Goal: Task Accomplishment & Management: Manage account settings

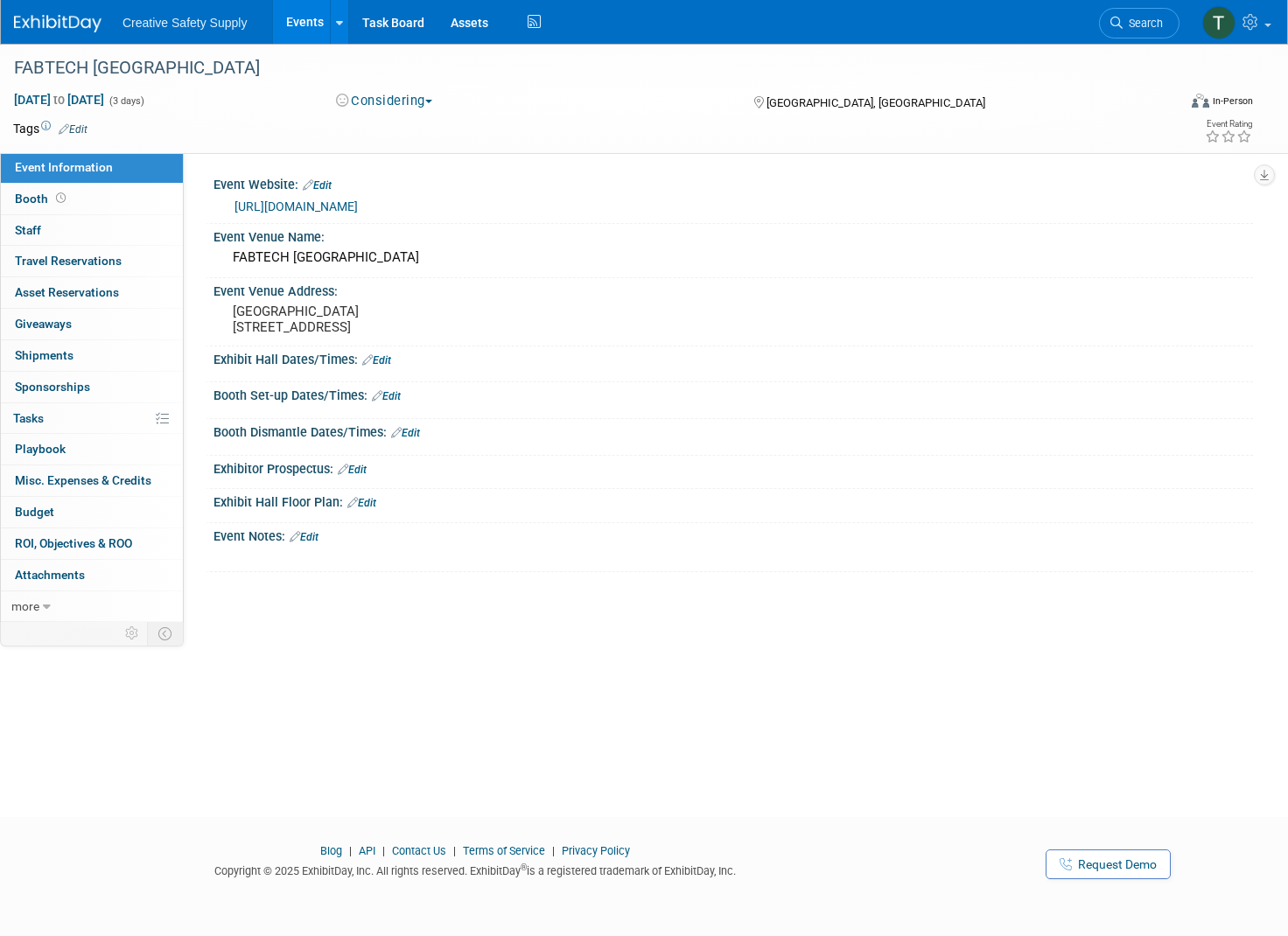
click at [199, 26] on span "Creative Safety Supply" at bounding box center [185, 23] width 125 height 14
click at [394, 106] on button "Considering" at bounding box center [384, 101] width 109 height 19
click at [282, 83] on div "FABTECH [GEOGRAPHIC_DATA]" at bounding box center [577, 68] width 1139 height 31
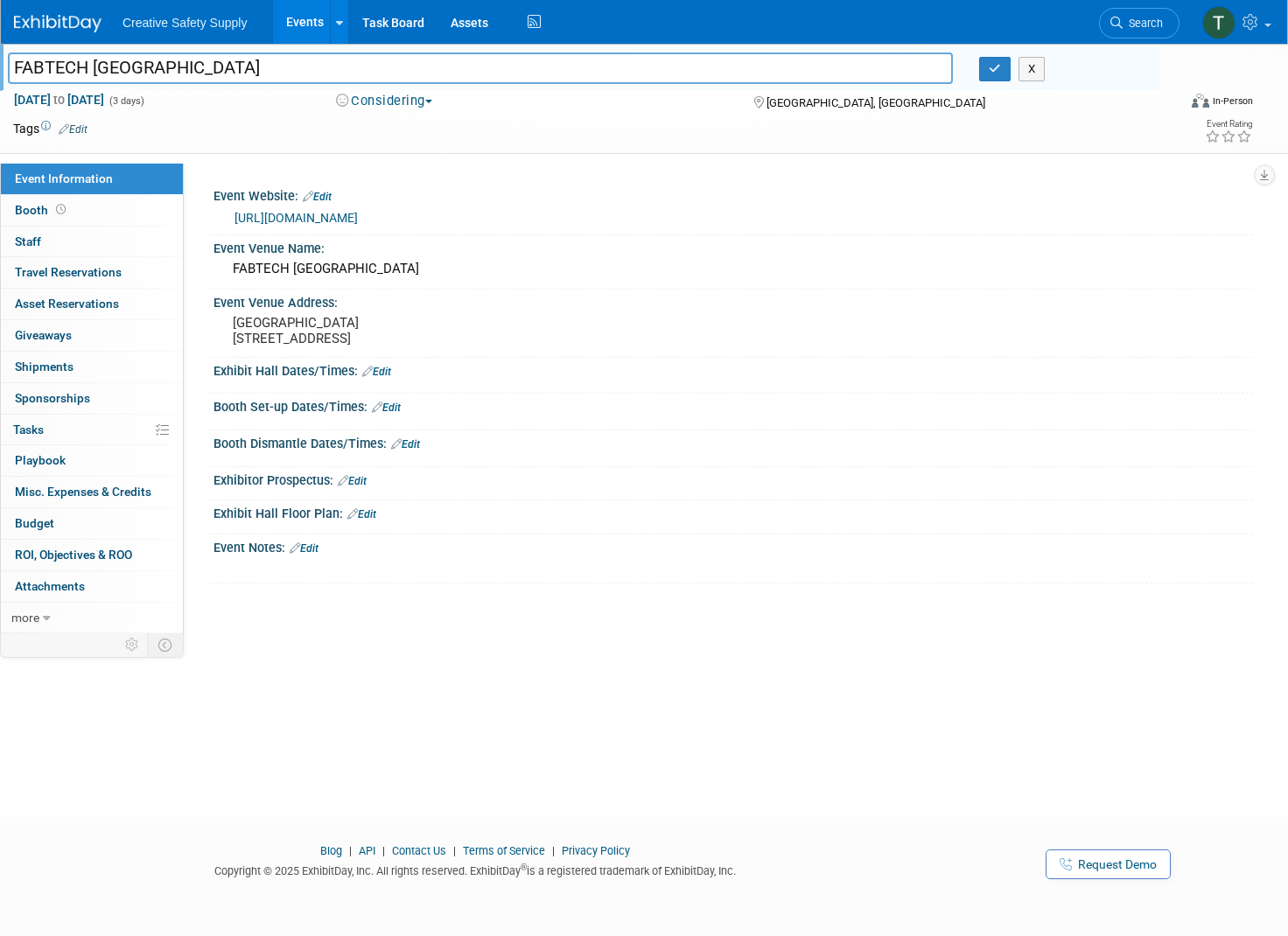
click at [175, 28] on span "Creative Safety Supply" at bounding box center [185, 23] width 125 height 14
click at [382, 25] on link "Task Board" at bounding box center [394, 22] width 88 height 44
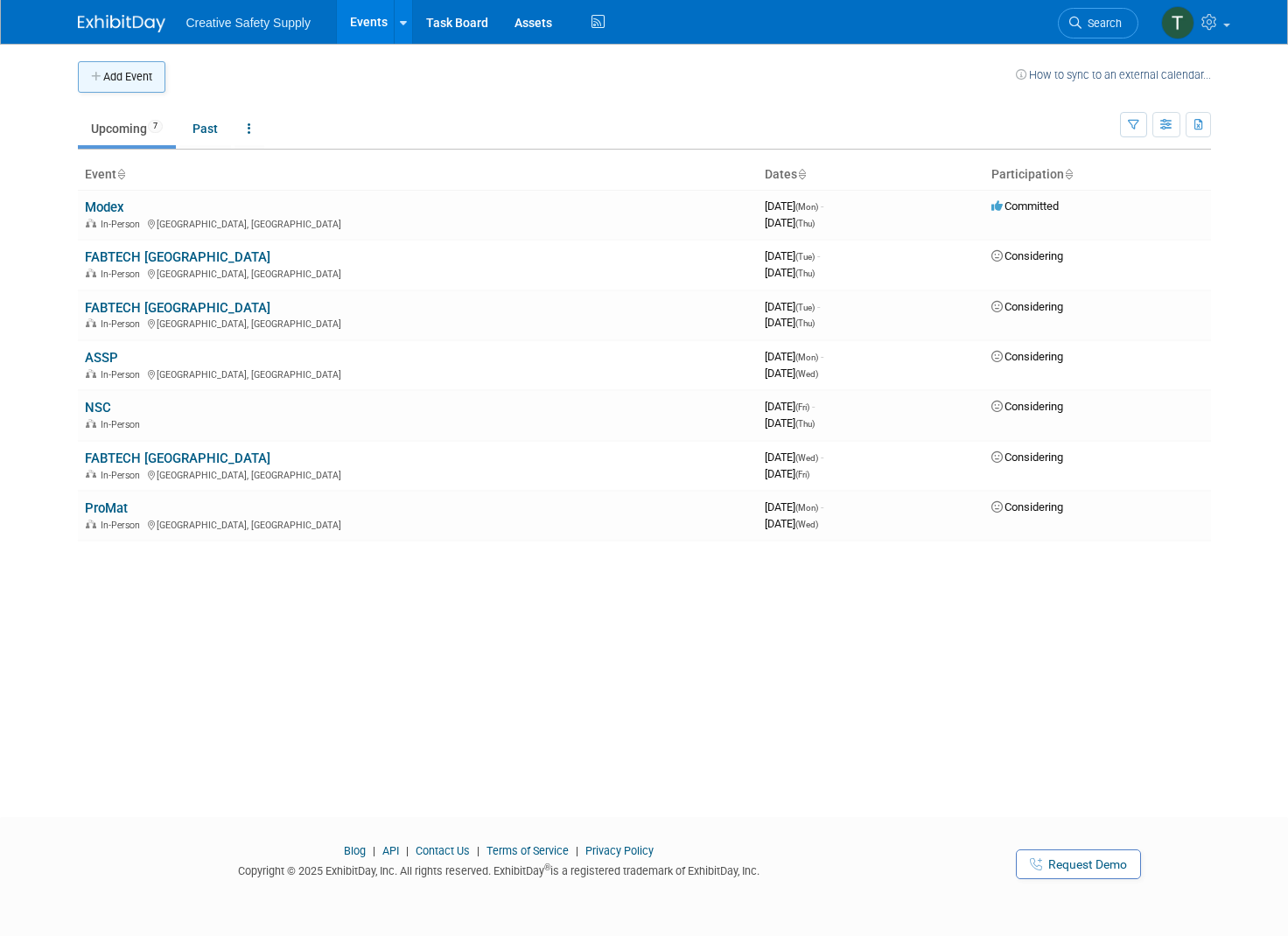
click at [123, 69] on button "Add Event" at bounding box center [121, 77] width 87 height 31
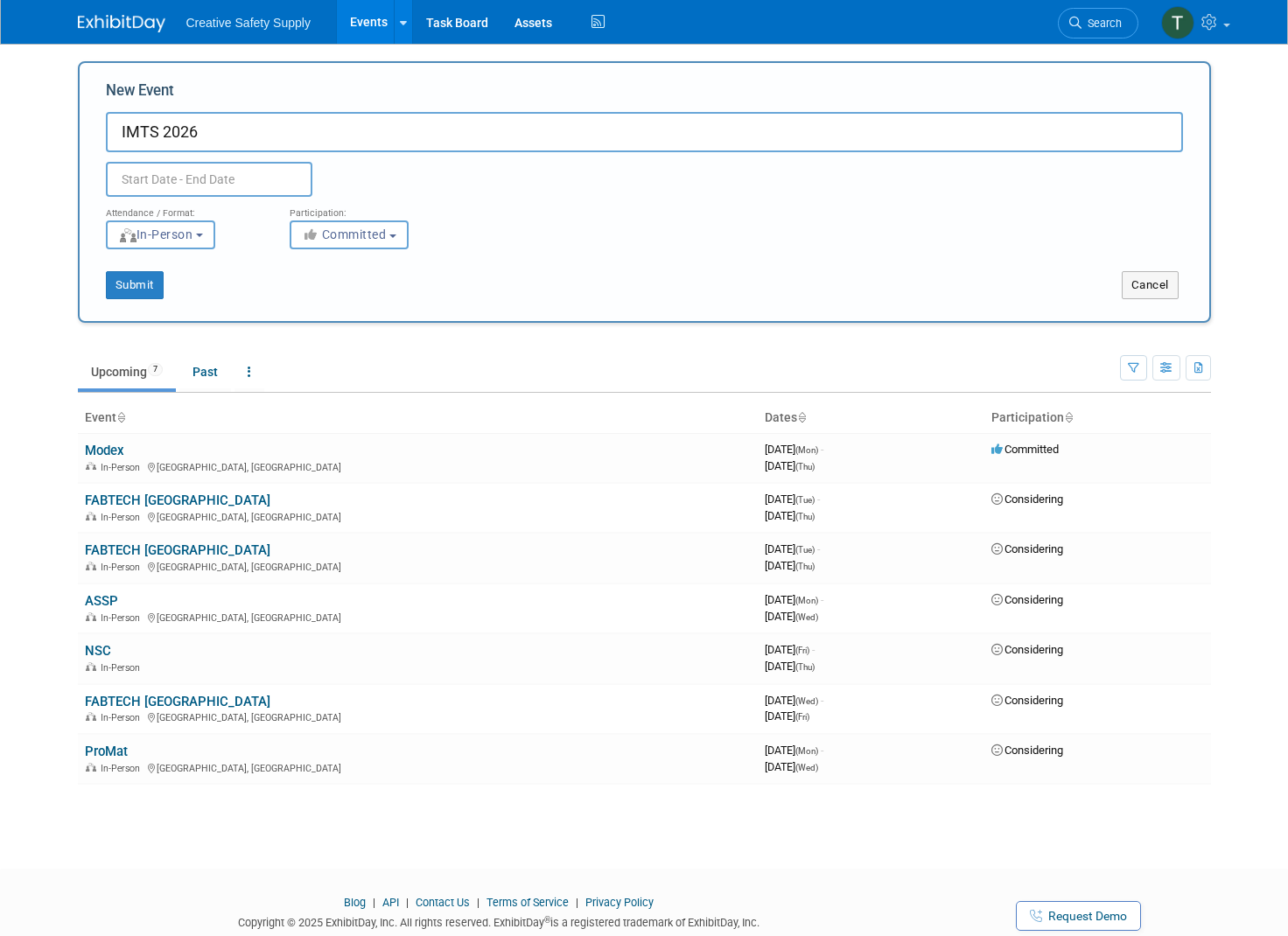
type input "IMTS 2026"
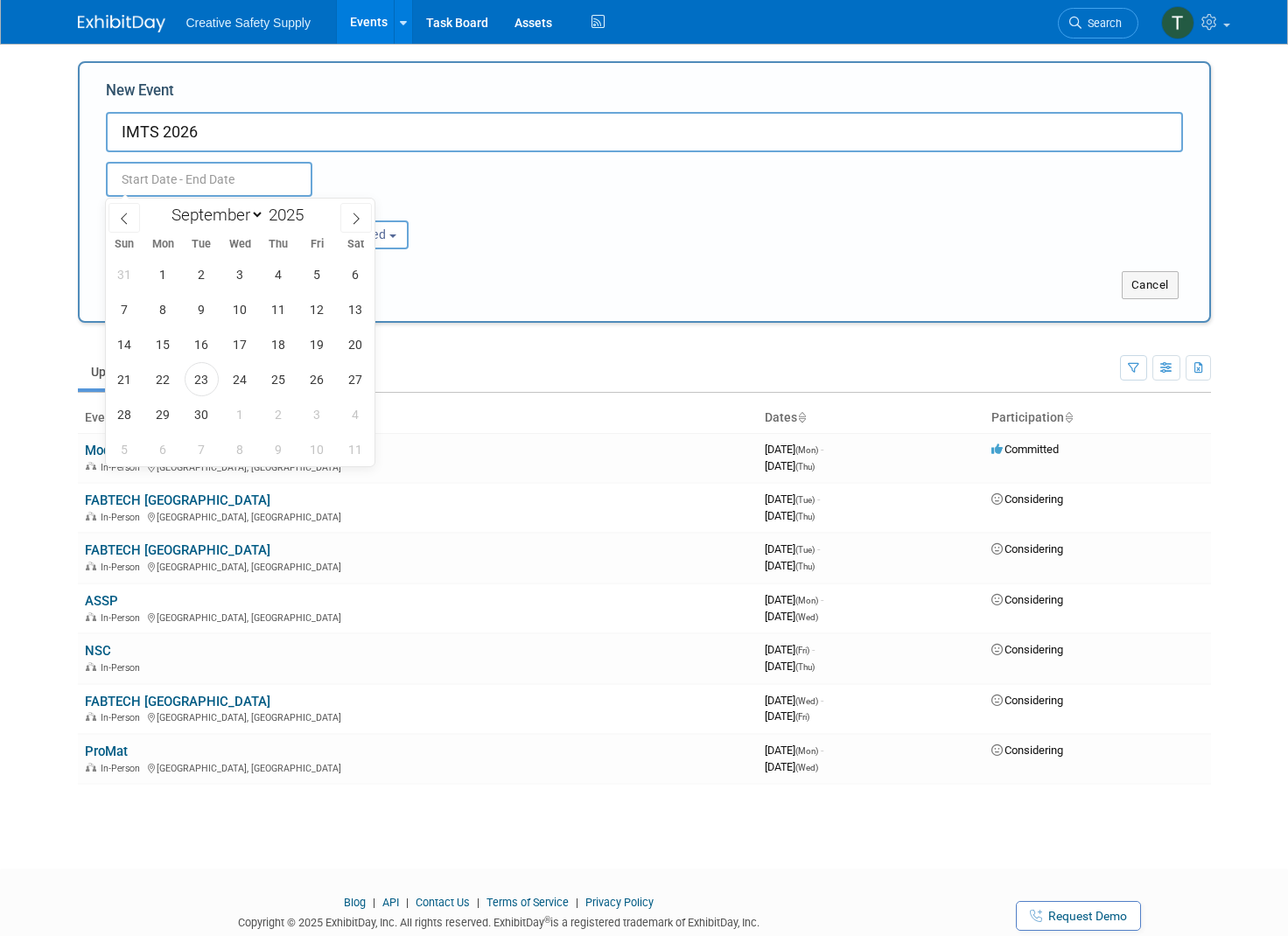
click at [208, 177] on input "text" at bounding box center [209, 180] width 206 height 35
click at [129, 339] on span "14" at bounding box center [125, 344] width 34 height 34
click at [324, 348] on span "19" at bounding box center [317, 344] width 34 height 34
type input "Sep 14, 2025 to Sep 19, 2025"
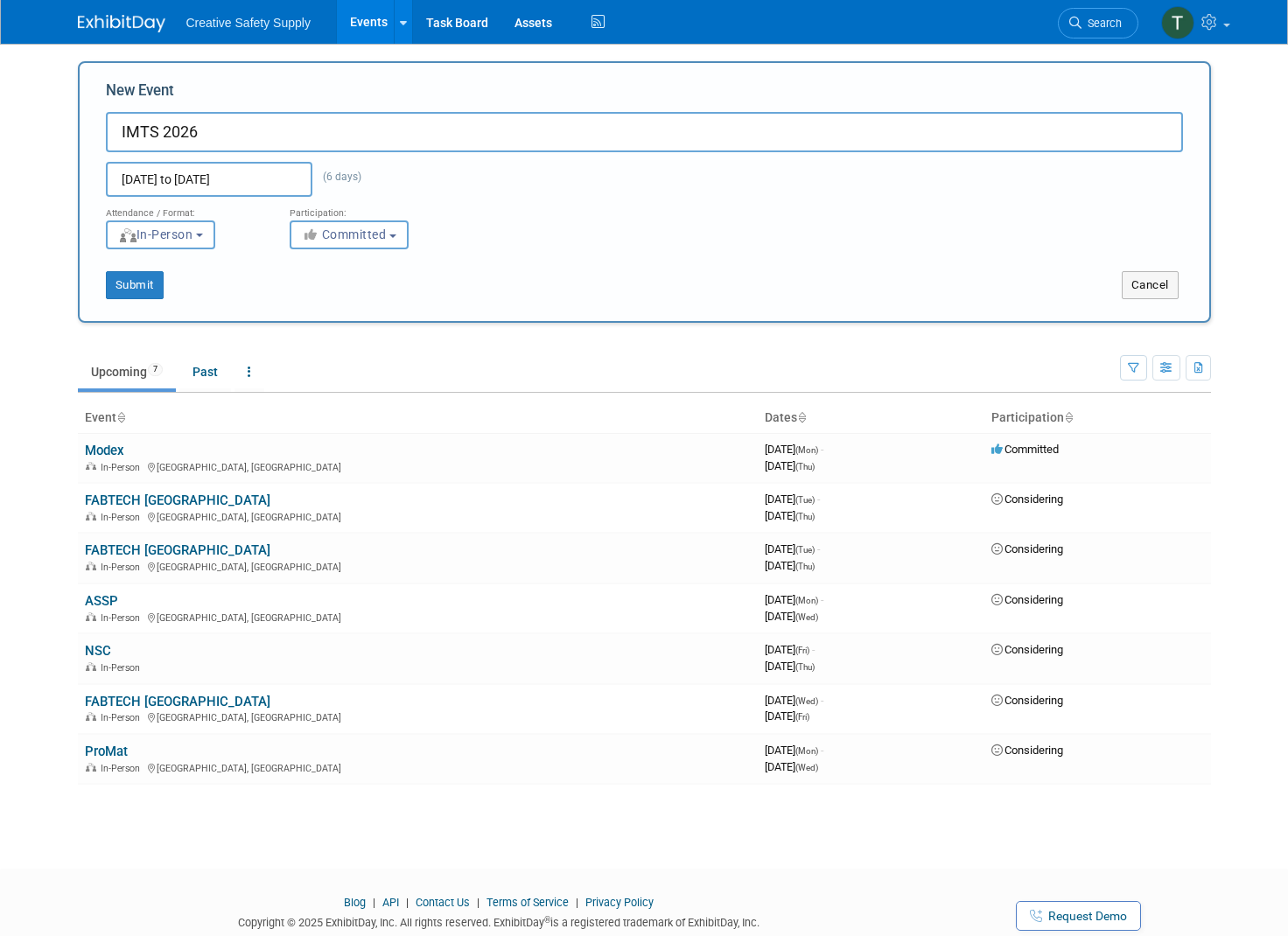
click at [119, 285] on button "Submit" at bounding box center [134, 285] width 58 height 28
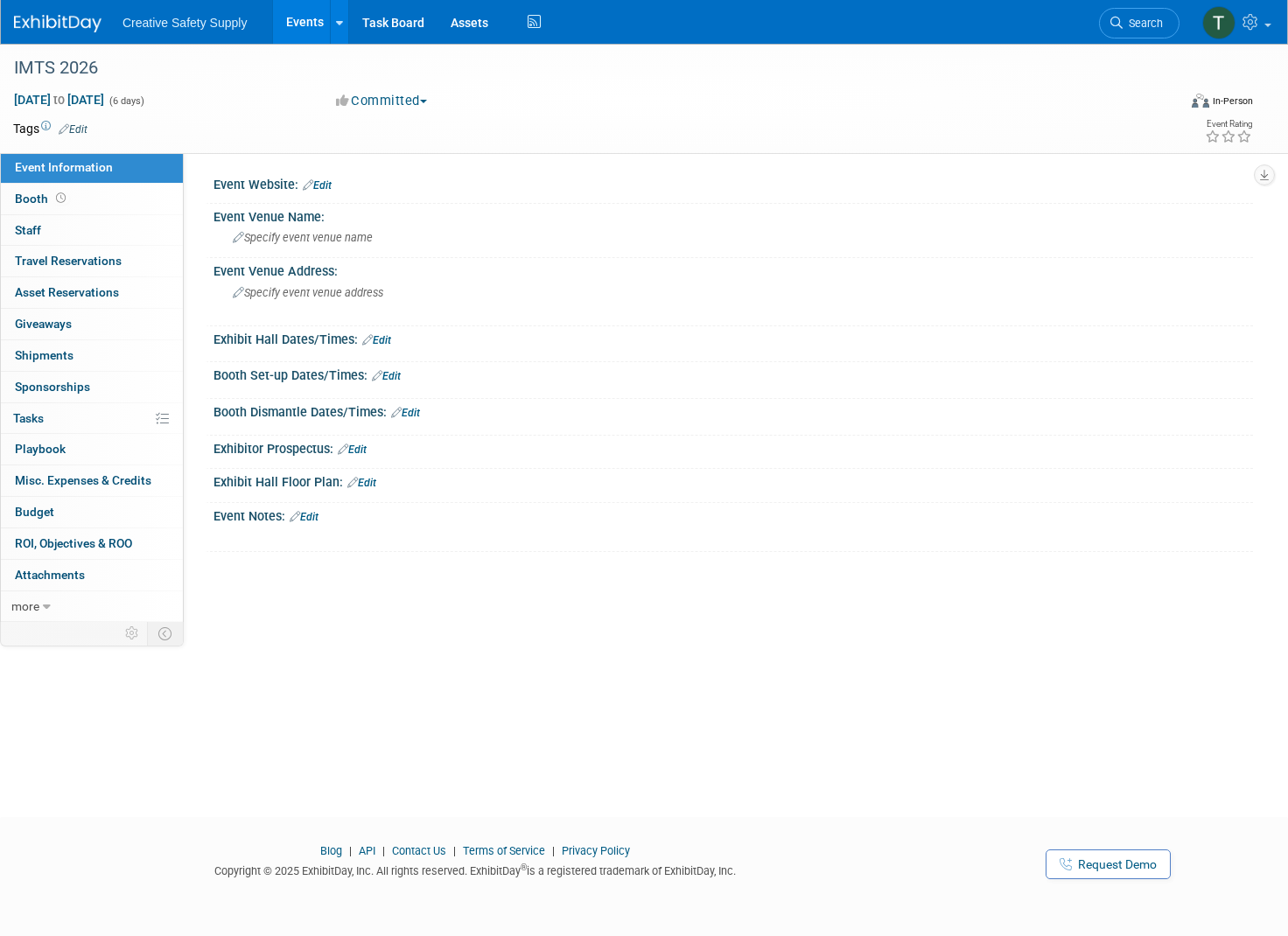
click at [338, 189] on div "Event Website: Edit" at bounding box center [732, 183] width 1040 height 23
click at [310, 182] on icon at bounding box center [307, 186] width 11 height 12
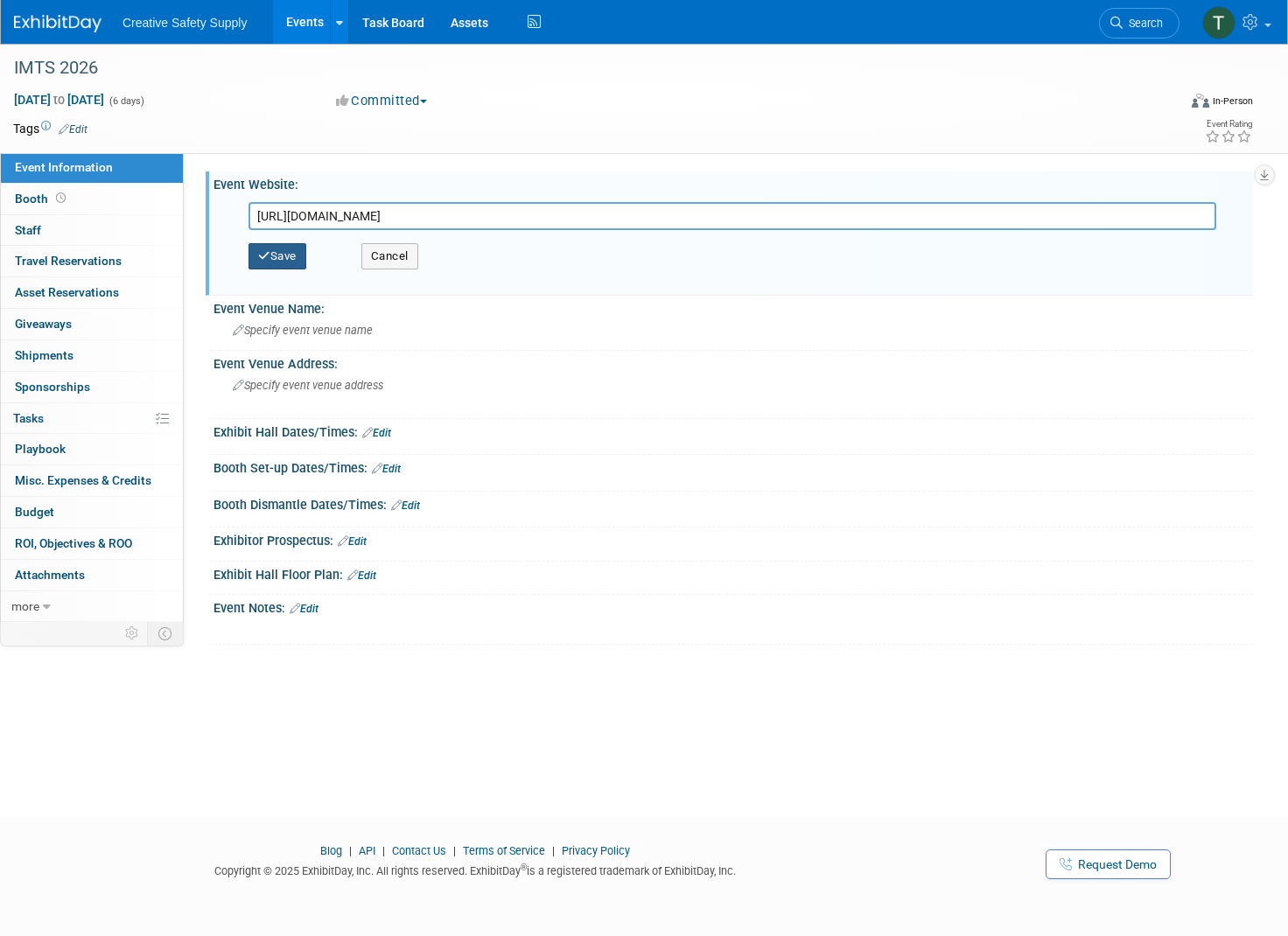
type input "https://www.imts.com"
click at [276, 258] on button "Save" at bounding box center [277, 256] width 58 height 27
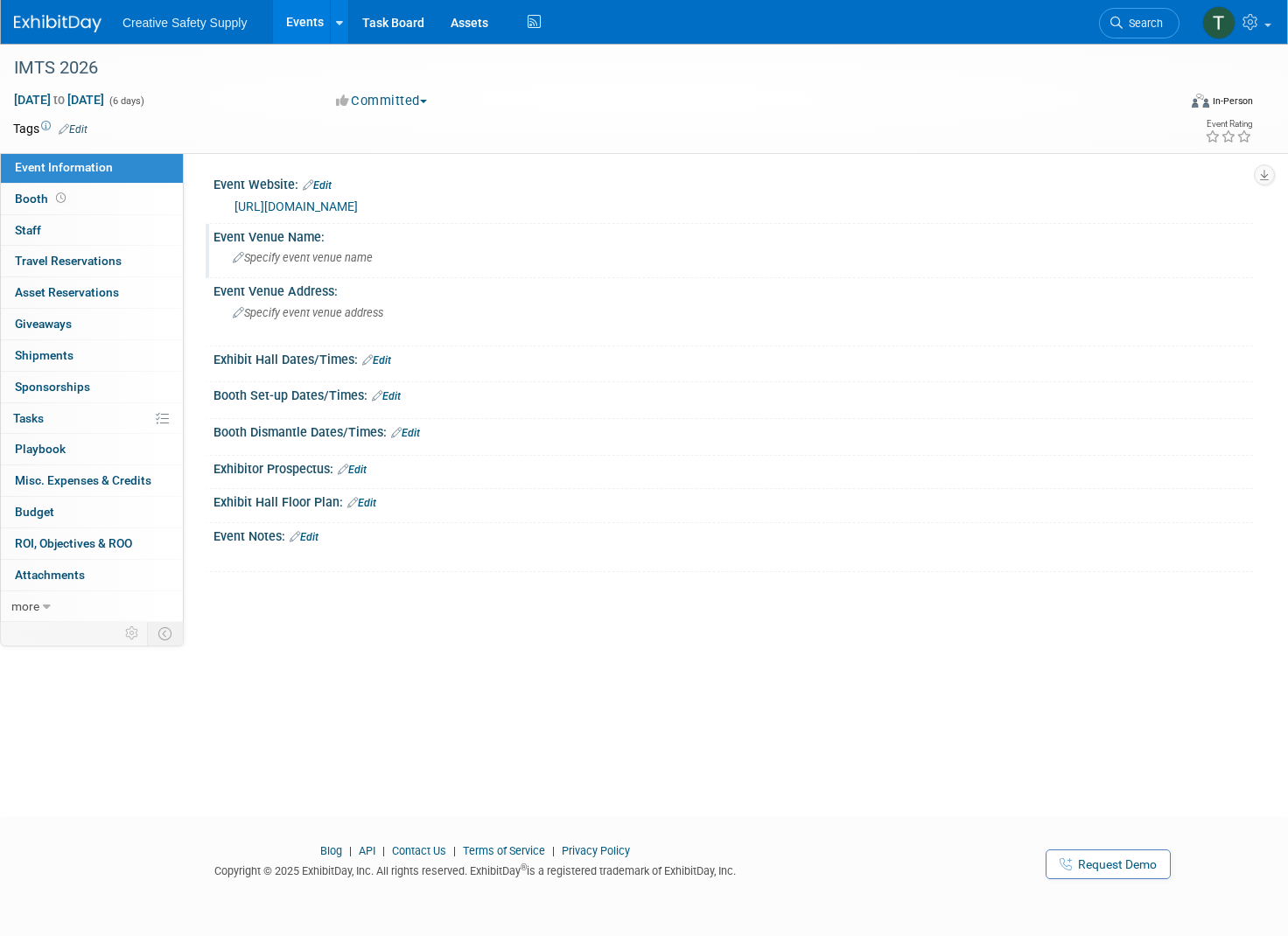
click at [275, 256] on span "Specify event venue name" at bounding box center [302, 257] width 140 height 13
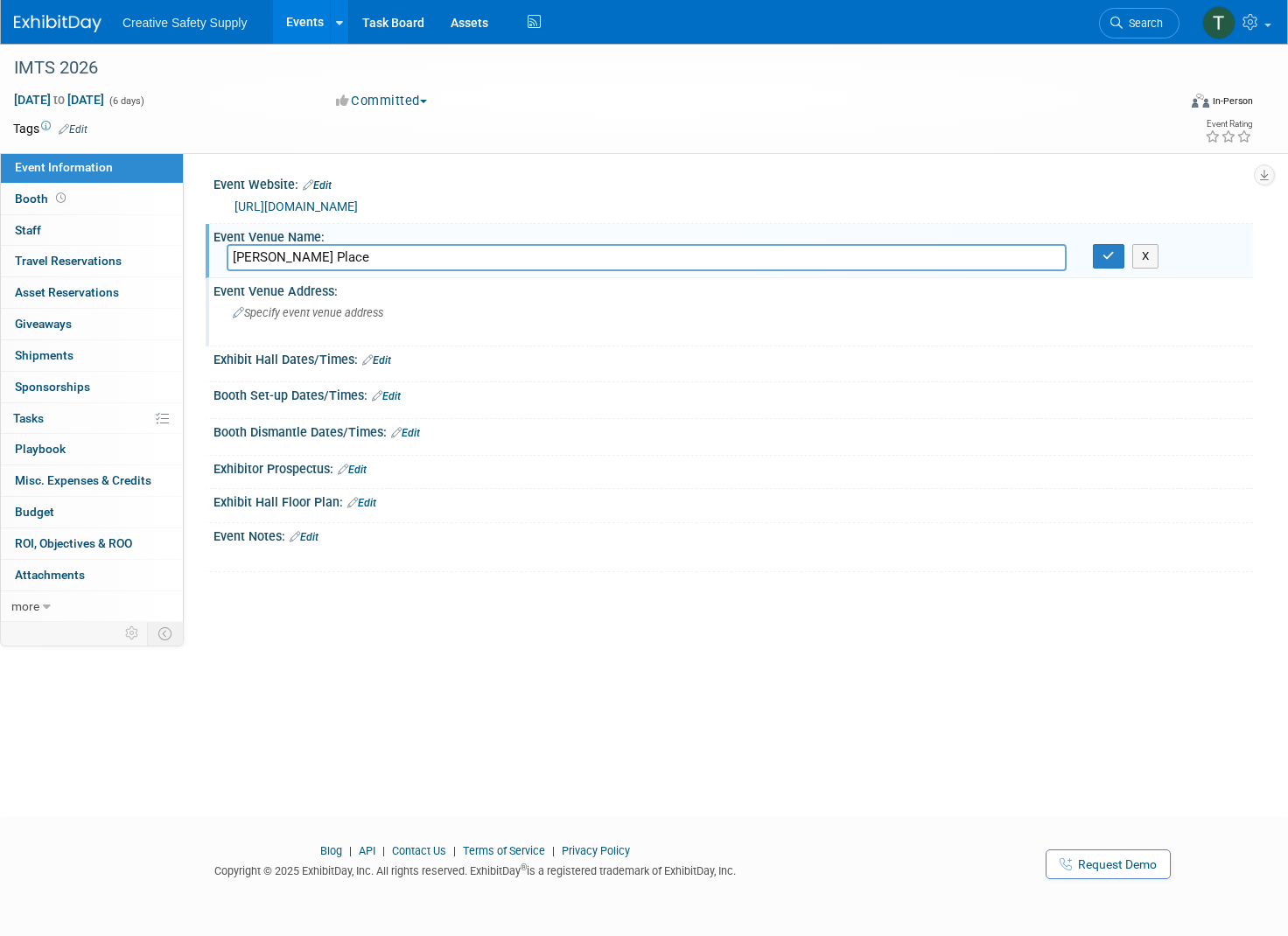
type input "McCormick Place"
click at [298, 309] on span "Specify event venue address" at bounding box center [307, 312] width 150 height 13
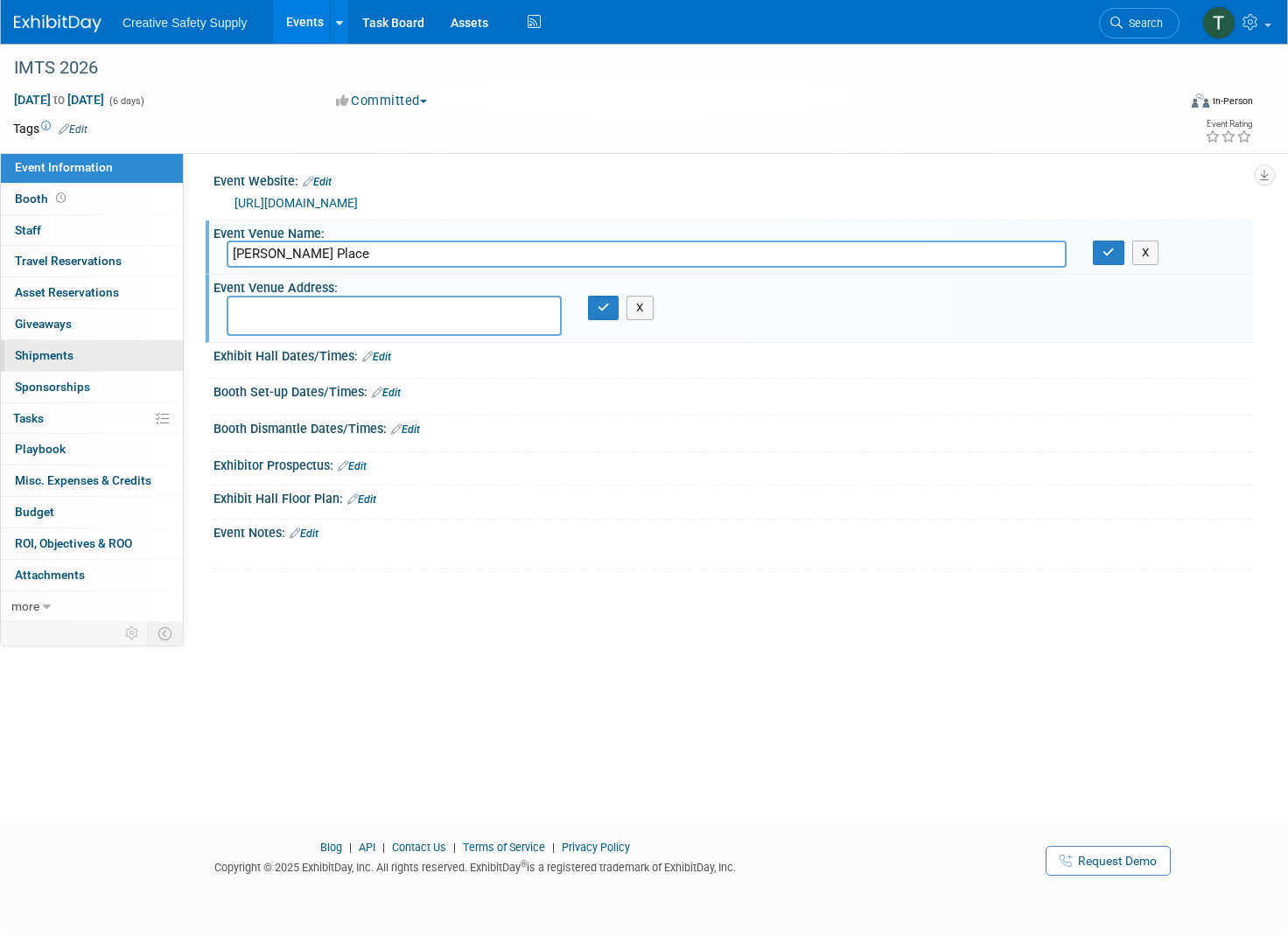
scroll to position [4, 1]
paste textarea "2301 S Martin Luther King Dr, Chicago, IL 60616"
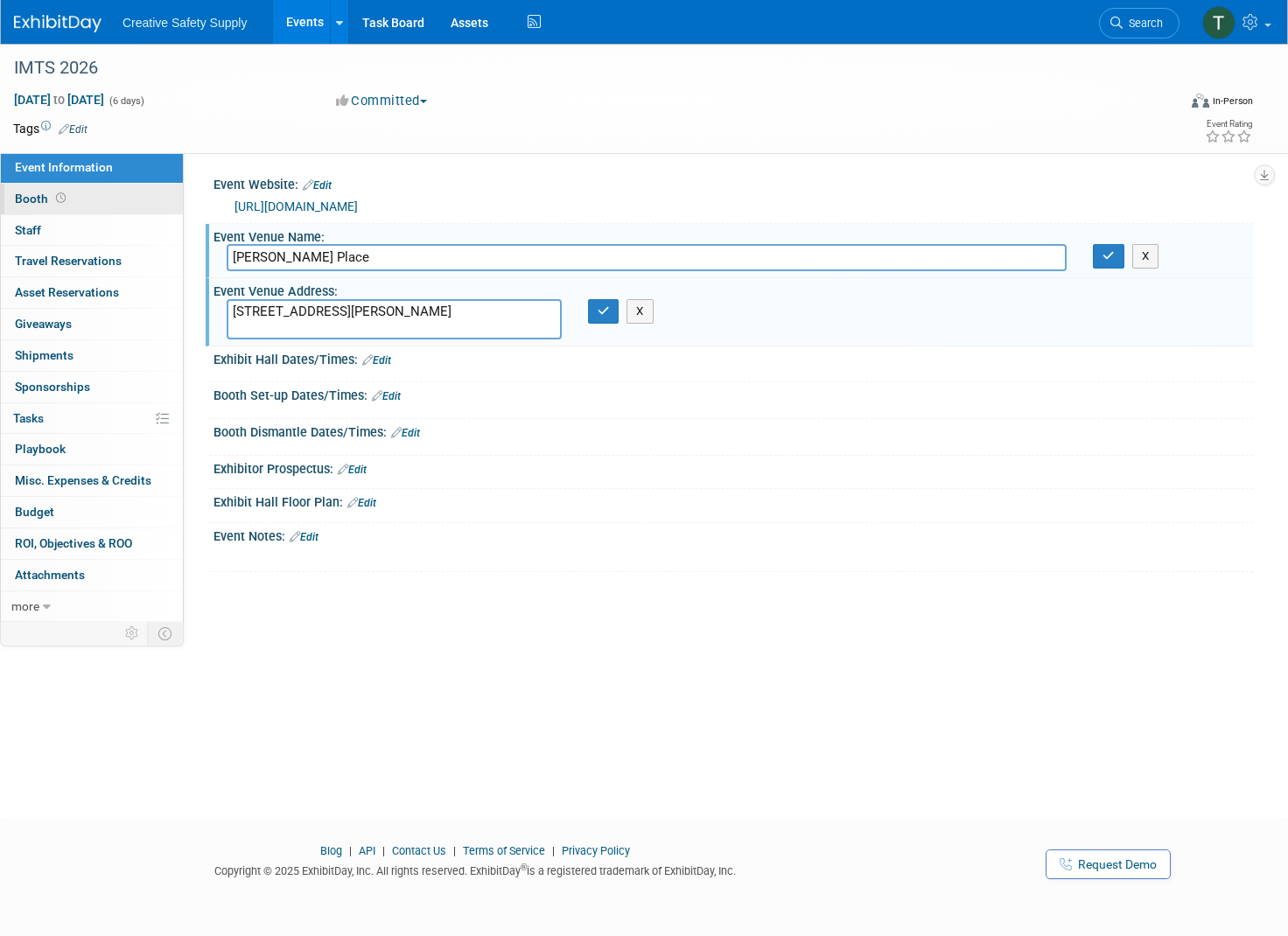
type textarea "2301 S Martin Luther King Dr, Chicago, IL 60616"
click at [77, 198] on link "Booth" at bounding box center [91, 198] width 182 height 30
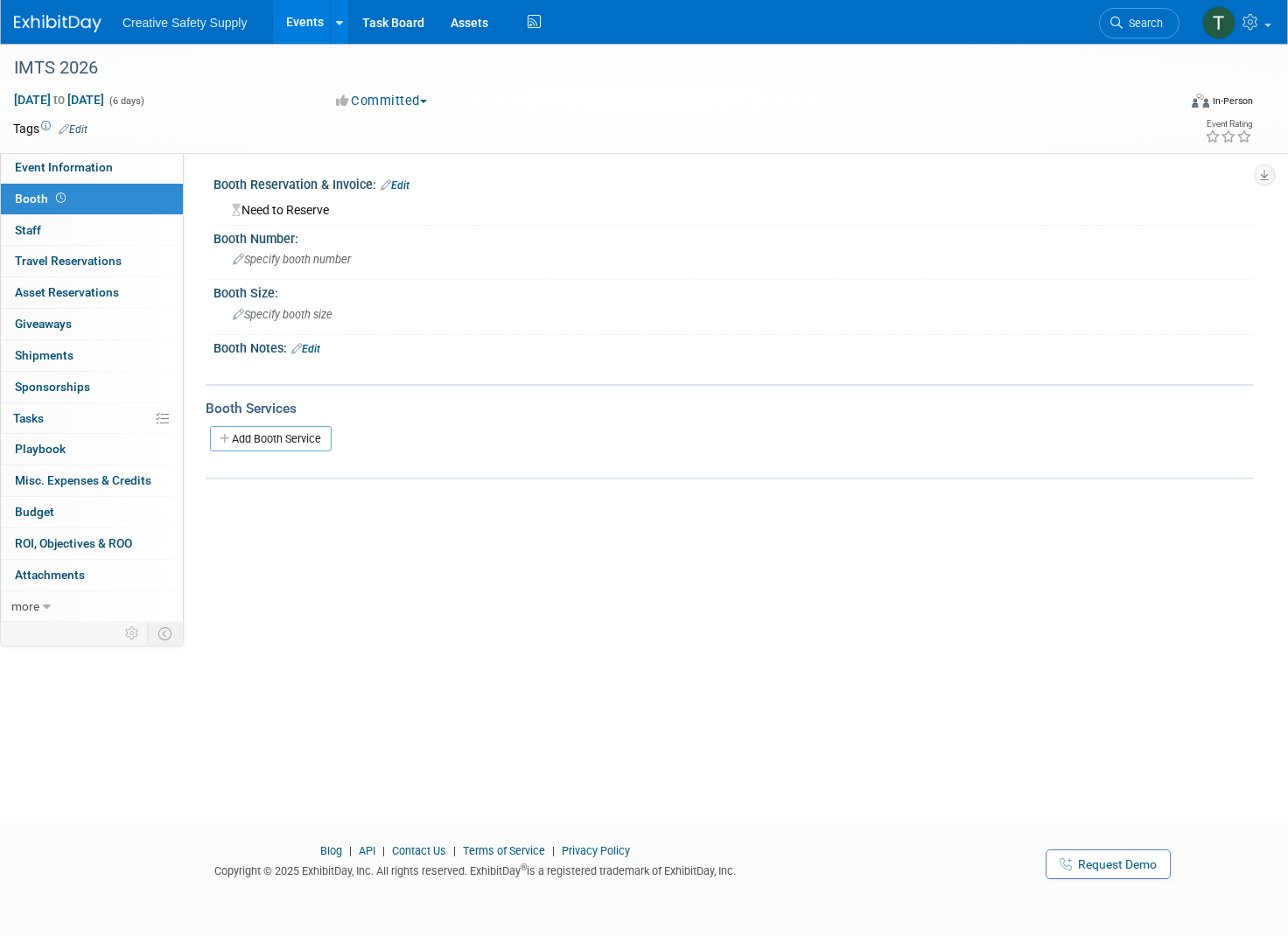
scroll to position [0, 1]
click at [233, 258] on icon at bounding box center [239, 260] width 12 height 12
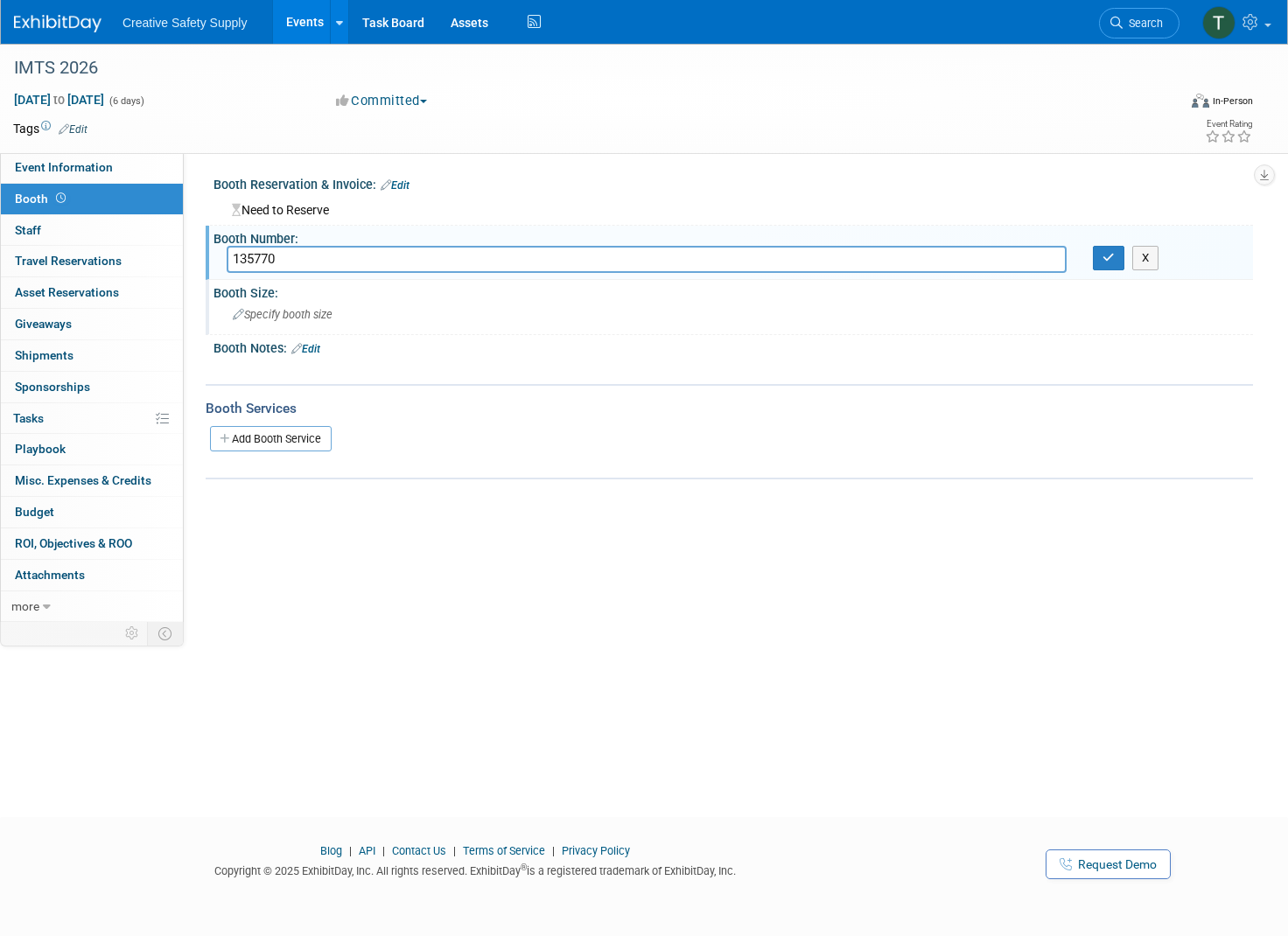
type input "135770"
click at [301, 309] on span "Specify booth size" at bounding box center [283, 314] width 100 height 13
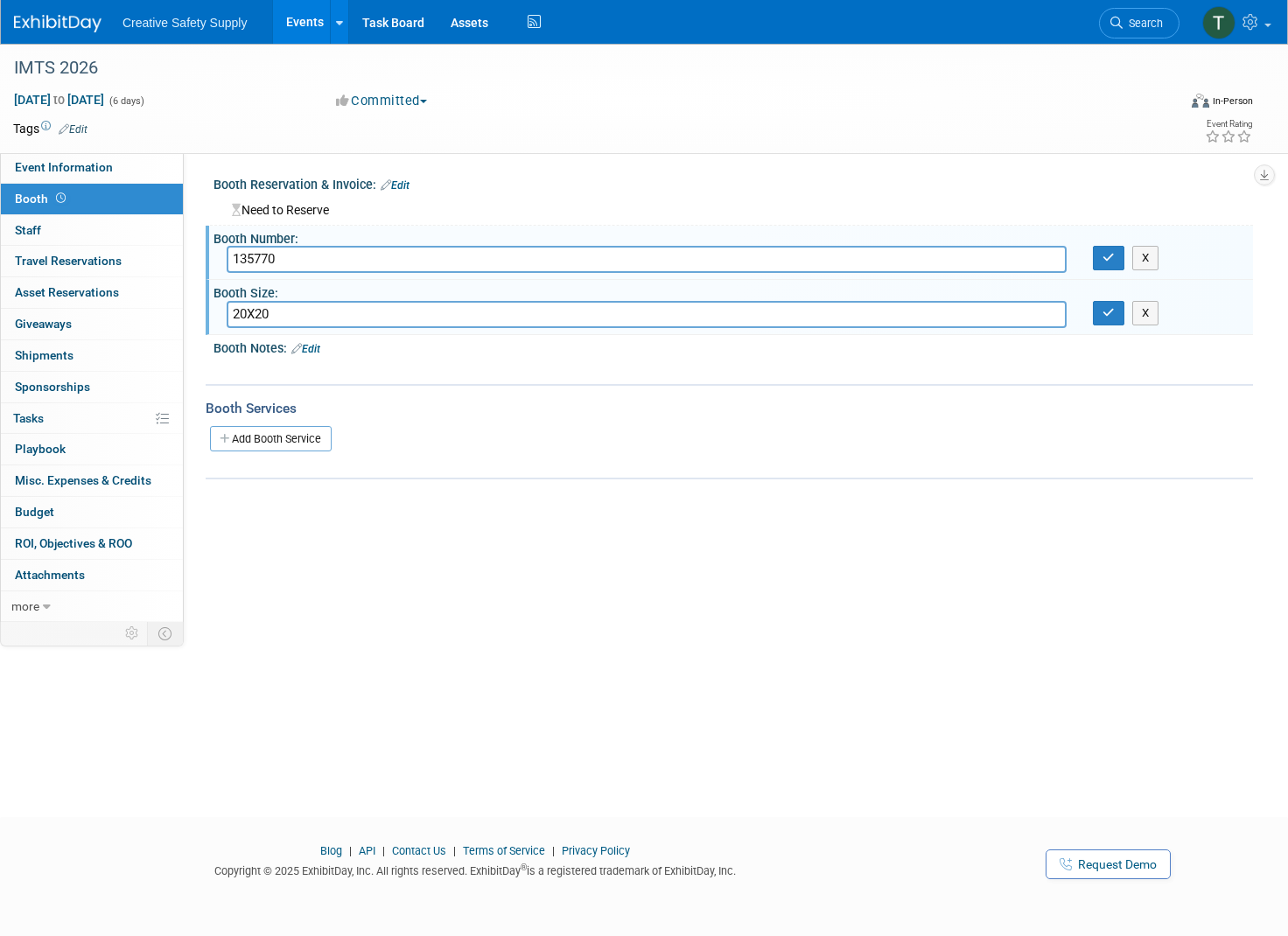
scroll to position [-2, 0]
type input "20X20"
click at [421, 358] on div "X" at bounding box center [730, 360] width 1017 height 9
click at [422, 345] on div "Booth Notes: Edit" at bounding box center [732, 346] width 1040 height 23
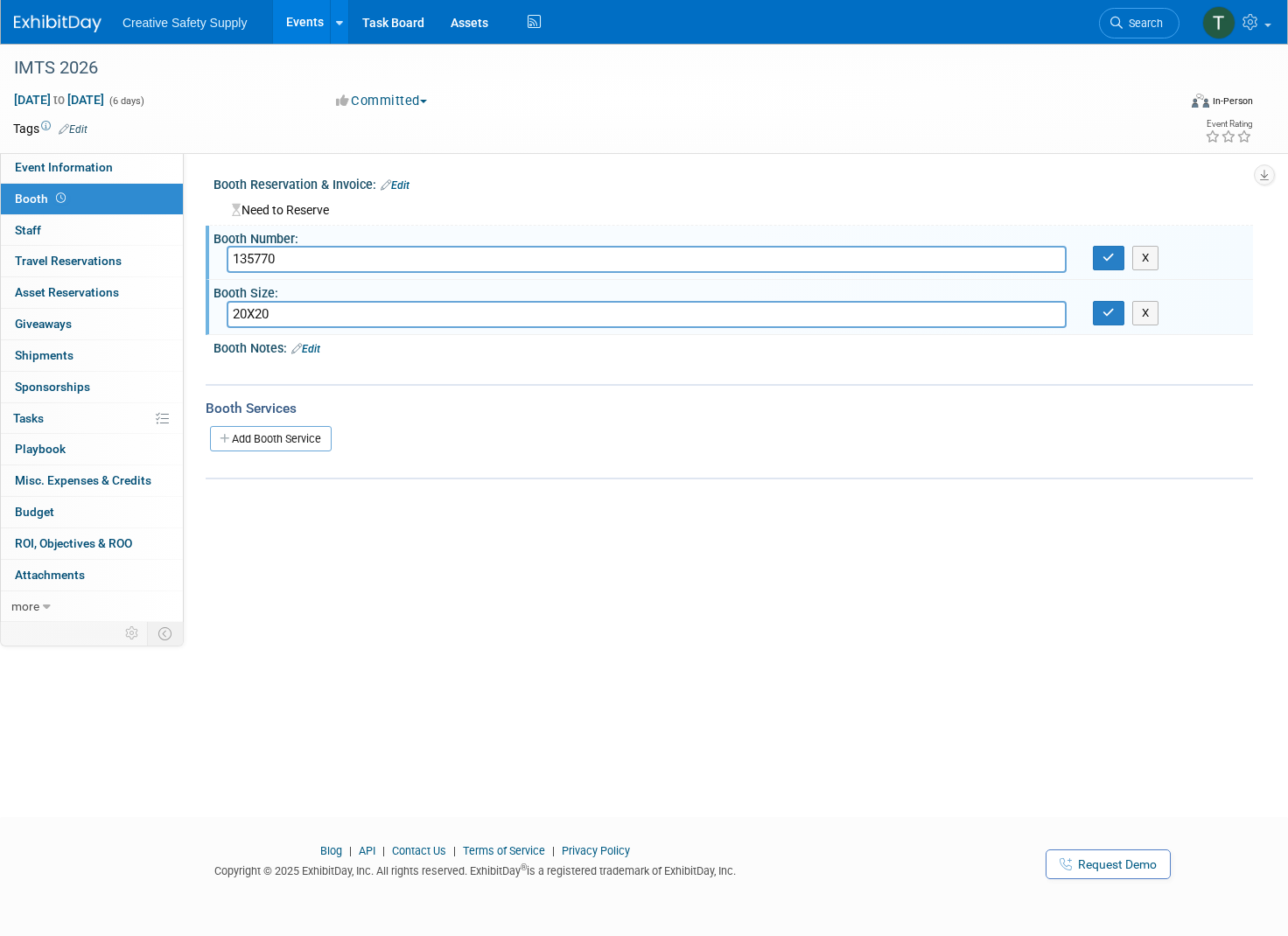
click at [405, 187] on link "Edit" at bounding box center [395, 186] width 28 height 12
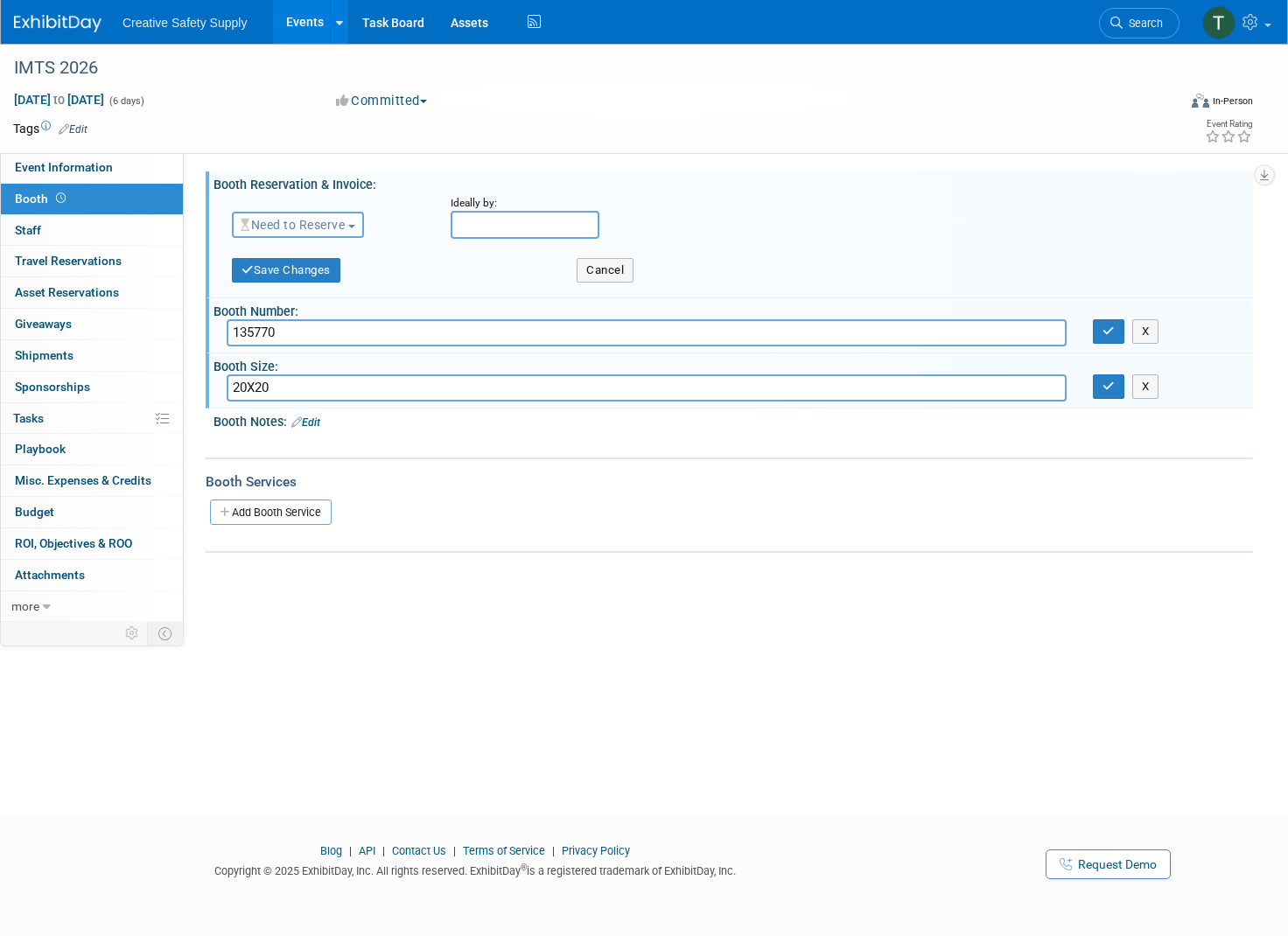
click at [345, 222] on span "Need to Reserve" at bounding box center [293, 225] width 104 height 14
click at [310, 272] on link "Reserved" at bounding box center [326, 279] width 188 height 25
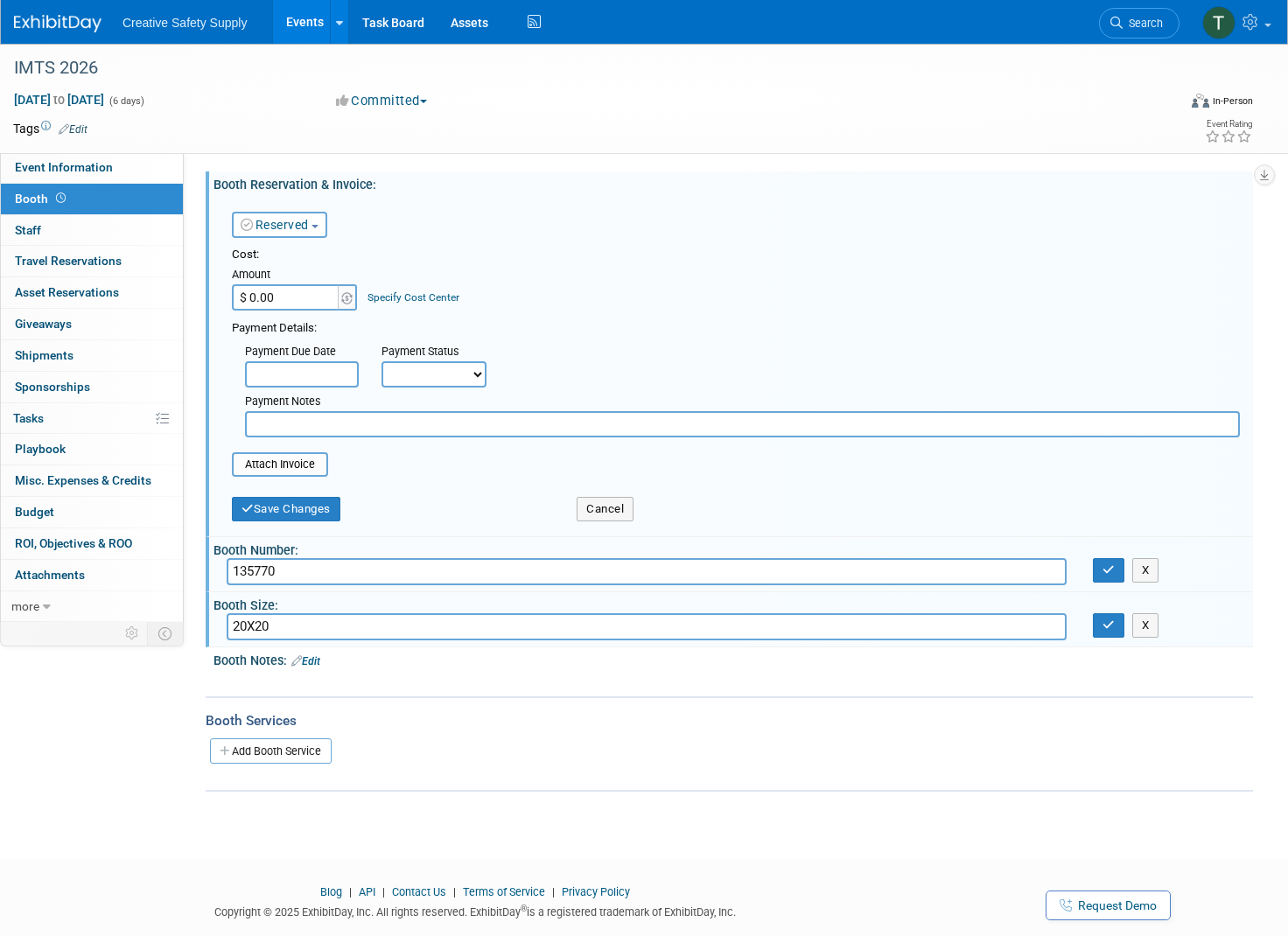
drag, startPoint x: 305, startPoint y: 295, endPoint x: 200, endPoint y: 296, distance: 105.0
click at [204, 296] on div "Event Website: Edit https://www.imts.com https://www.imts.com Save Cancel Event…" at bounding box center [718, 388] width 1069 height 472
type input "$ 14,400.00"
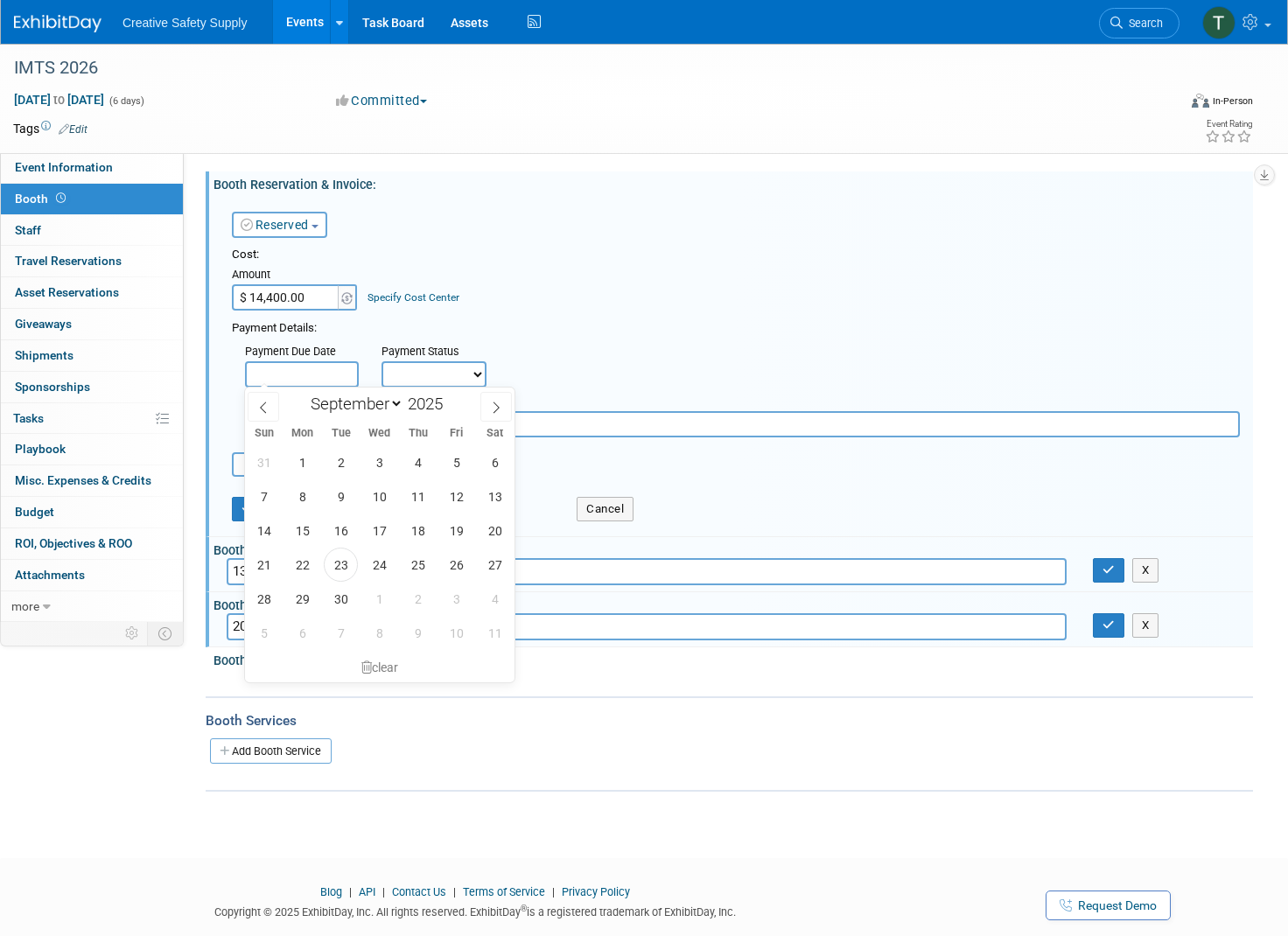
click at [329, 365] on input "text" at bounding box center [301, 374] width 114 height 27
click at [500, 408] on icon at bounding box center [496, 408] width 12 height 12
click at [500, 407] on icon at bounding box center [496, 408] width 12 height 12
click at [499, 408] on icon at bounding box center [497, 409] width 6 height 12
select select "11"
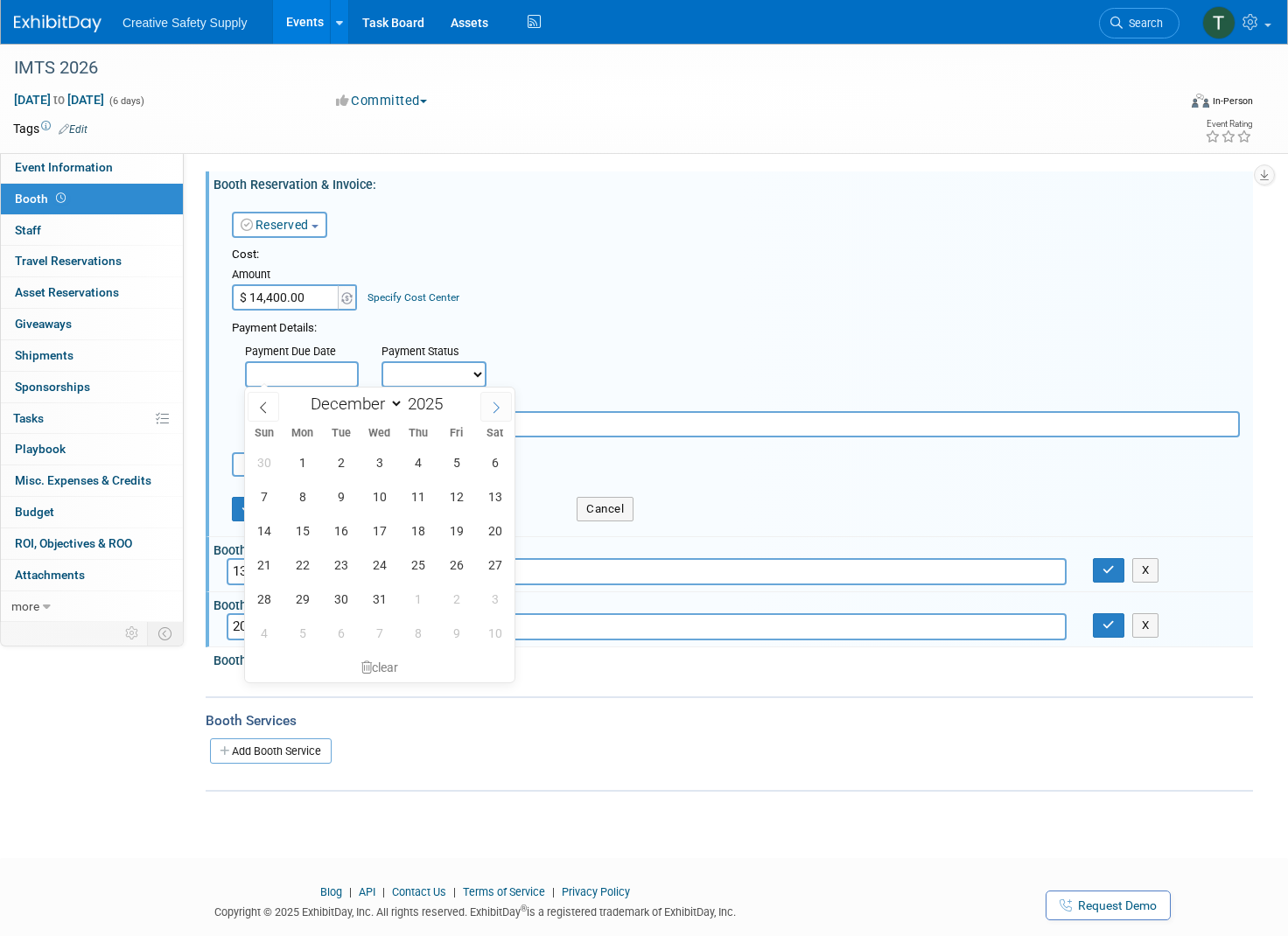
click at [496, 411] on icon at bounding box center [496, 408] width 12 height 12
type input "2026"
select select "0"
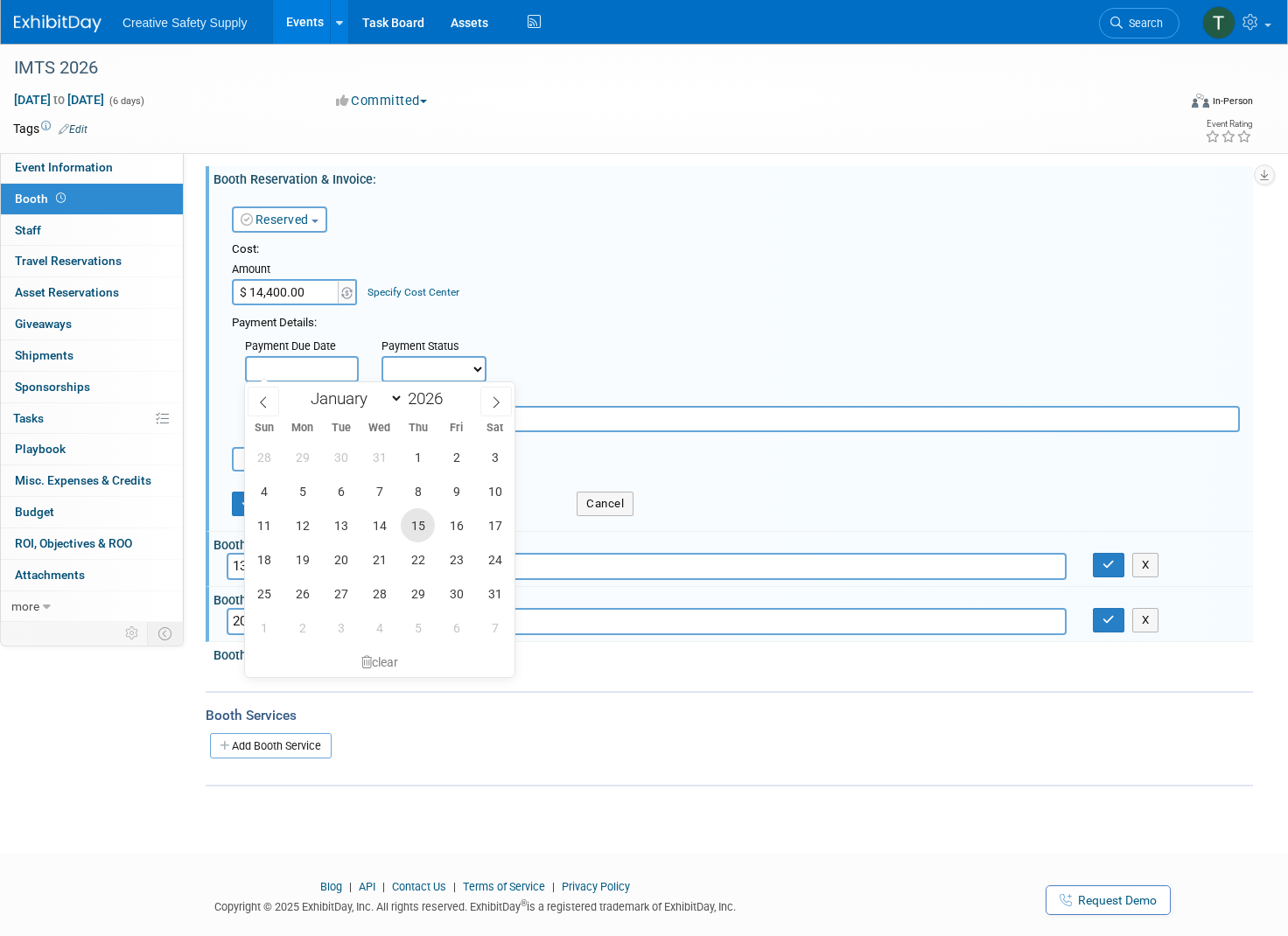
click at [413, 531] on span "15" at bounding box center [417, 525] width 34 height 34
type input "Jan 15, 2026"
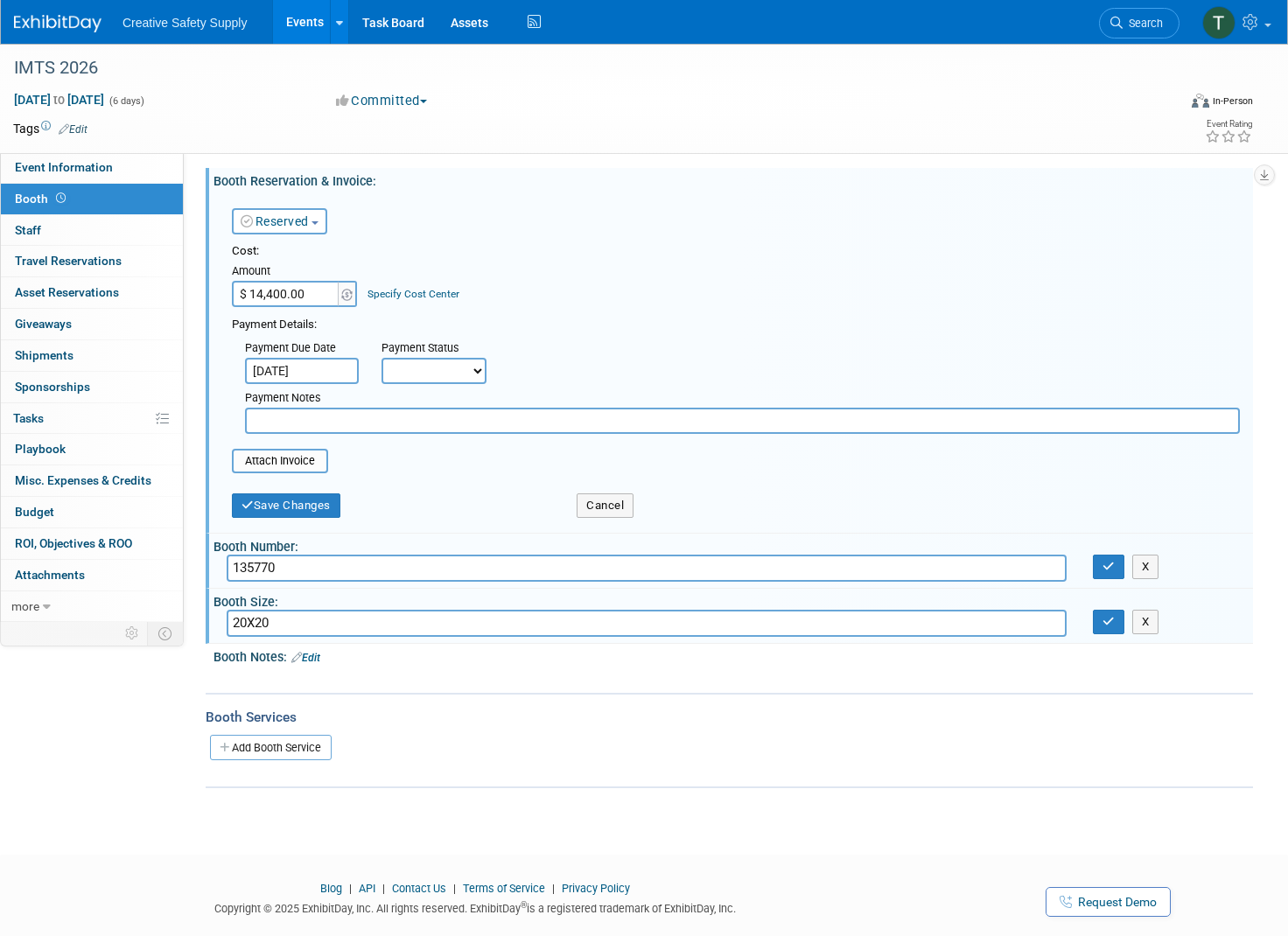
scroll to position [4, 0]
select select "3"
click at [285, 416] on input "text" at bounding box center [741, 418] width 994 height 27
click at [385, 418] on input "second pmt 1-15-26. third pmt 4-15-26" at bounding box center [741, 418] width 994 height 27
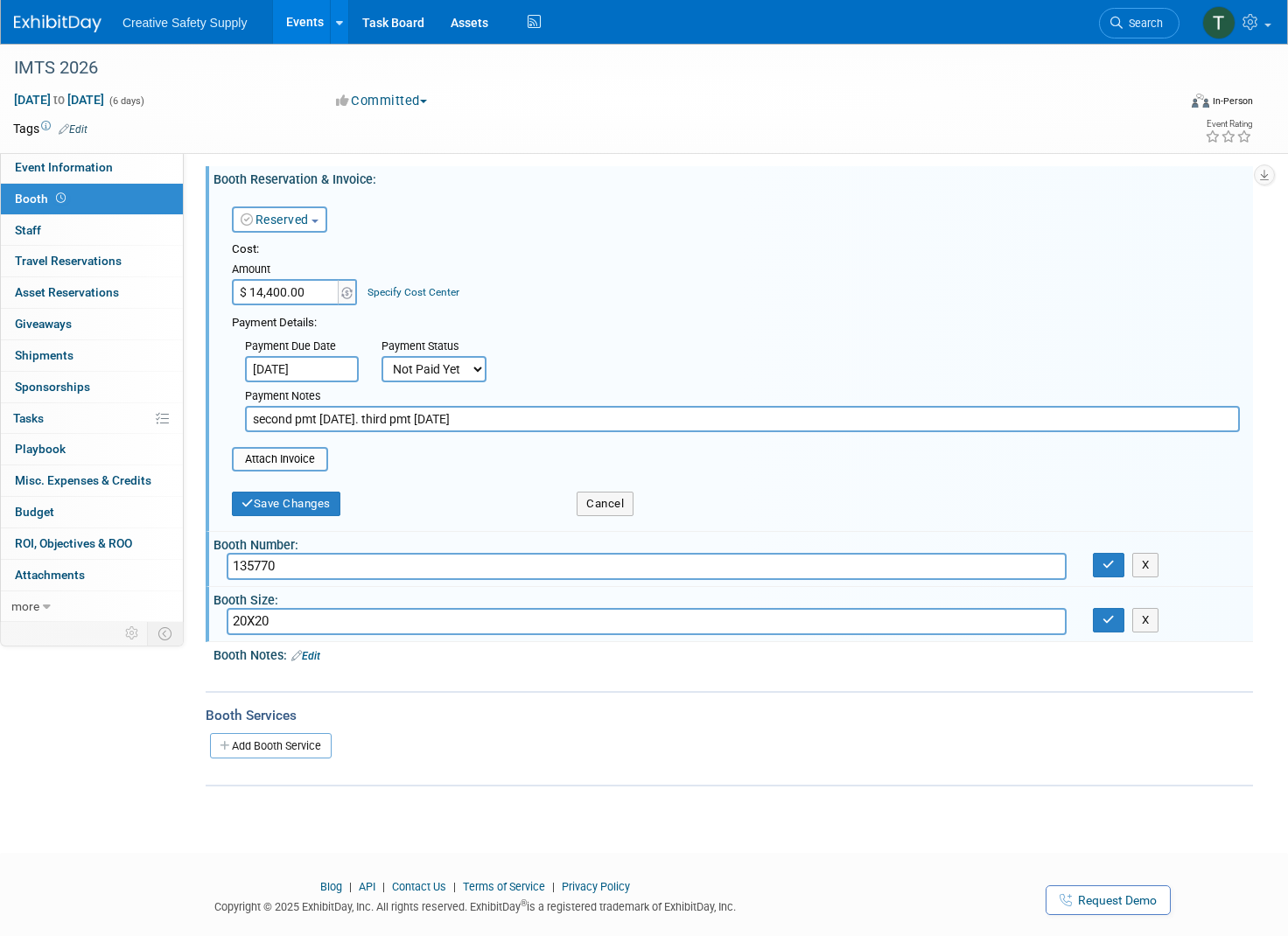
click at [385, 417] on input "second pmt 1-15-26. third pmt 4-15-26" at bounding box center [741, 418] width 994 height 27
type input "second pmt 1-15-26. final pmt 4-15-26"
click at [475, 451] on table "Attach Invoice" at bounding box center [735, 459] width 1007 height 25
click at [317, 500] on button "Save Changes" at bounding box center [286, 504] width 108 height 25
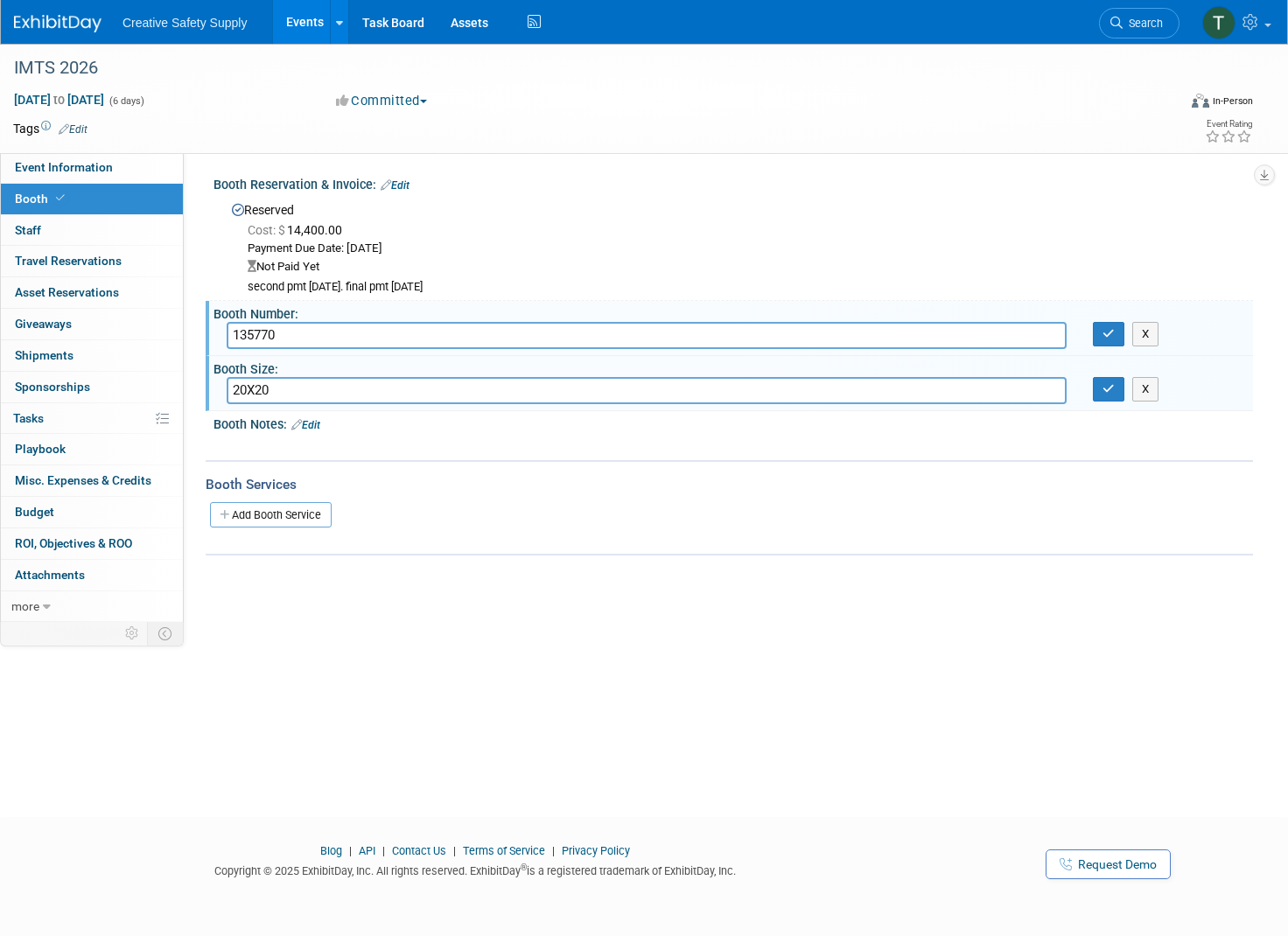
scroll to position [0, 0]
click at [45, 22] on img at bounding box center [57, 24] width 87 height 18
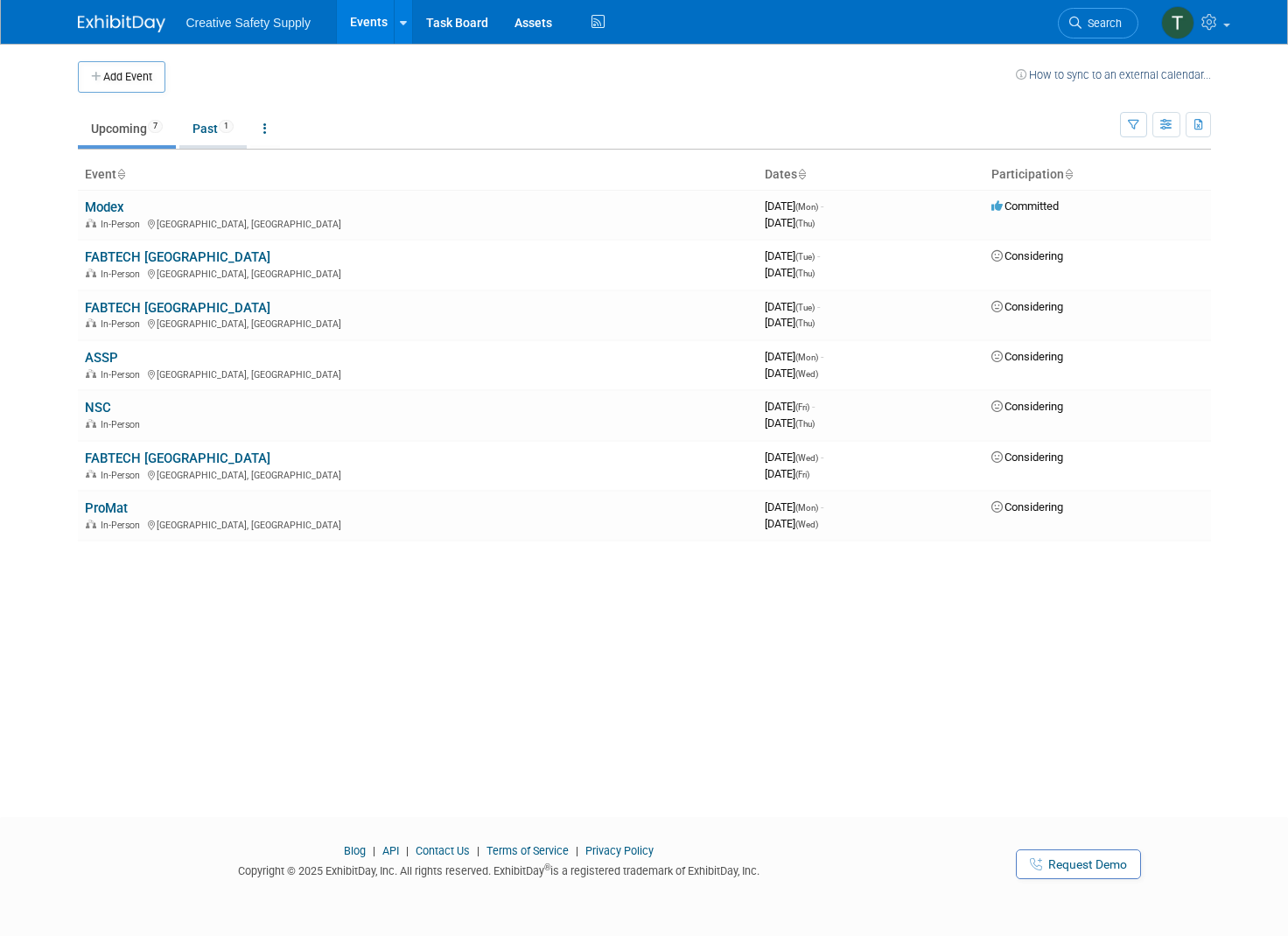
click at [213, 129] on link "Past 1" at bounding box center [213, 129] width 68 height 33
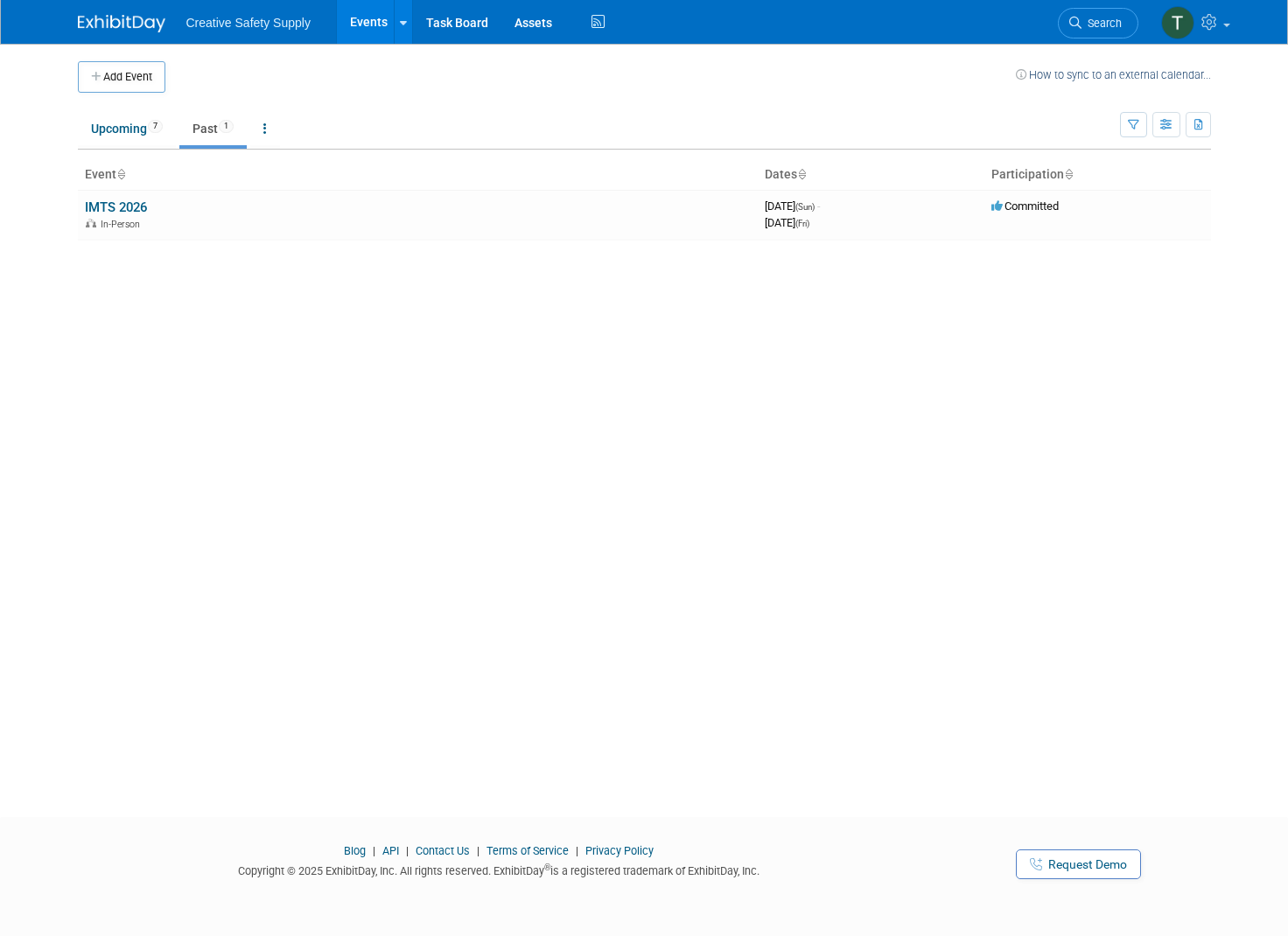
click at [123, 173] on icon at bounding box center [121, 176] width 9 height 12
click at [133, 199] on link "IMTS 2026" at bounding box center [115, 207] width 62 height 16
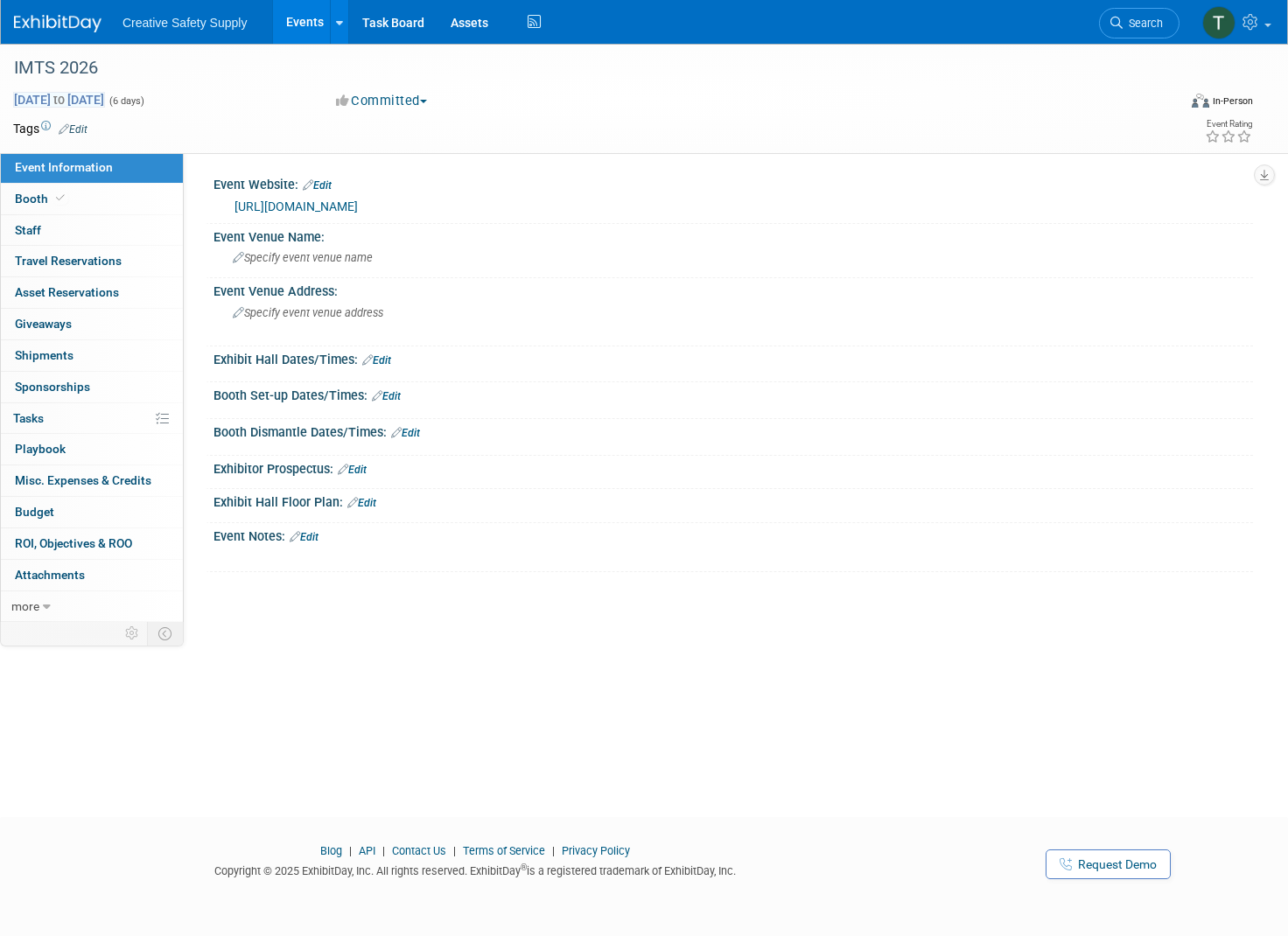
click at [105, 98] on span "[DATE] to [DATE]" at bounding box center [59, 100] width 92 height 16
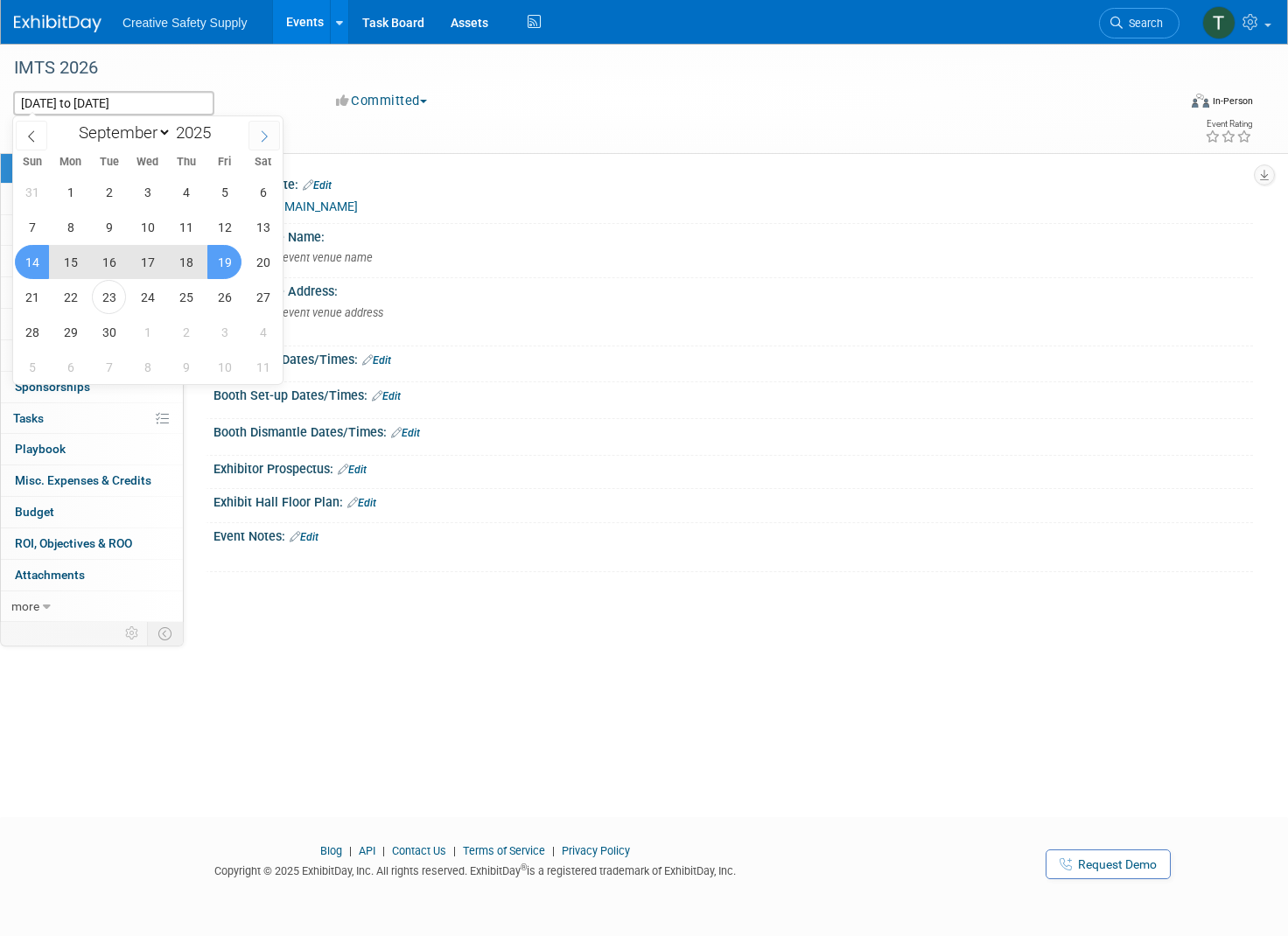
click at [264, 134] on icon at bounding box center [264, 138] width 6 height 12
select select "11"
click at [264, 134] on icon at bounding box center [264, 138] width 6 height 12
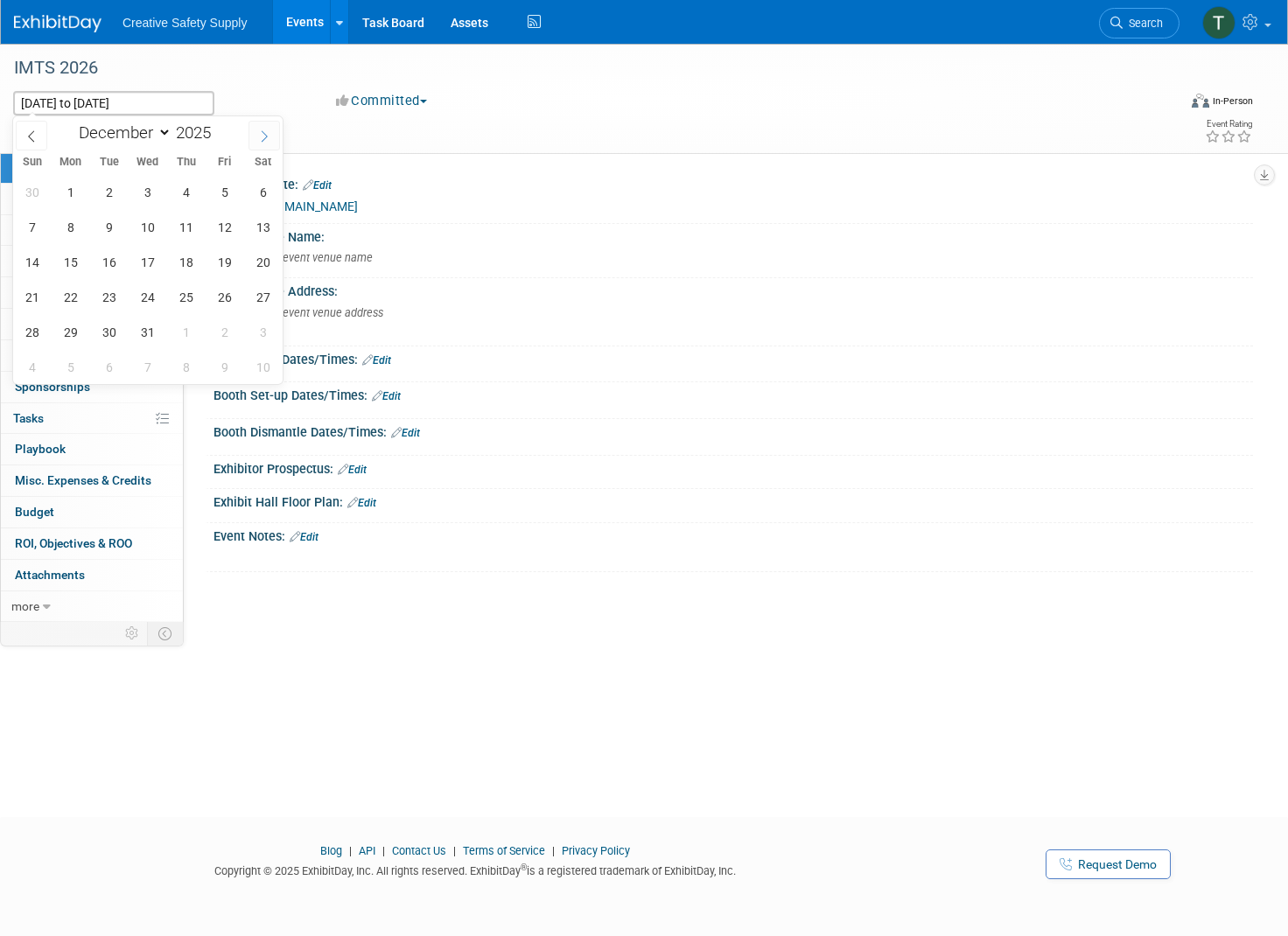
type input "2026"
click at [264, 134] on icon at bounding box center [264, 138] width 6 height 12
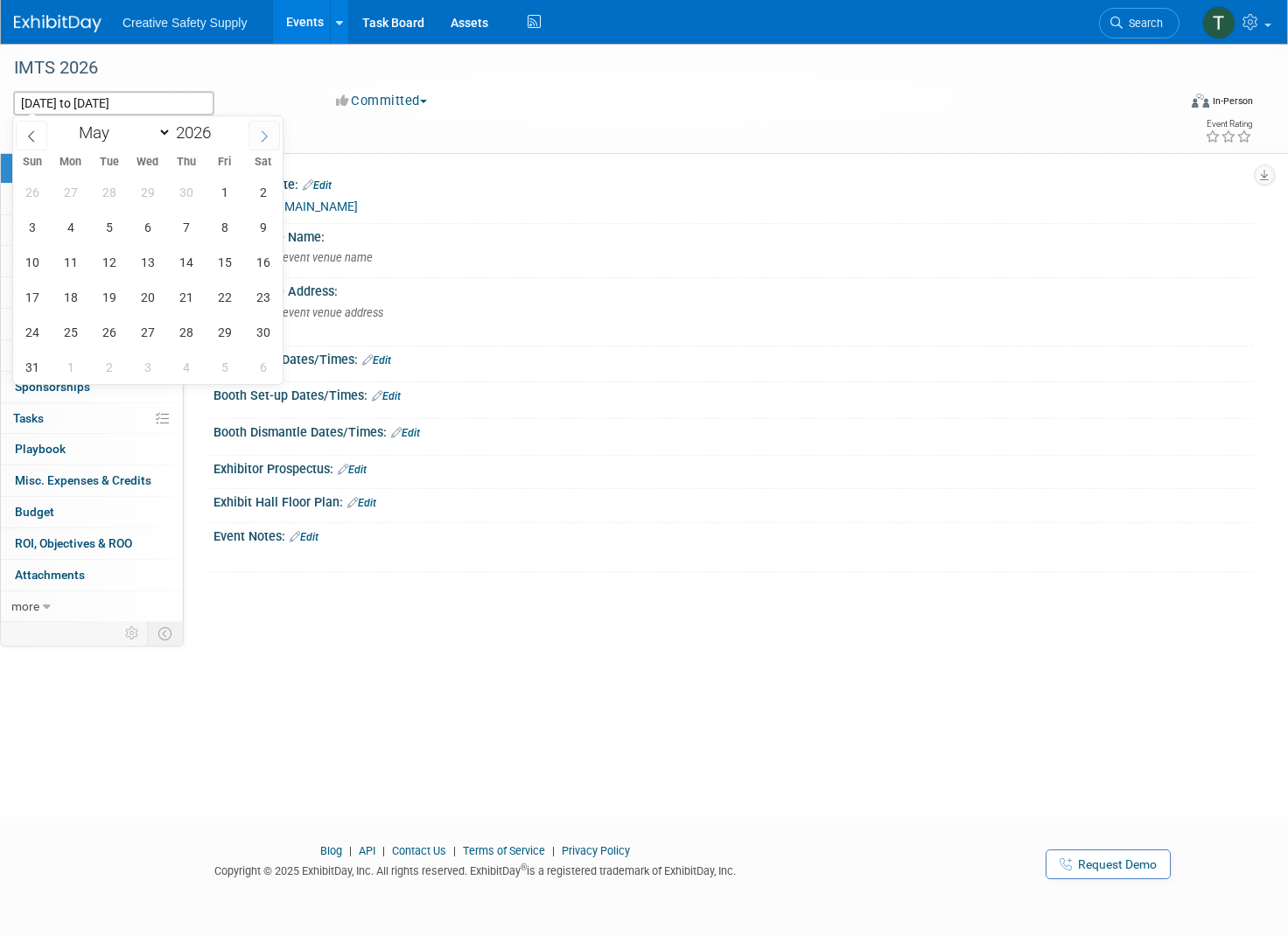
click at [264, 134] on icon at bounding box center [264, 138] width 6 height 12
select select "8"
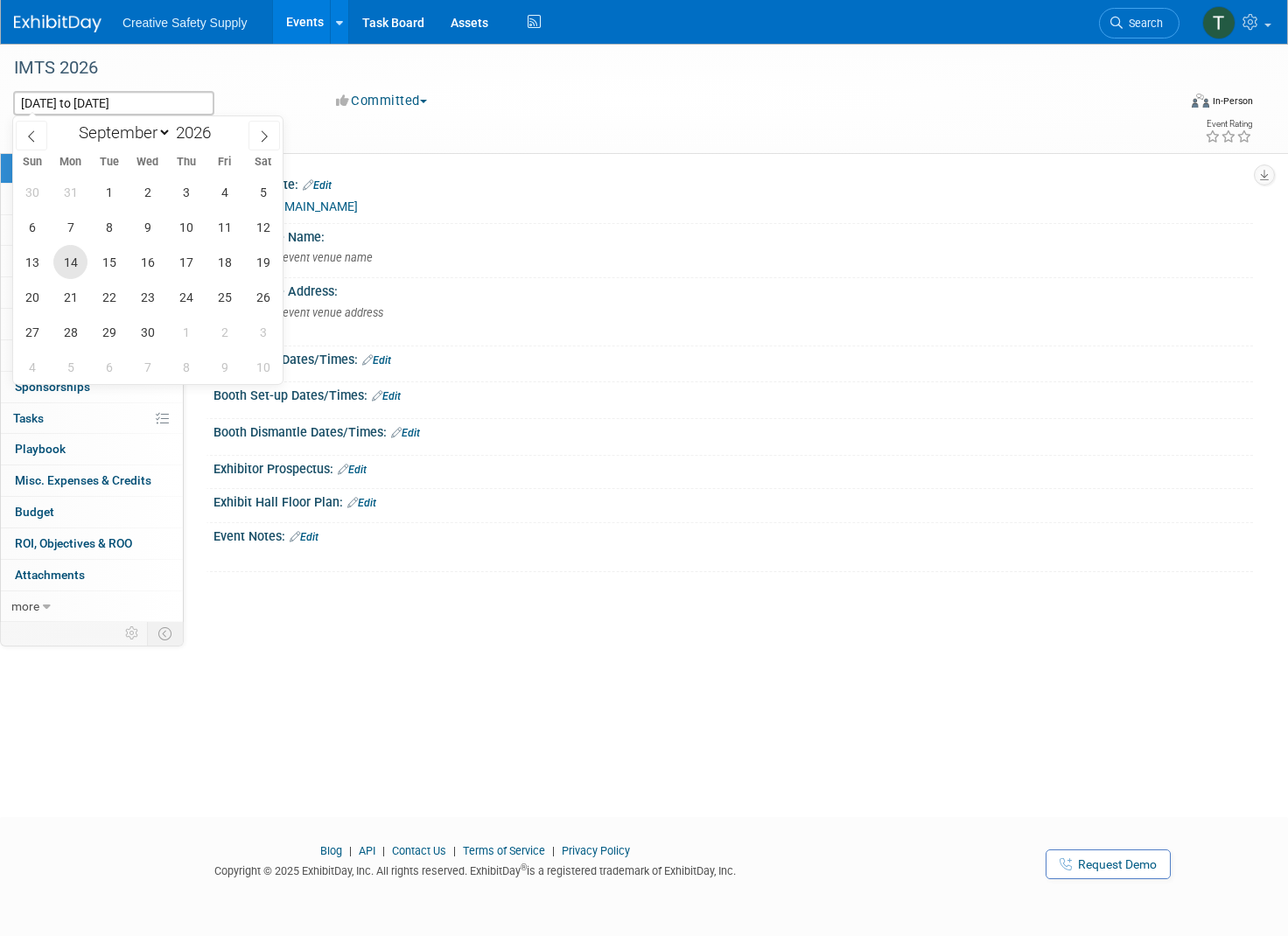
click at [75, 264] on span "14" at bounding box center [70, 261] width 34 height 34
type input "Sep 14, 2026"
click at [261, 263] on span "19" at bounding box center [262, 261] width 34 height 34
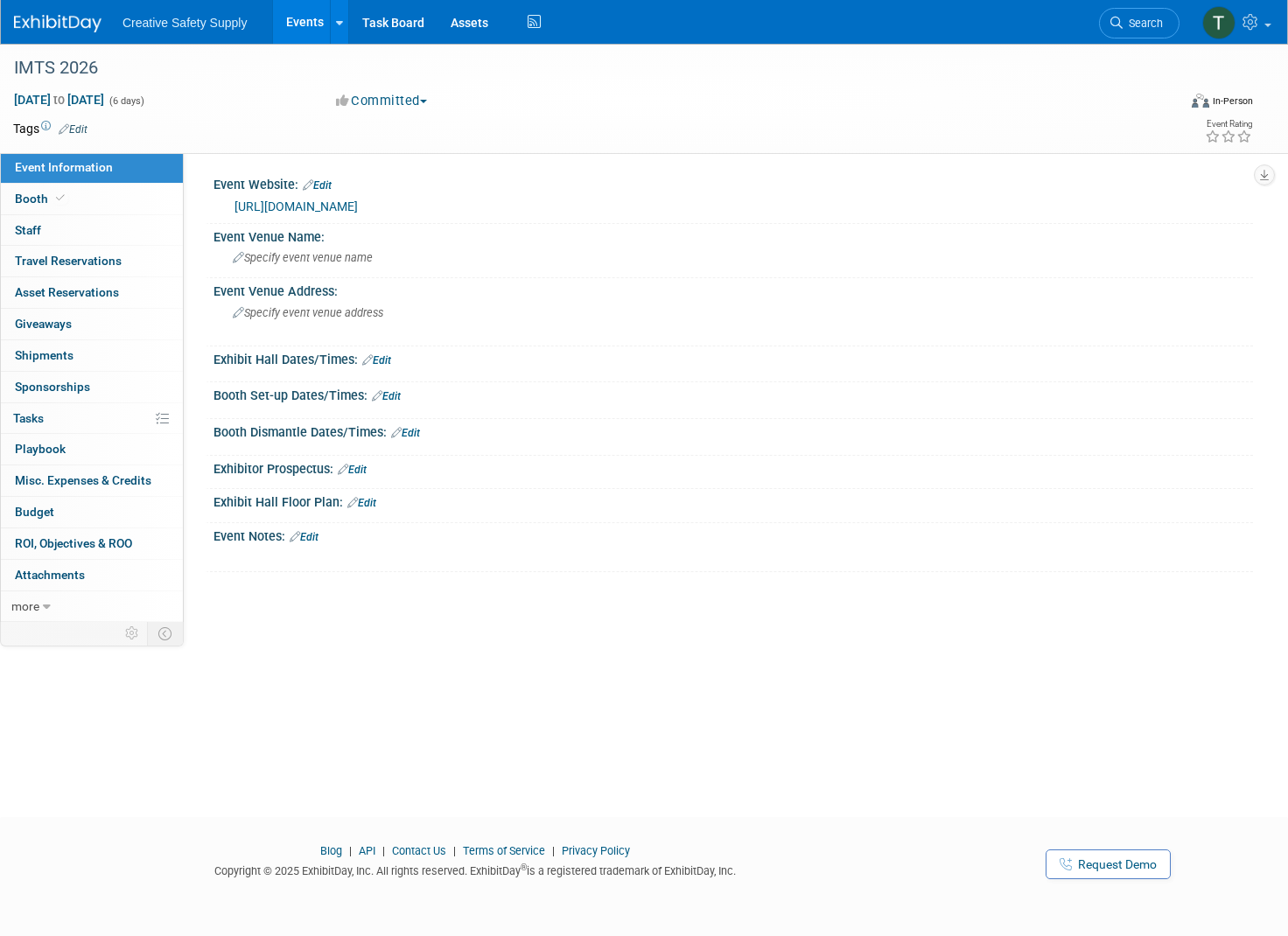
click at [169, 26] on span "Creative Safety Supply" at bounding box center [185, 23] width 125 height 14
click at [69, 27] on img at bounding box center [57, 24] width 87 height 18
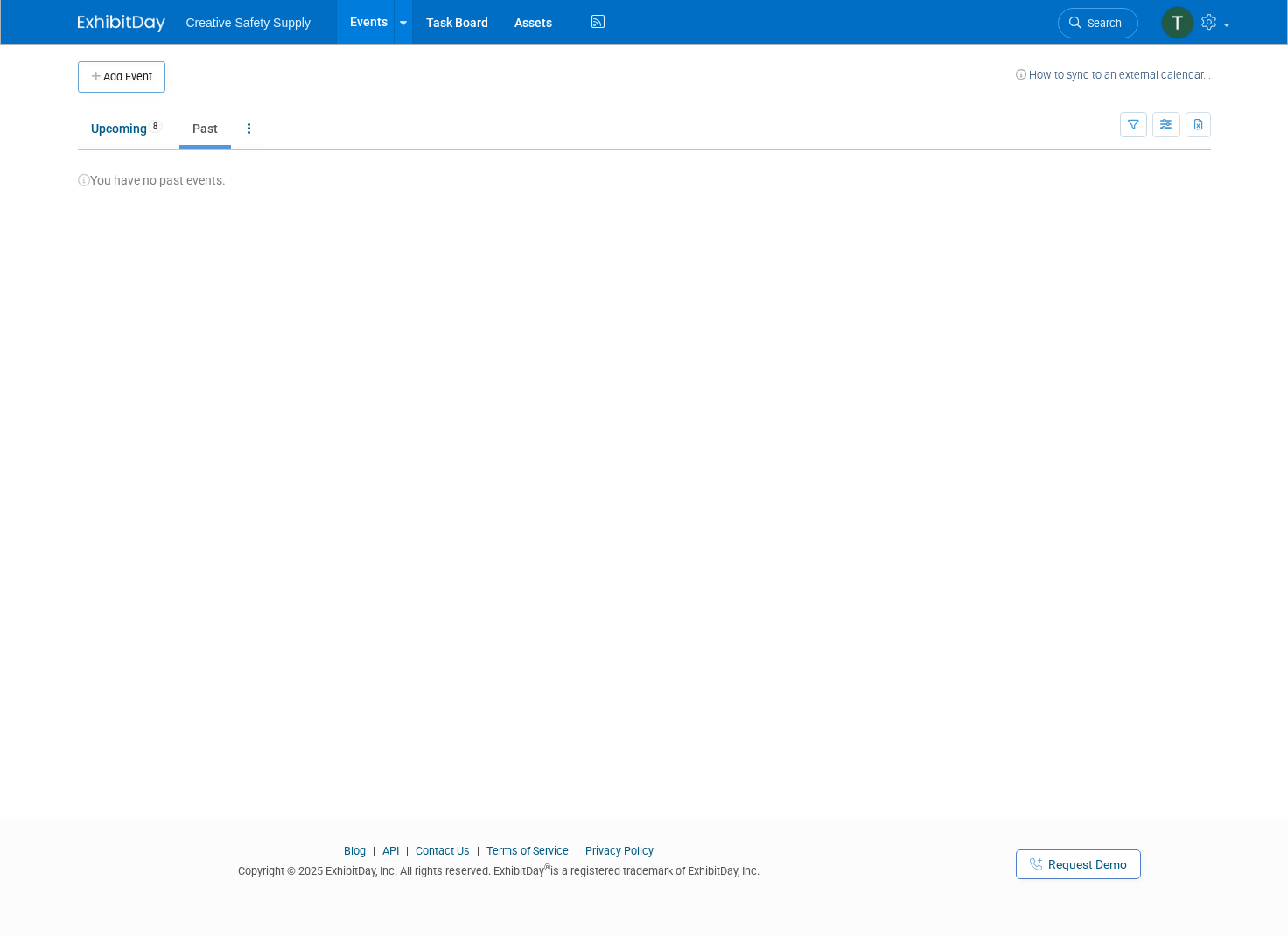
click at [117, 131] on link "Upcoming 8" at bounding box center [127, 129] width 98 height 33
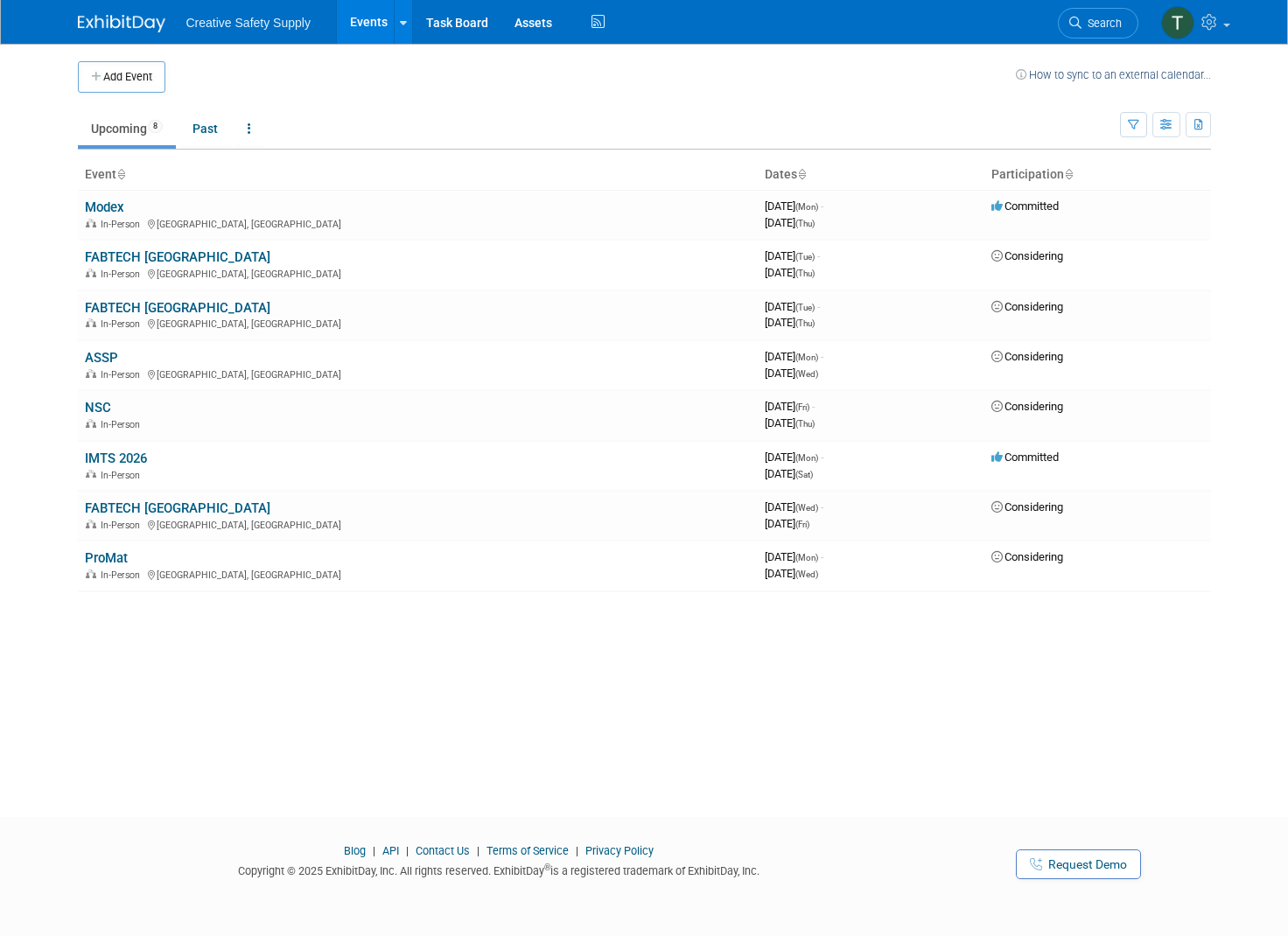
scroll to position [1, 0]
click at [163, 248] on link "FABTECH [GEOGRAPHIC_DATA]" at bounding box center [177, 256] width 186 height 16
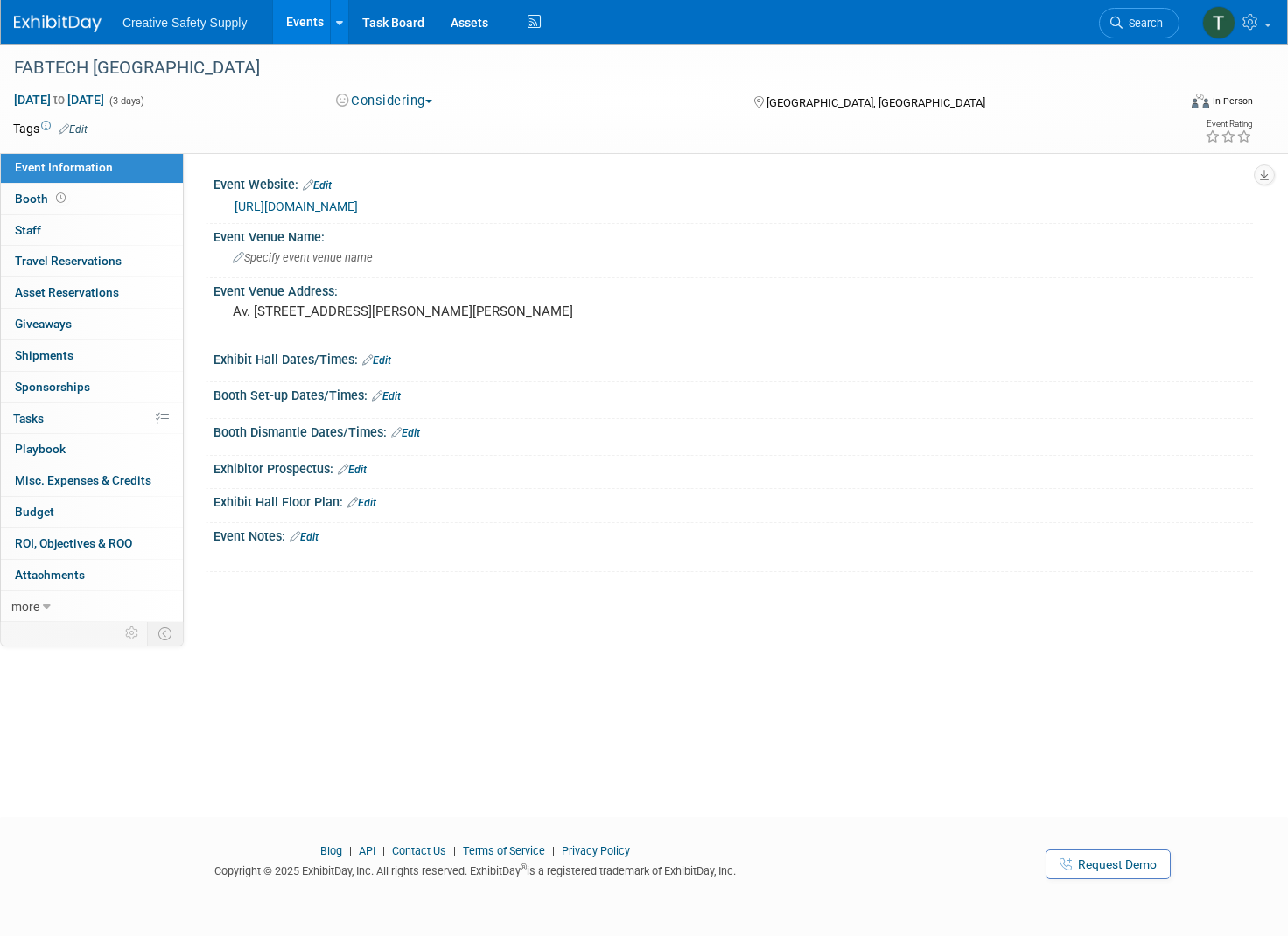
click at [435, 96] on button "Considering" at bounding box center [384, 101] width 109 height 19
click at [413, 133] on link "Committed" at bounding box center [400, 129] width 138 height 25
click at [129, 200] on link "Booth" at bounding box center [91, 198] width 182 height 30
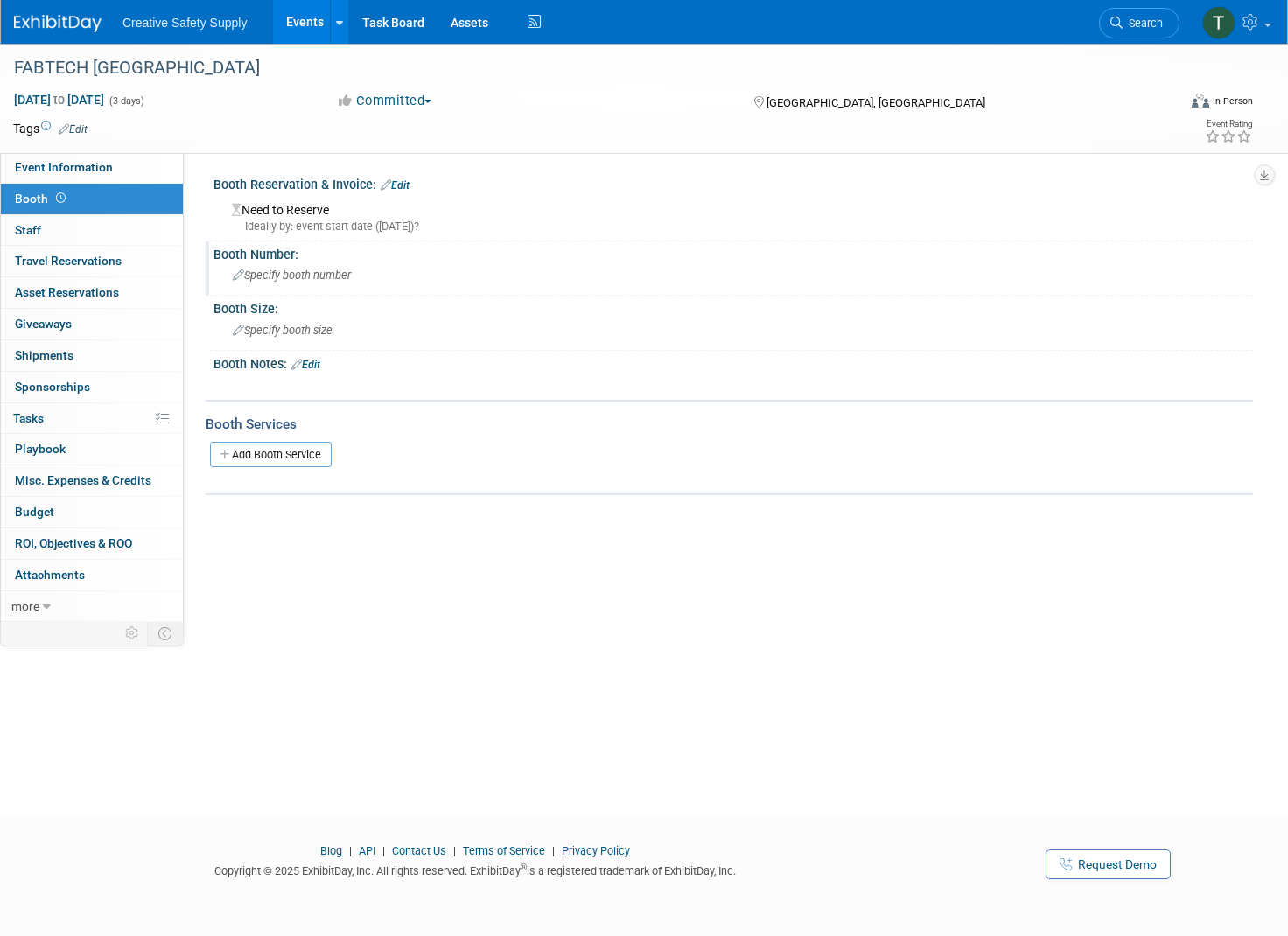
click at [284, 276] on span "Specify booth number" at bounding box center [292, 275] width 118 height 13
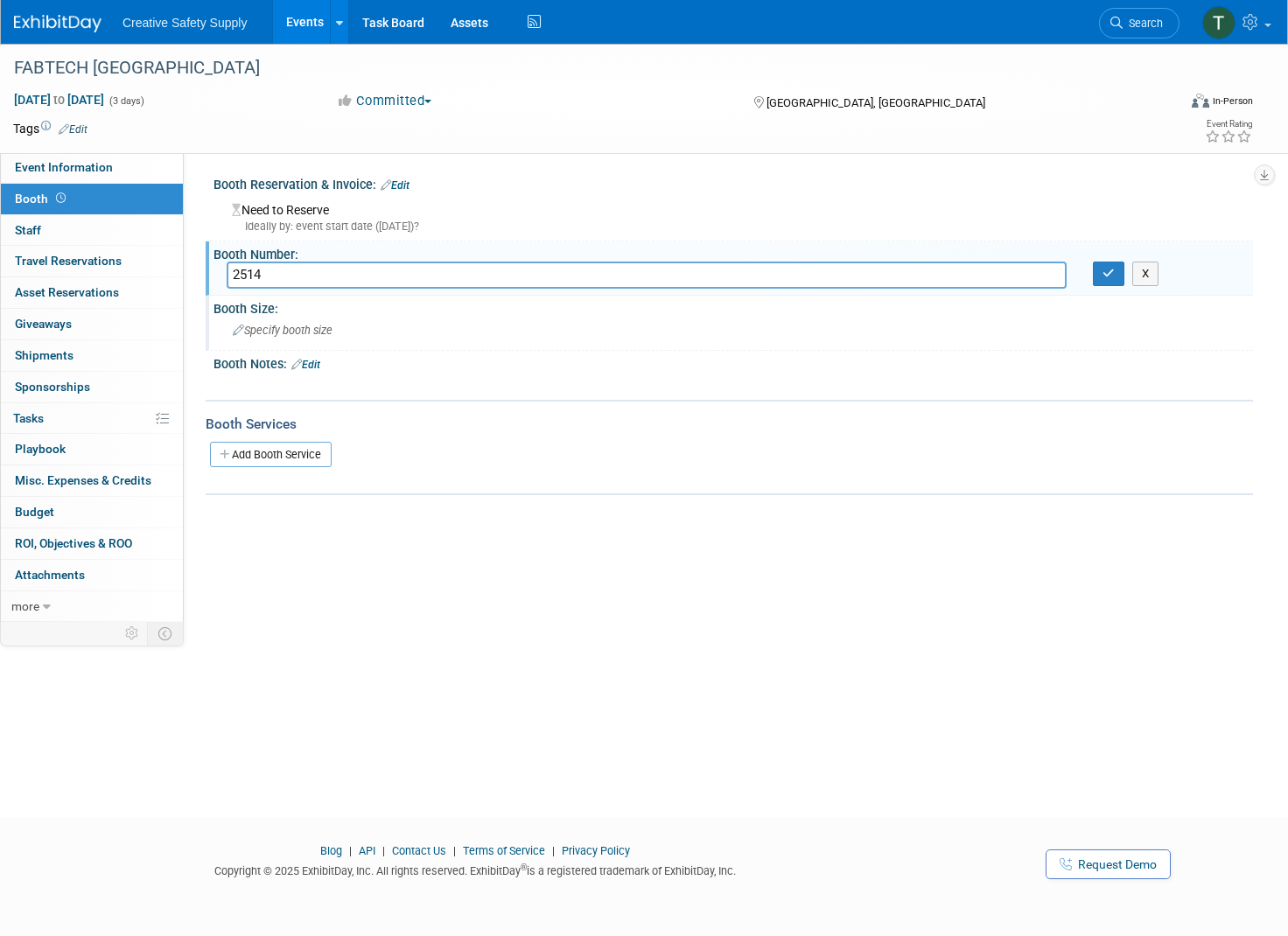
type input "2514"
click at [322, 331] on span "Specify booth size" at bounding box center [283, 330] width 100 height 13
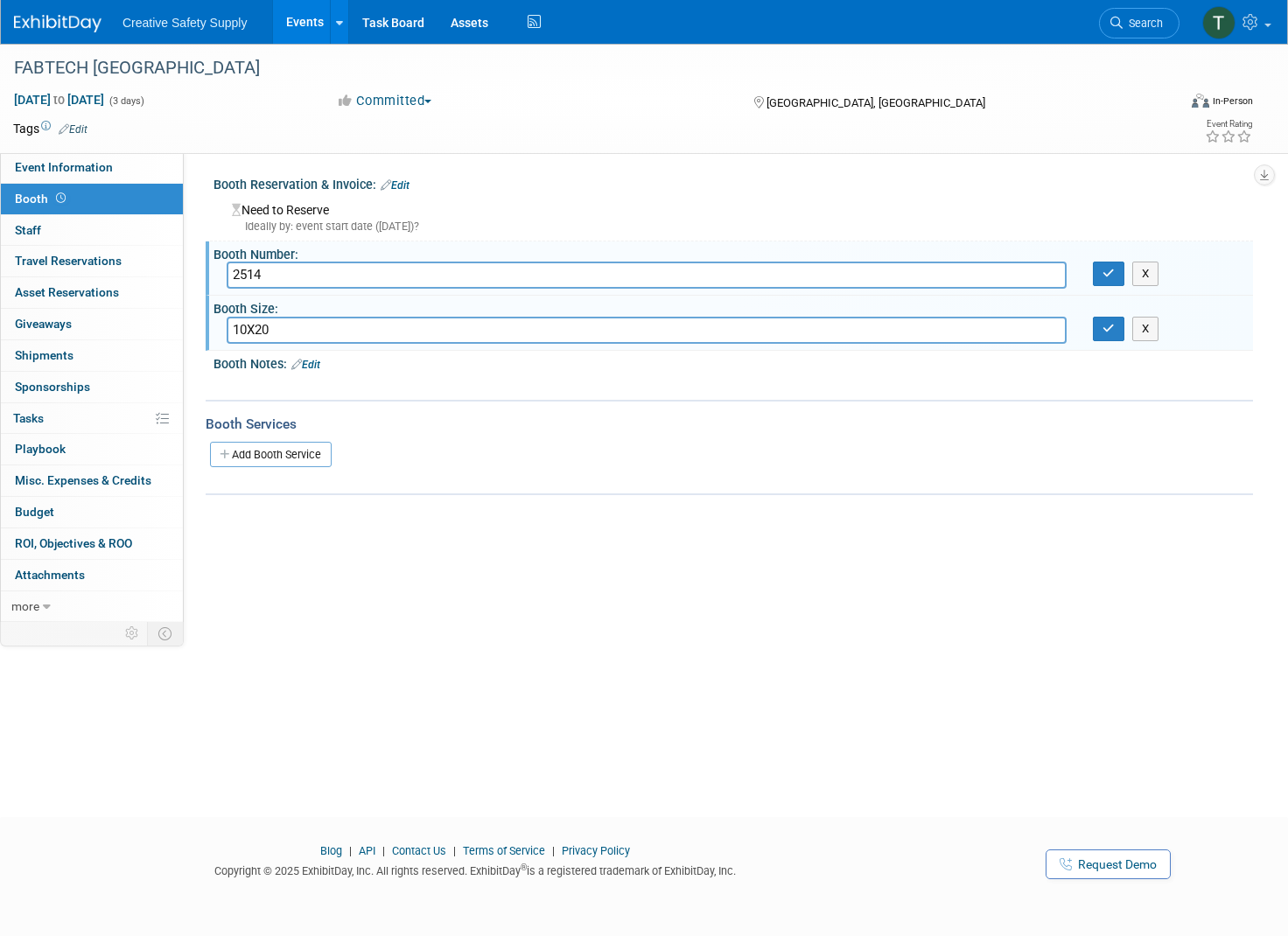
type input "10X20"
click at [469, 376] on div at bounding box center [641, 385] width 825 height 18
click at [68, 25] on img at bounding box center [57, 24] width 87 height 18
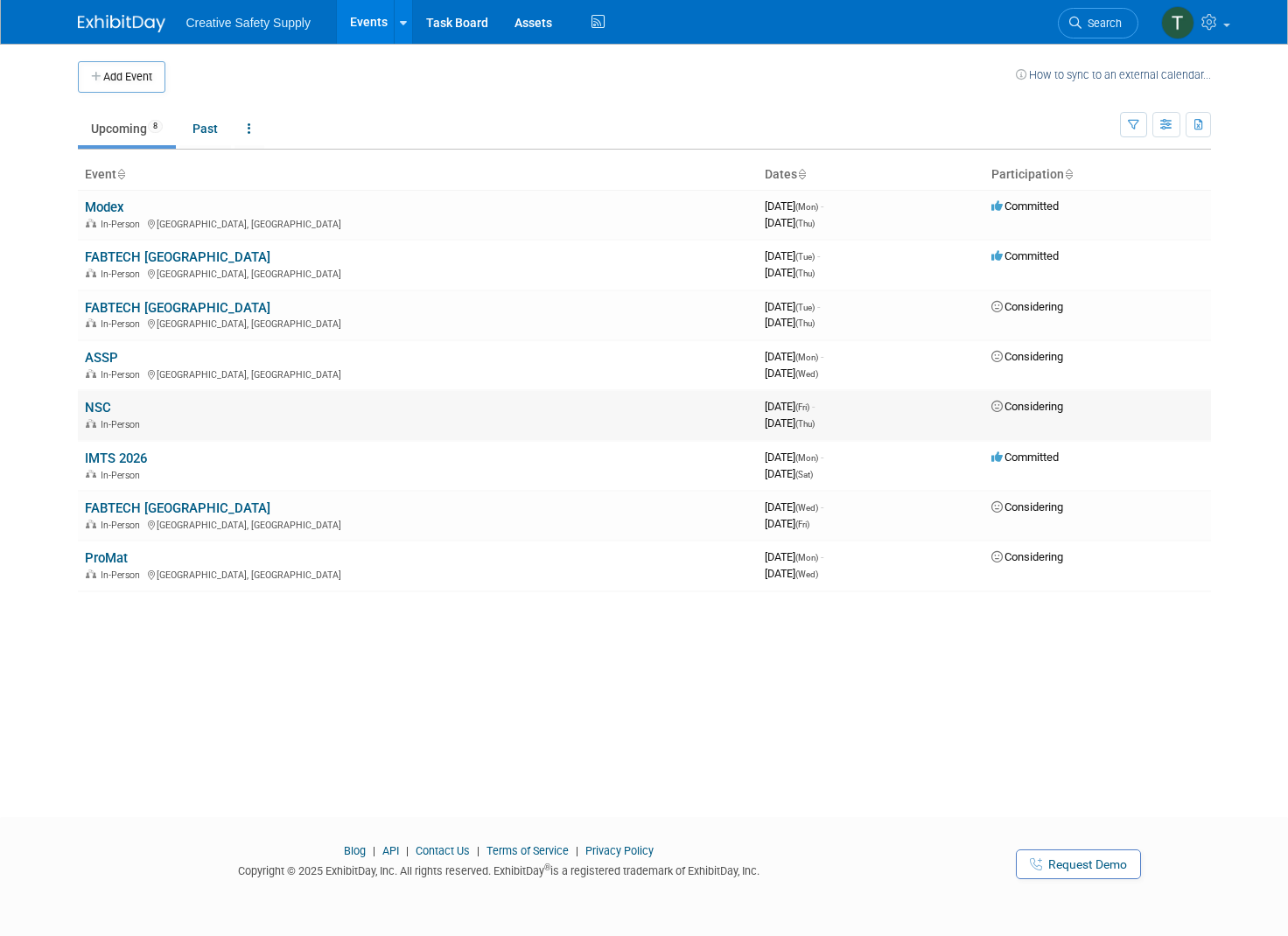
click at [1036, 409] on span "Considering" at bounding box center [1026, 406] width 72 height 13
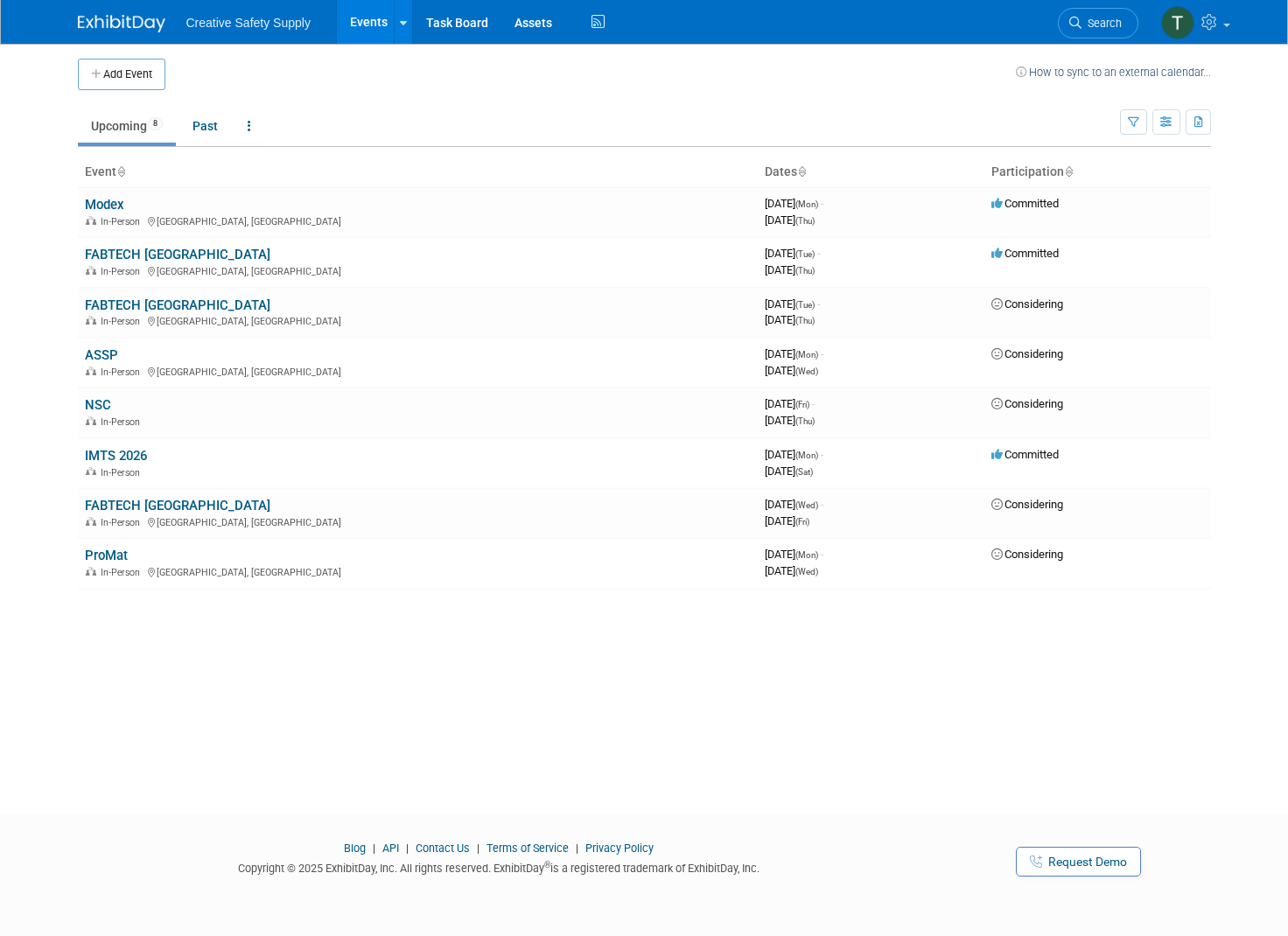
click at [95, 405] on link "NSC" at bounding box center [97, 406] width 27 height 16
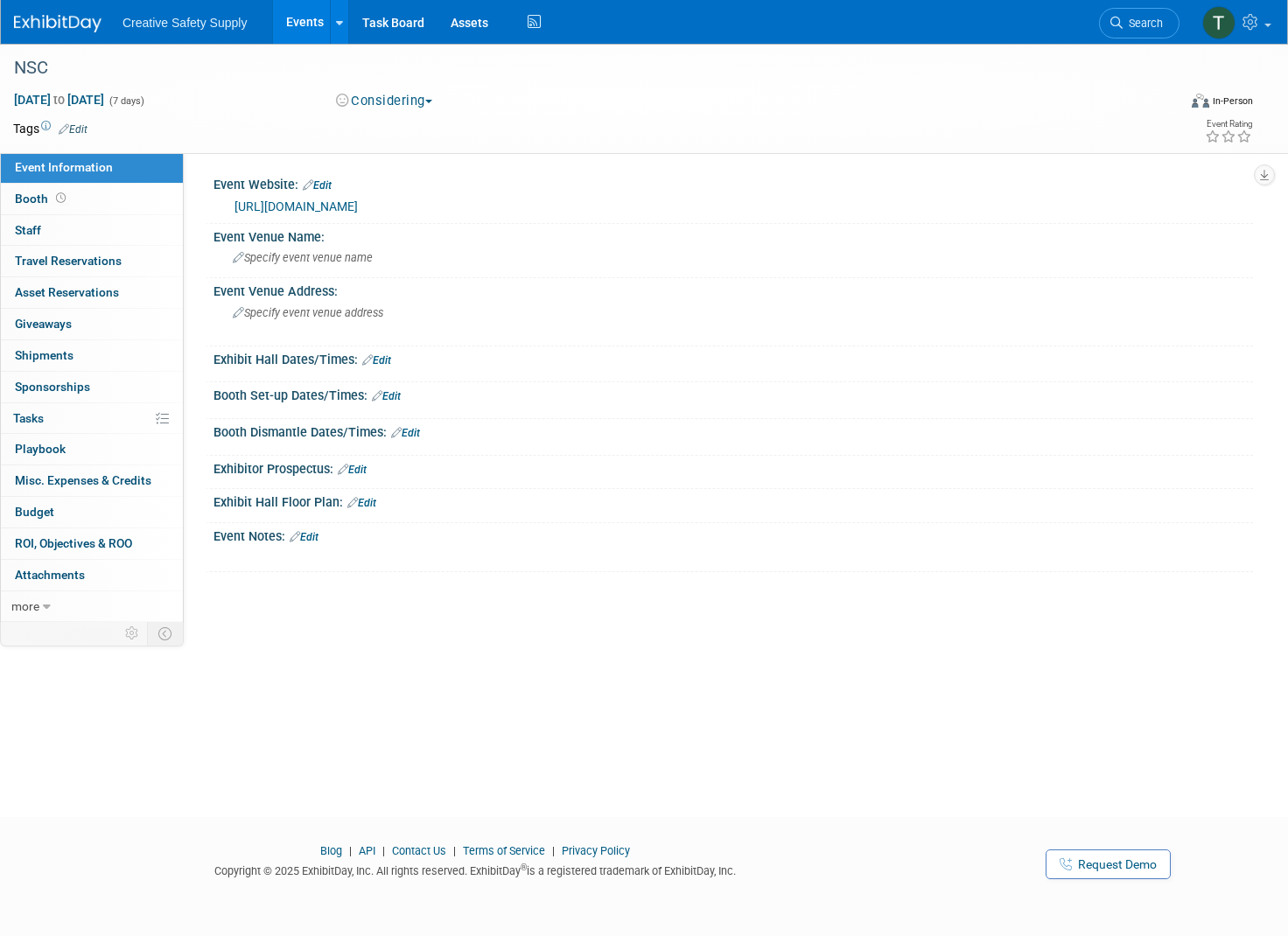
click at [402, 99] on button "Considering" at bounding box center [384, 101] width 109 height 19
click at [398, 180] on link "Not Going" at bounding box center [400, 178] width 138 height 25
click at [55, 13] on link at bounding box center [68, 15] width 108 height 14
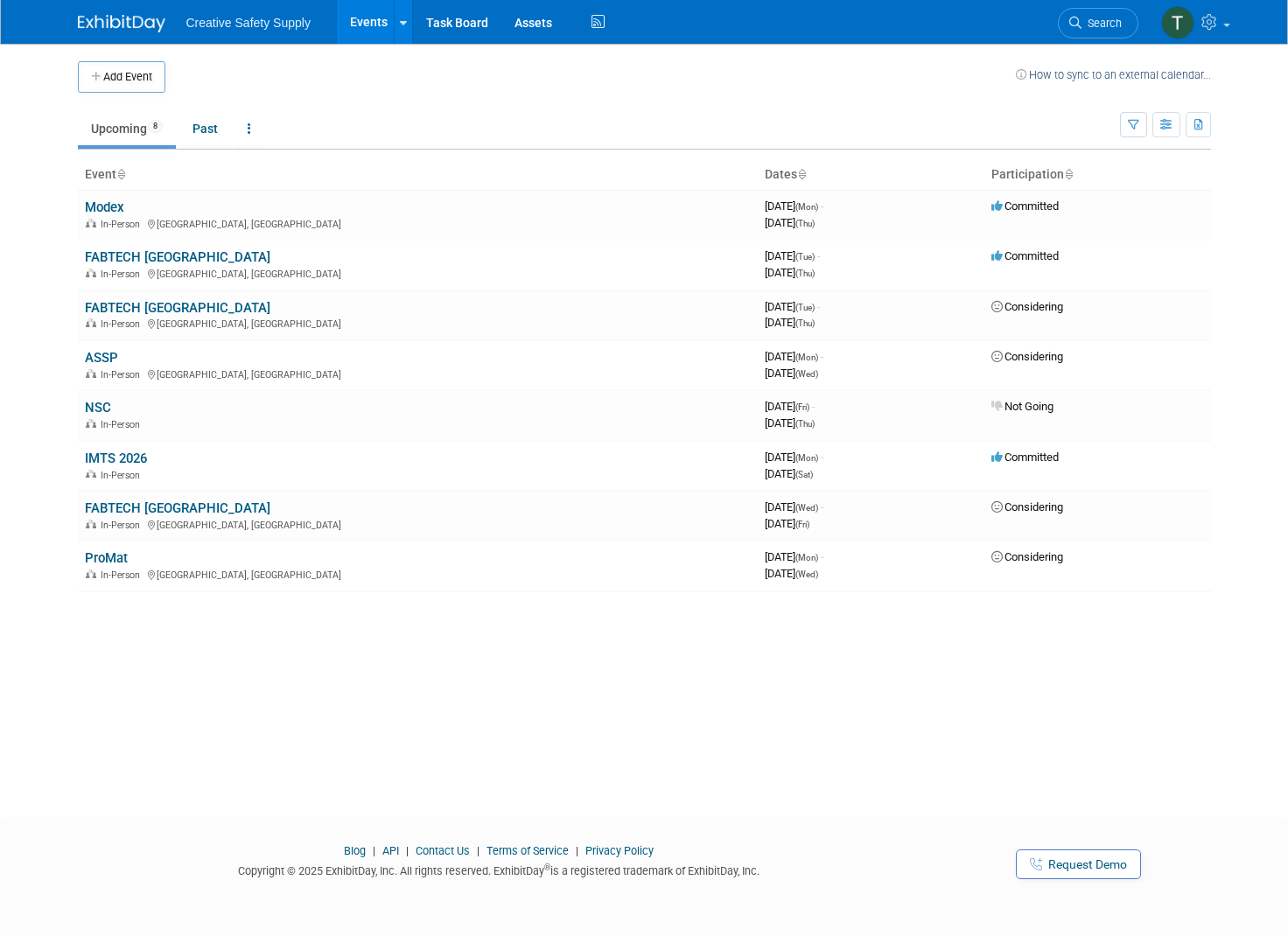
click at [148, 504] on link "FABTECH [GEOGRAPHIC_DATA]" at bounding box center [177, 509] width 186 height 16
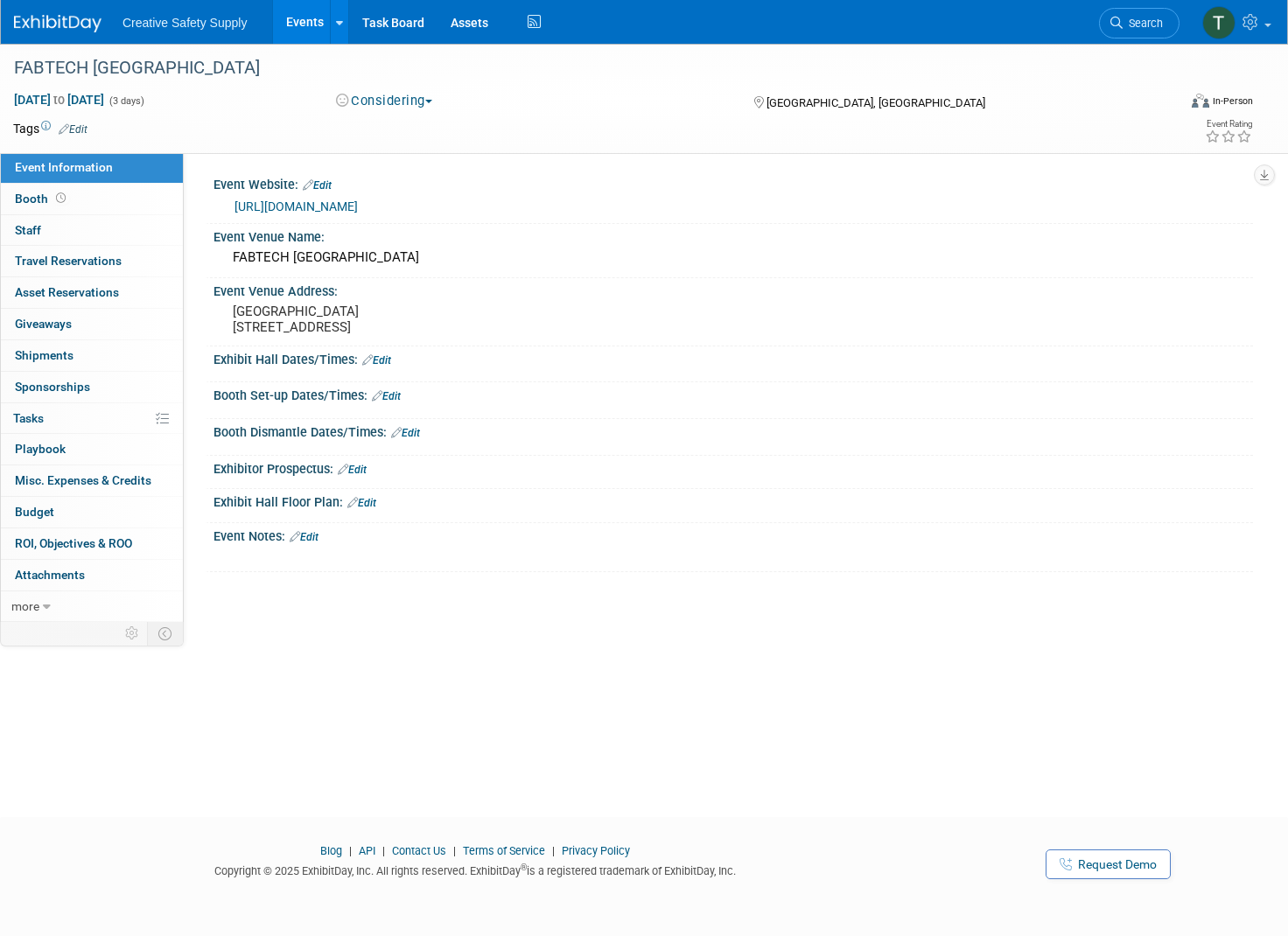
click at [418, 103] on button "Considering" at bounding box center [384, 101] width 109 height 19
click at [407, 131] on link "Committed" at bounding box center [400, 129] width 138 height 25
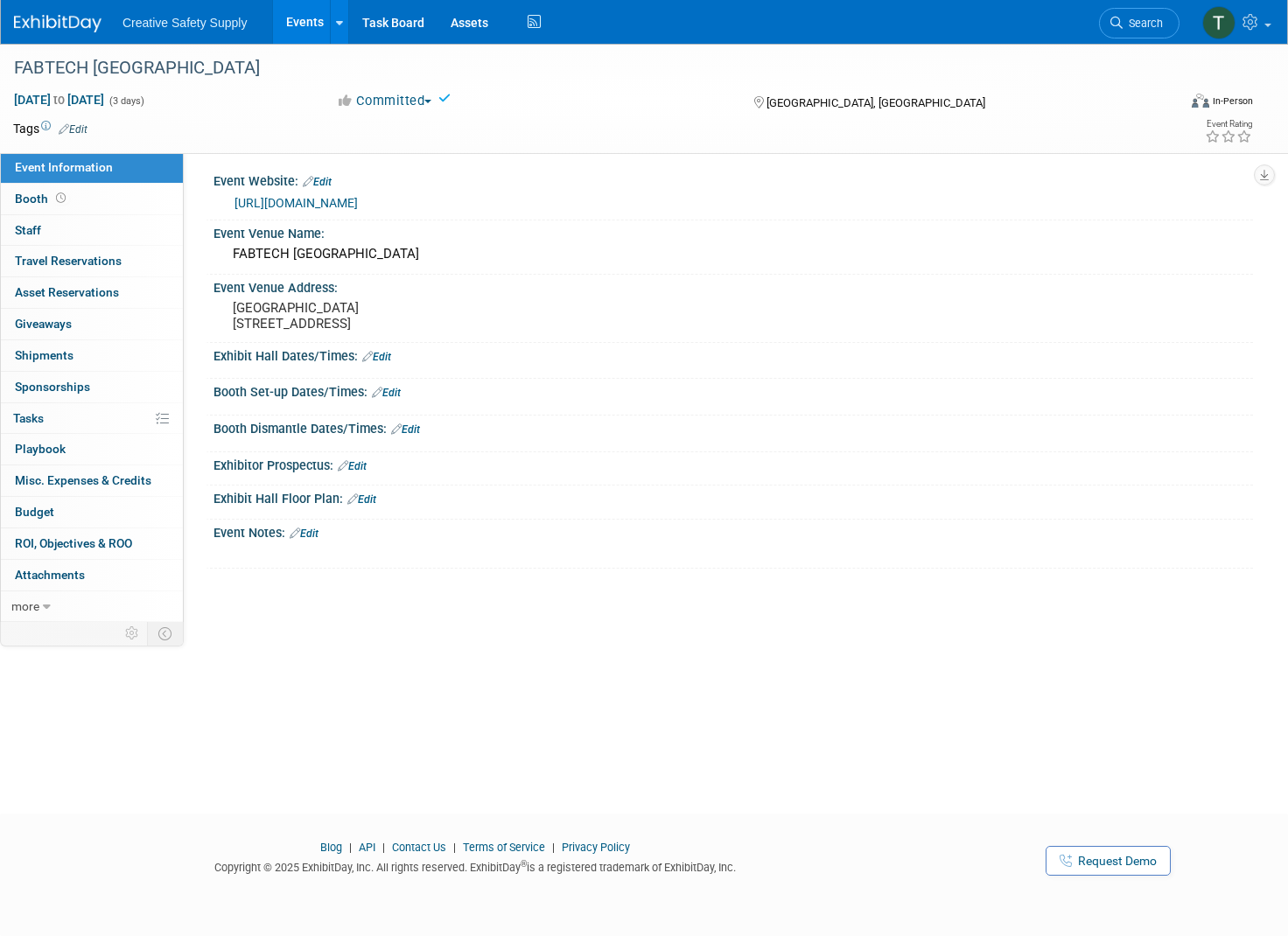
scroll to position [4, 0]
click at [60, 27] on img at bounding box center [57, 24] width 87 height 18
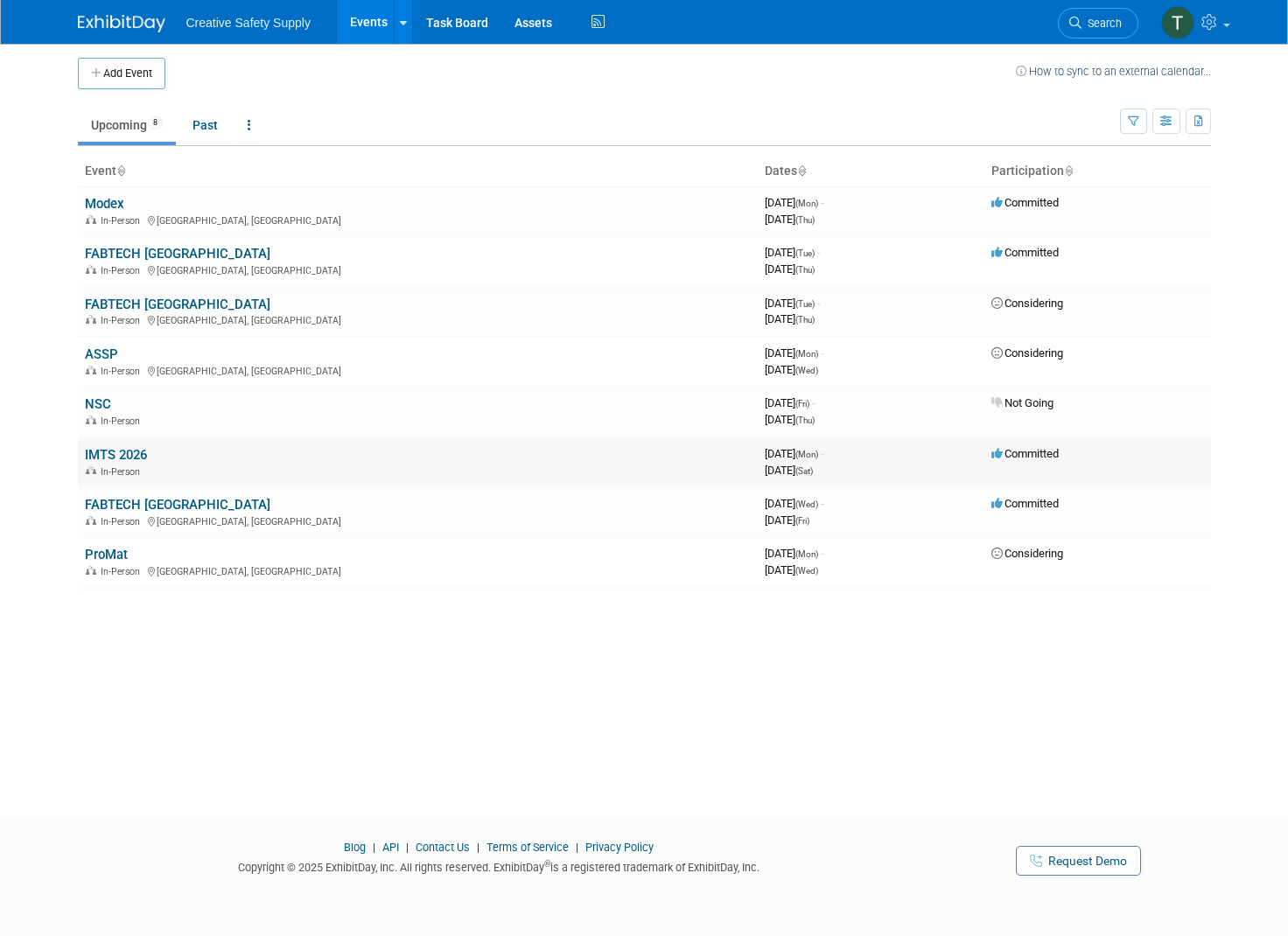
scroll to position [4, 0]
click at [129, 75] on button "Add Event" at bounding box center [121, 74] width 87 height 31
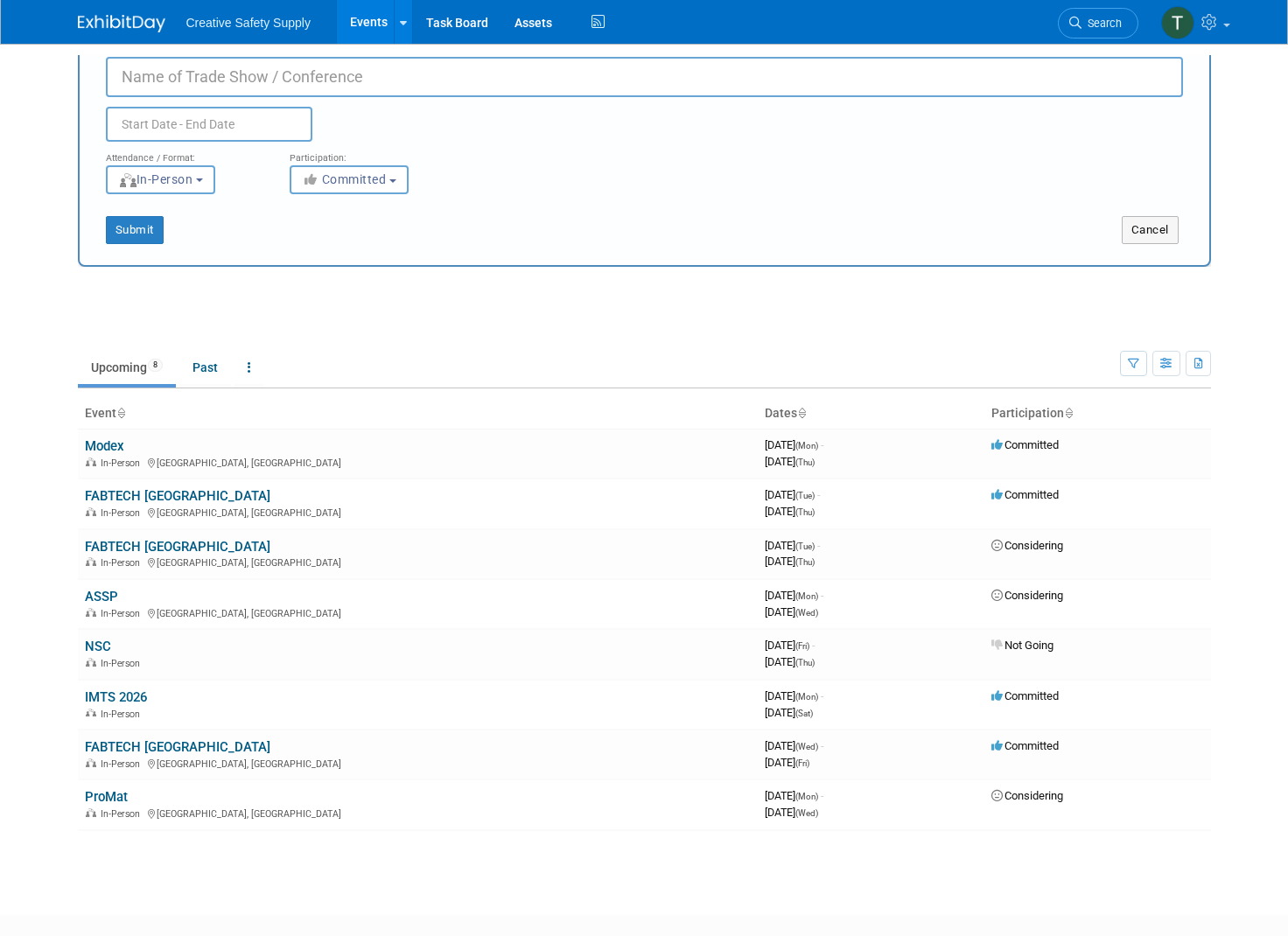
scroll to position [0, 0]
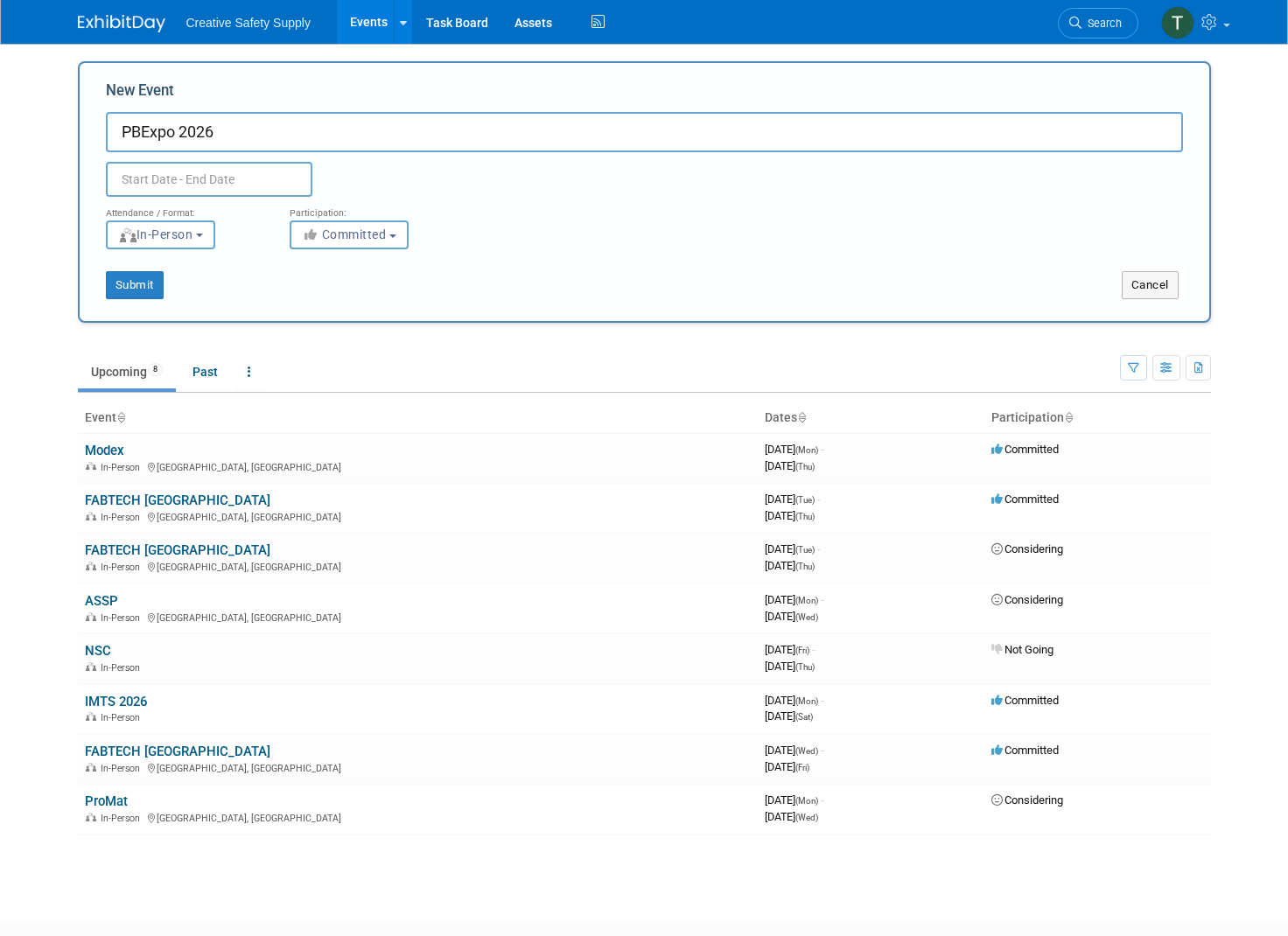
type input "PBExpo 2026"
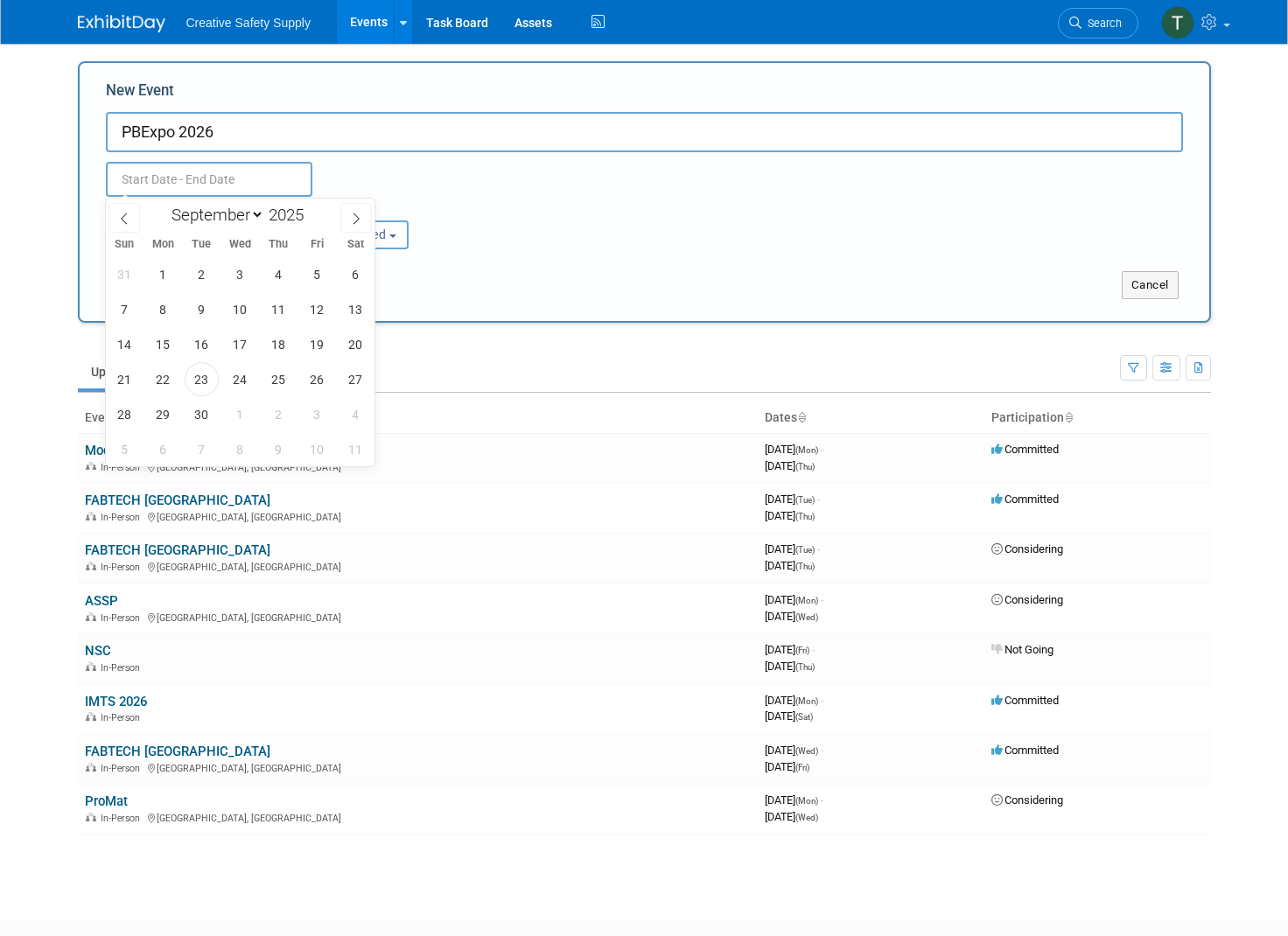
drag, startPoint x: 161, startPoint y: 175, endPoint x: 168, endPoint y: 150, distance: 26.0
click at [161, 175] on input "text" at bounding box center [209, 180] width 206 height 35
click at [315, 207] on span at bounding box center [310, 209] width 12 height 11
type input "2026"
select select "2"
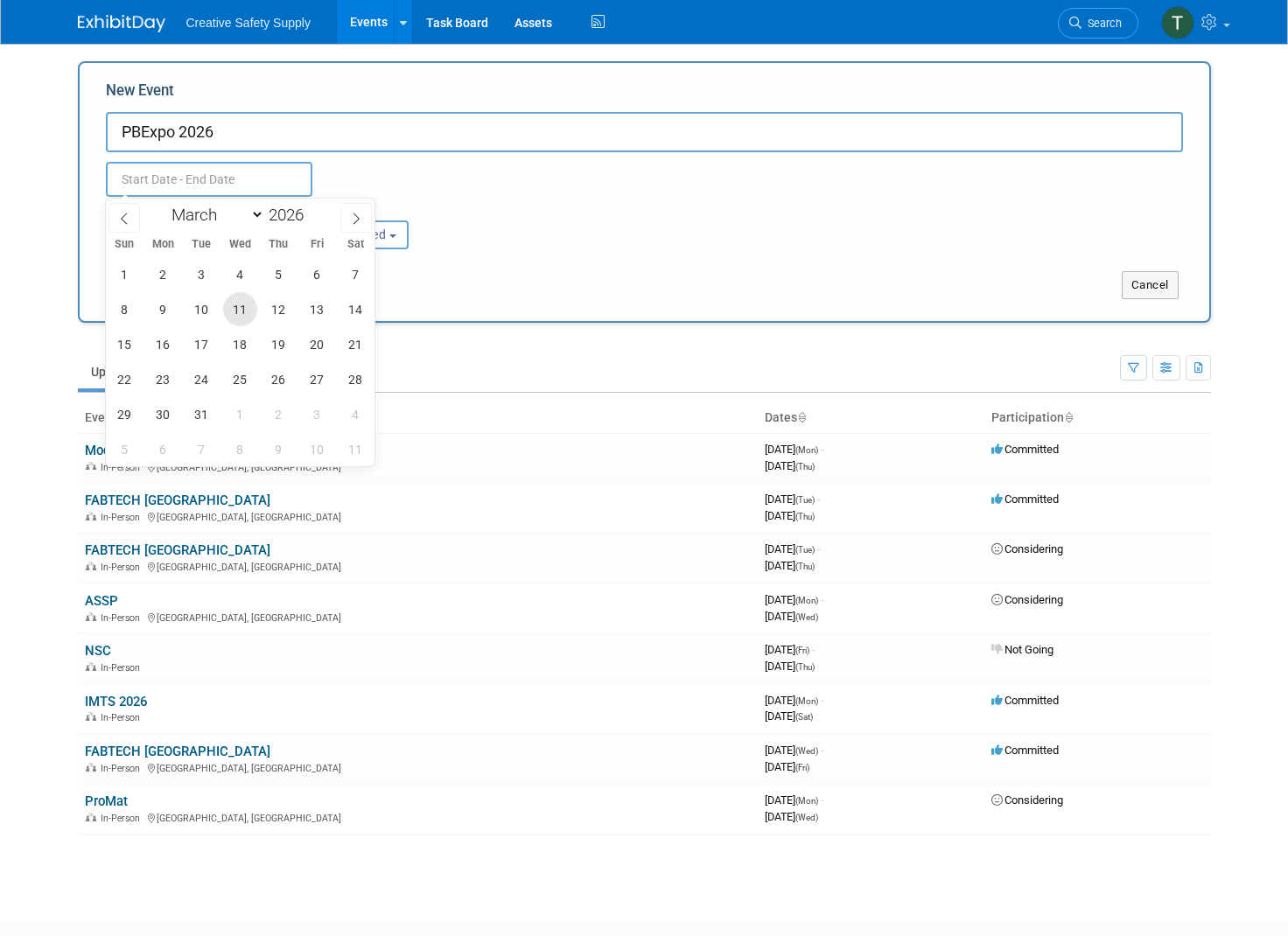
click at [236, 314] on span "11" at bounding box center [240, 309] width 34 height 34
click at [269, 314] on span "12" at bounding box center [278, 309] width 34 height 34
type input "[DATE] to [DATE]"
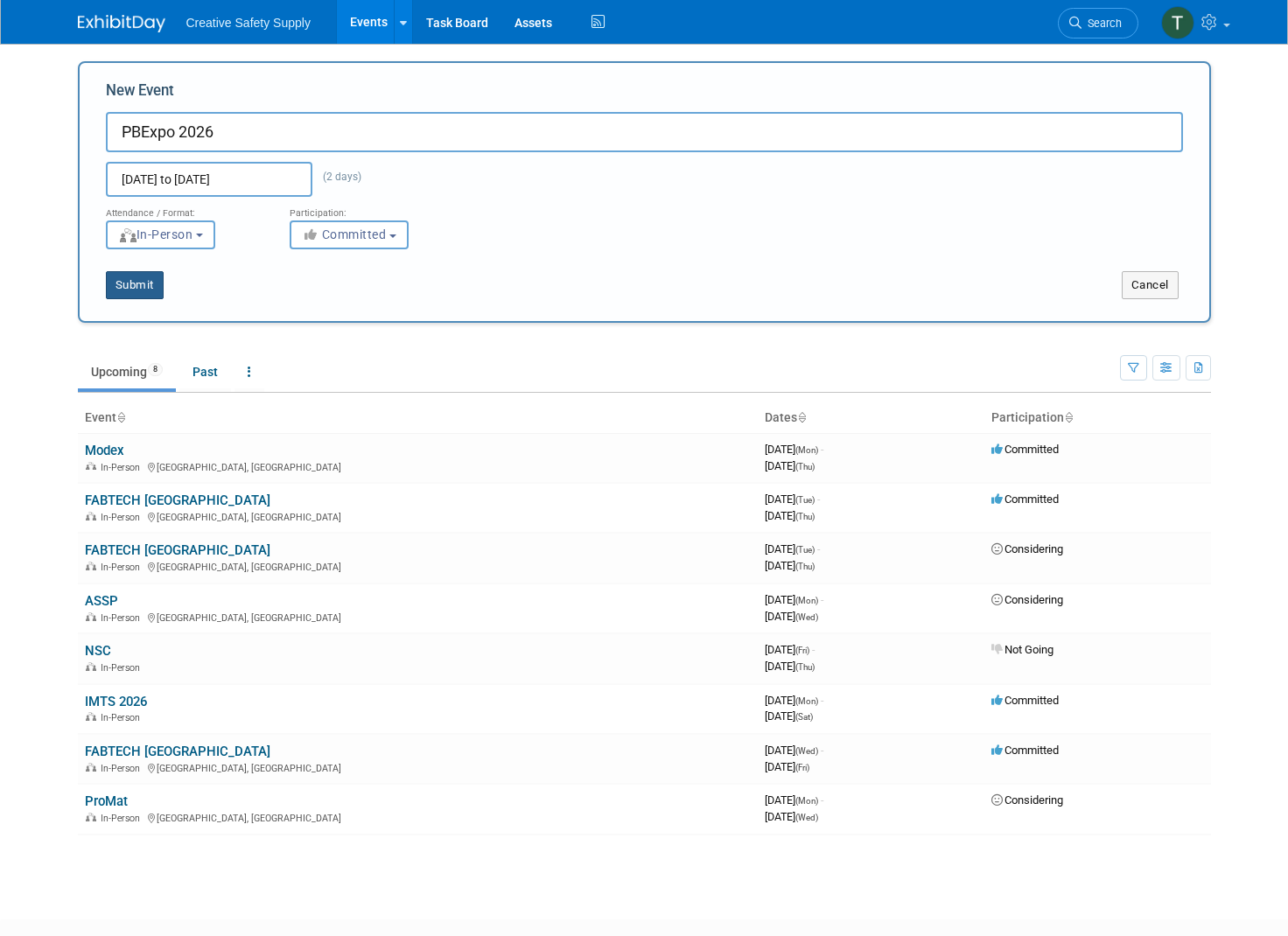
click at [139, 287] on button "Submit" at bounding box center [134, 285] width 58 height 28
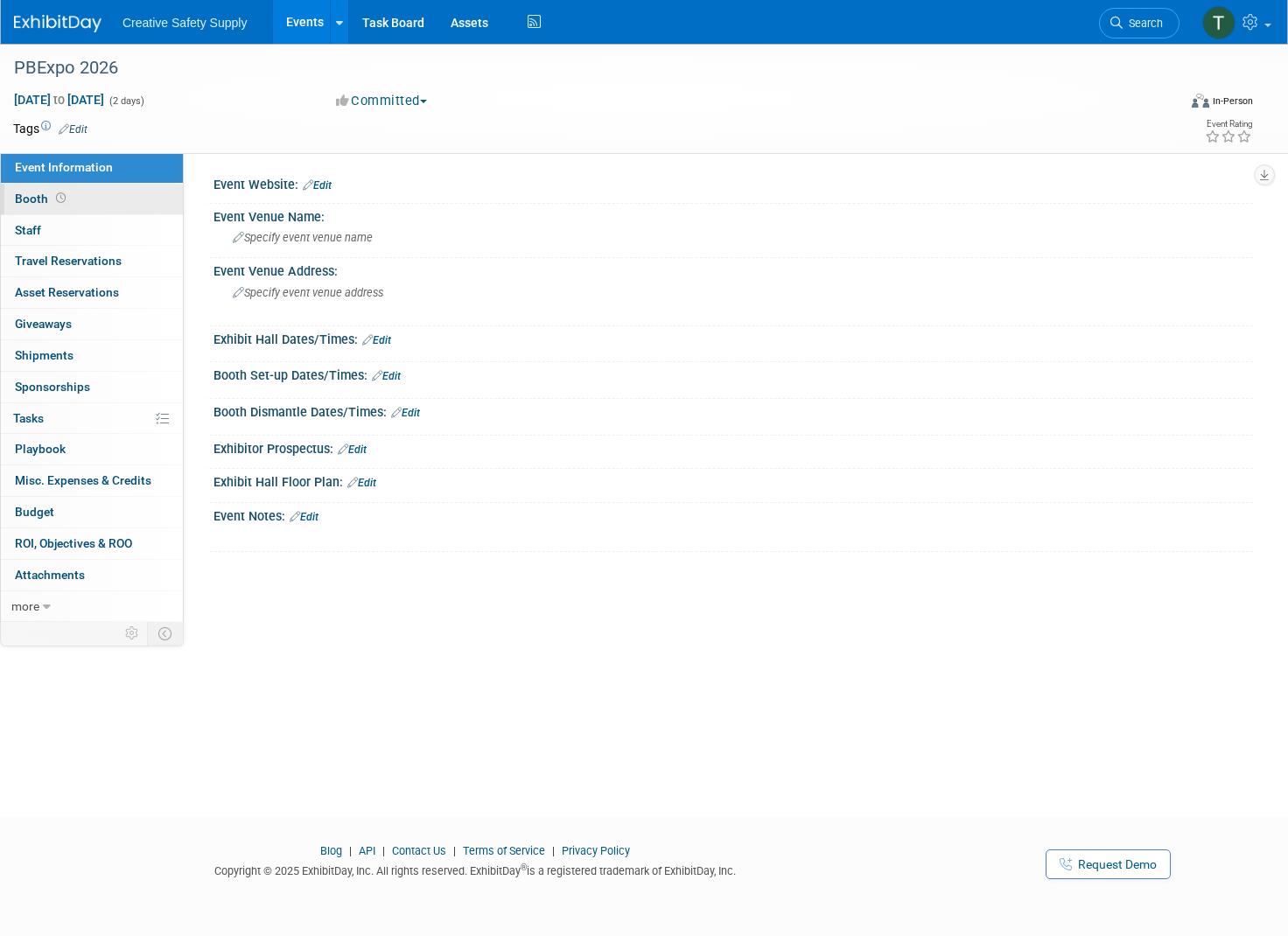
click at [31, 196] on span "Booth" at bounding box center [41, 198] width 54 height 14
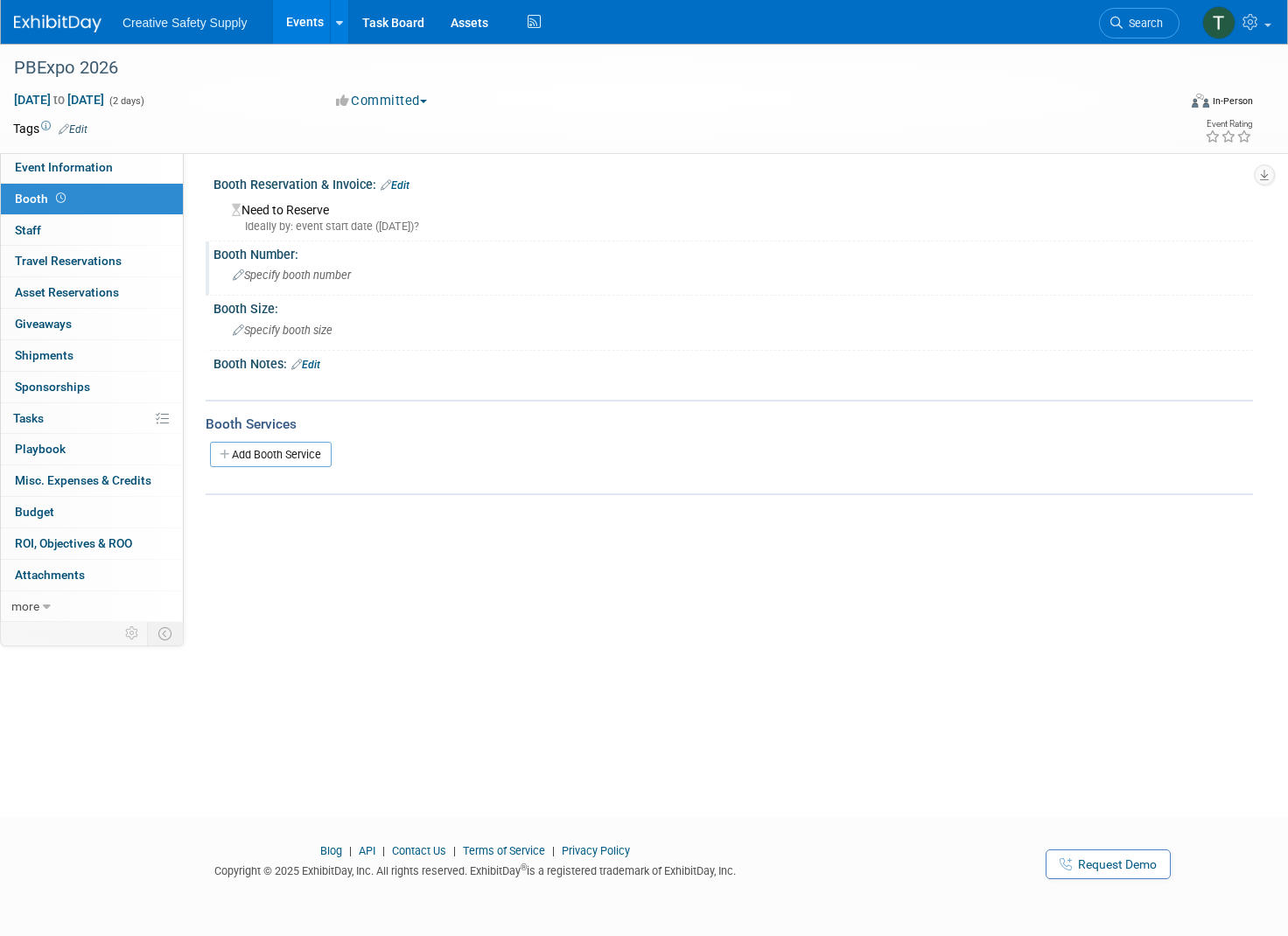
click at [282, 272] on span "Specify booth number" at bounding box center [292, 275] width 118 height 13
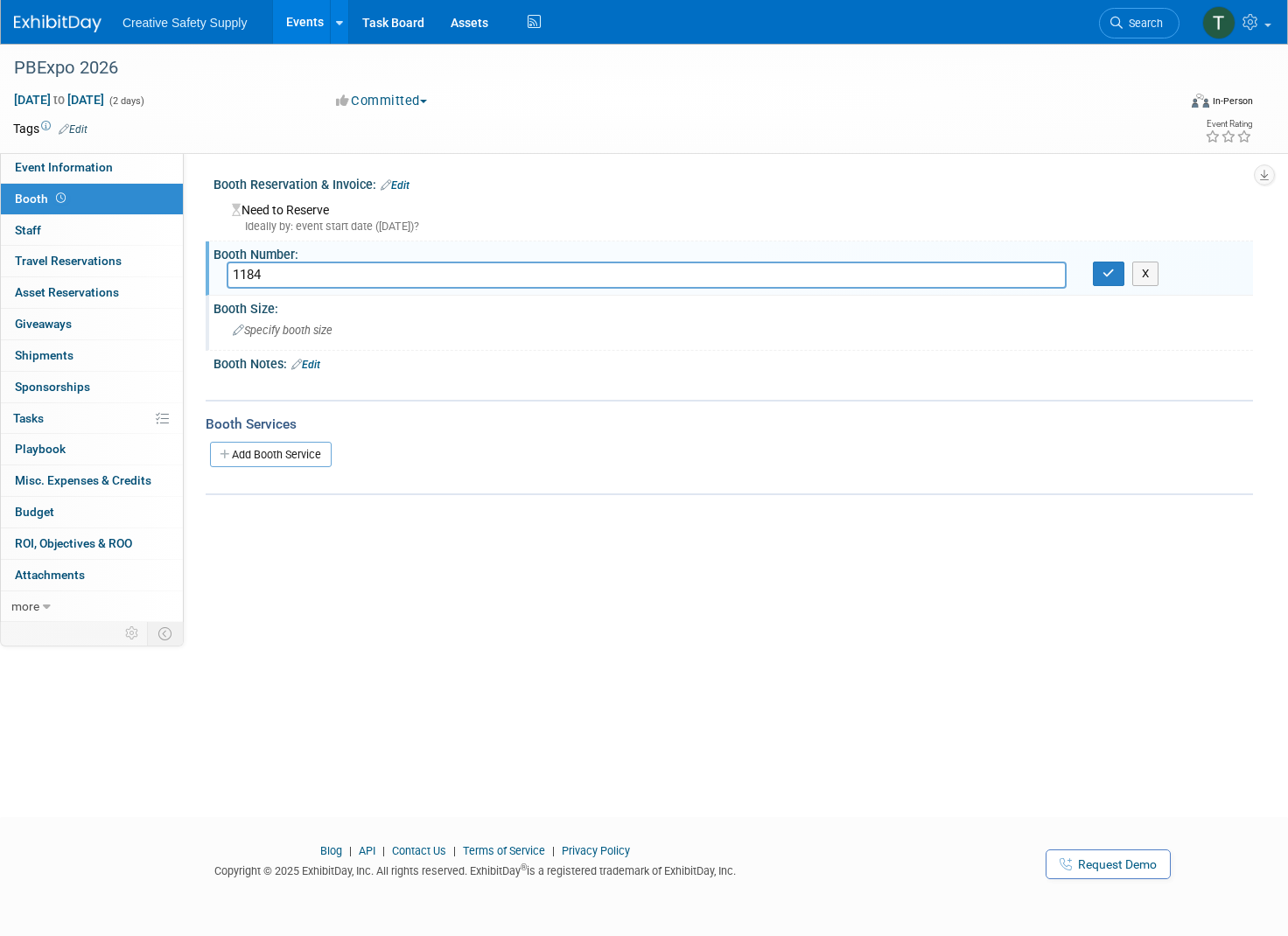
type input "1184"
click at [299, 329] on span "Specify booth size" at bounding box center [283, 330] width 100 height 13
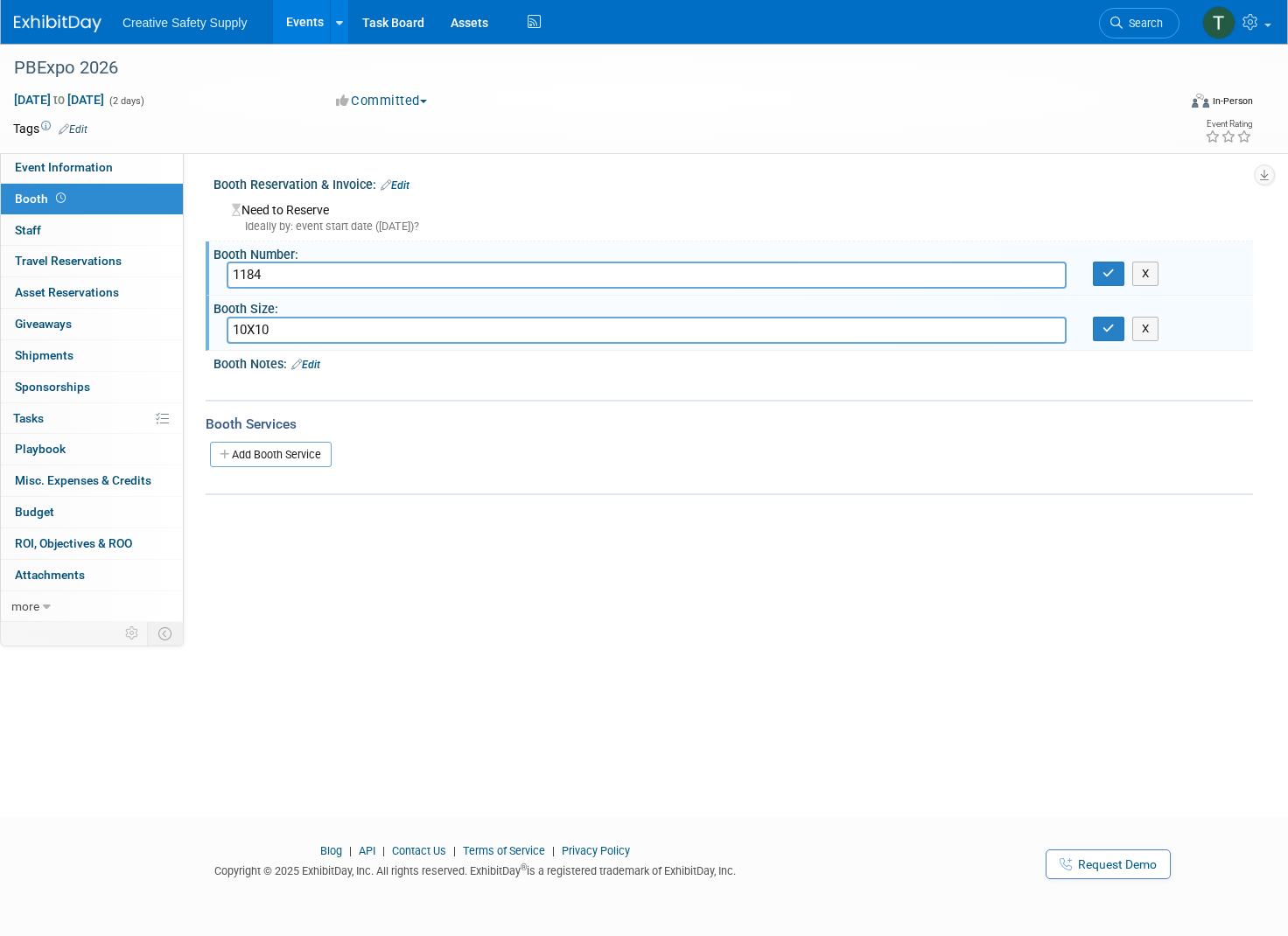
type input "10X10"
click at [446, 500] on div "Event Website: Edit Event Venue Name: Specify event venue name Event Venue Addr…" at bounding box center [718, 388] width 1069 height 472
click at [41, 24] on img at bounding box center [57, 24] width 87 height 18
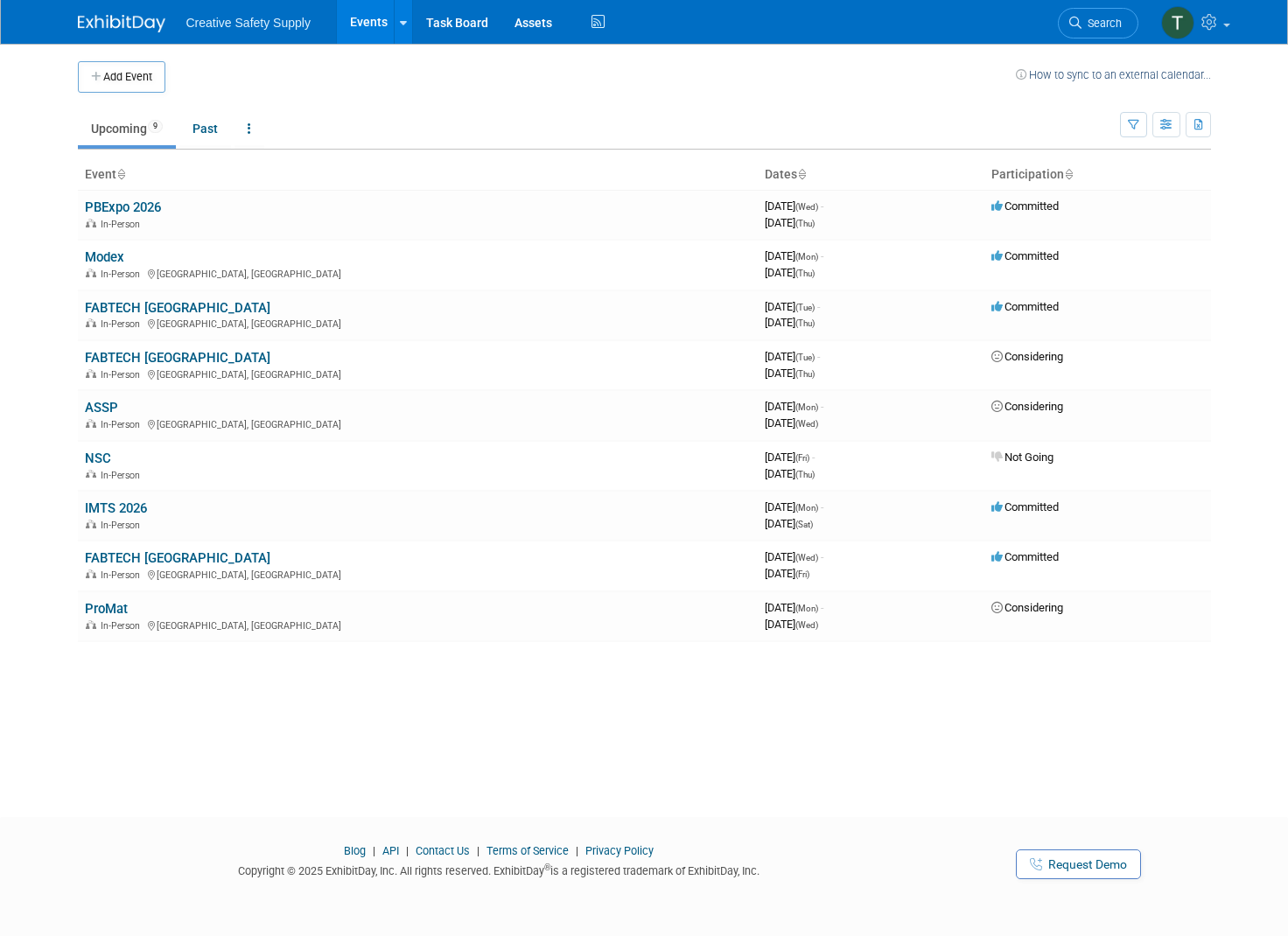
click at [135, 501] on link "IMTS 2026" at bounding box center [115, 509] width 62 height 16
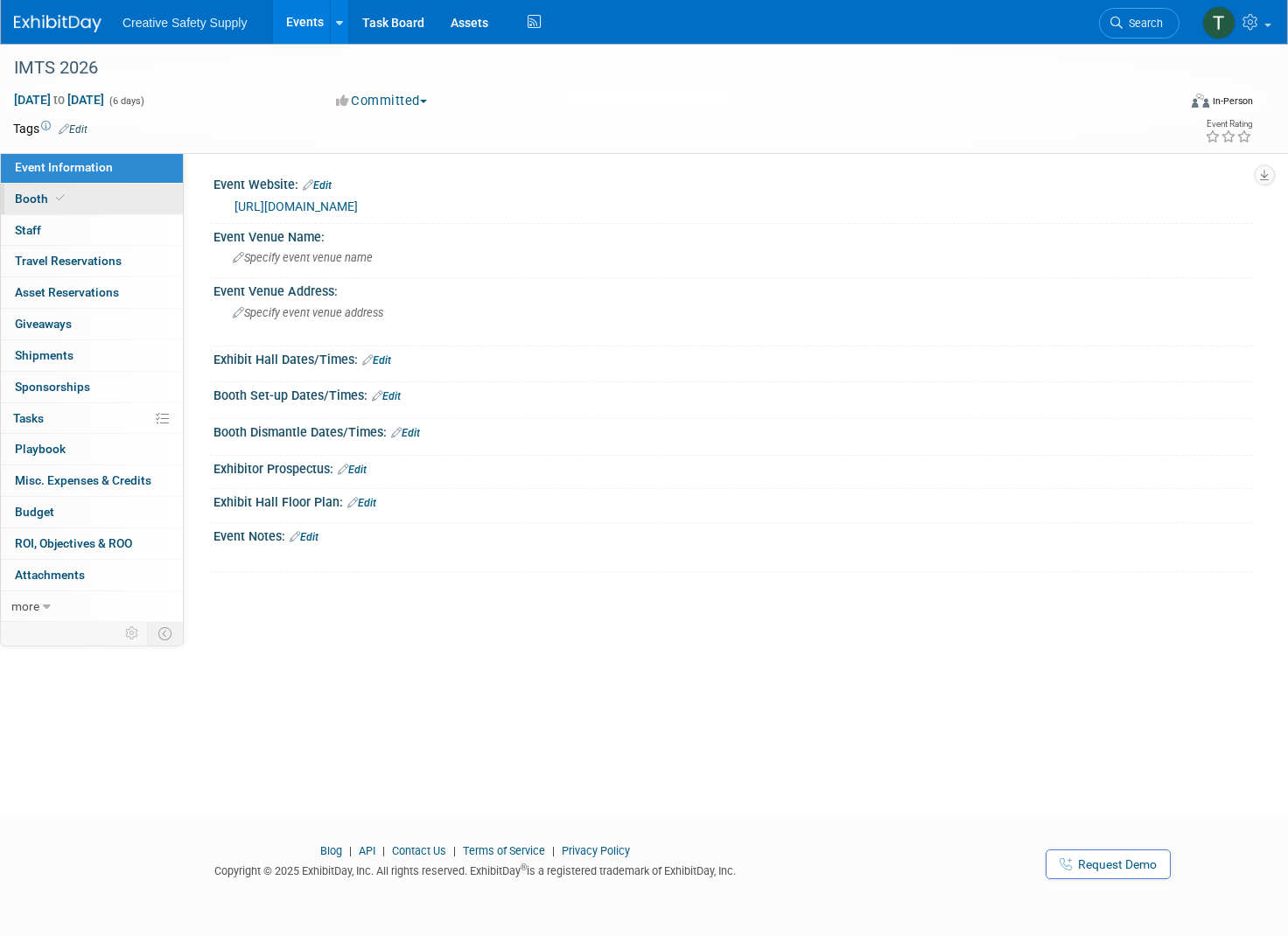
click at [31, 195] on span "Booth" at bounding box center [41, 198] width 53 height 14
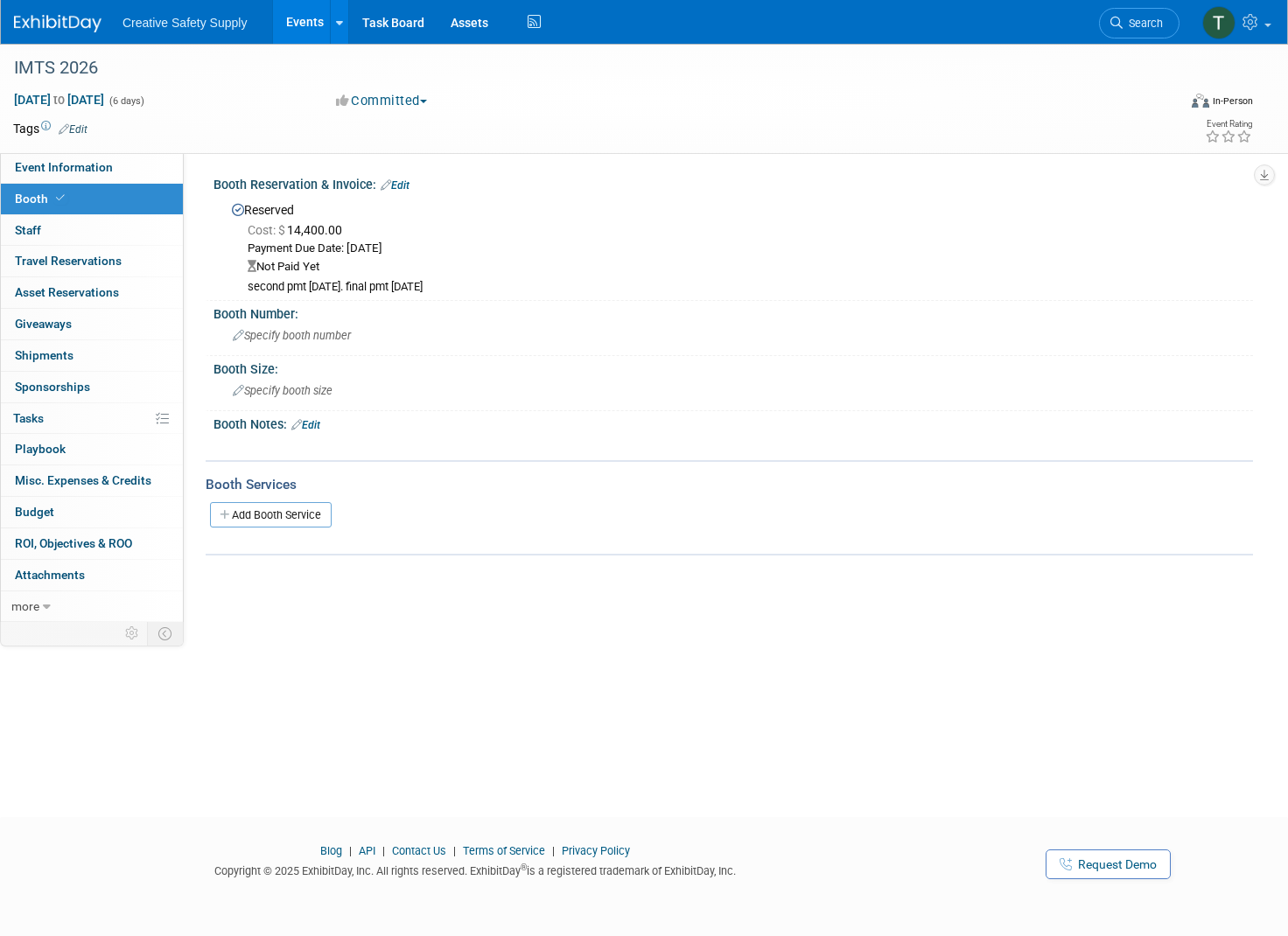
click at [28, 19] on img at bounding box center [57, 24] width 87 height 18
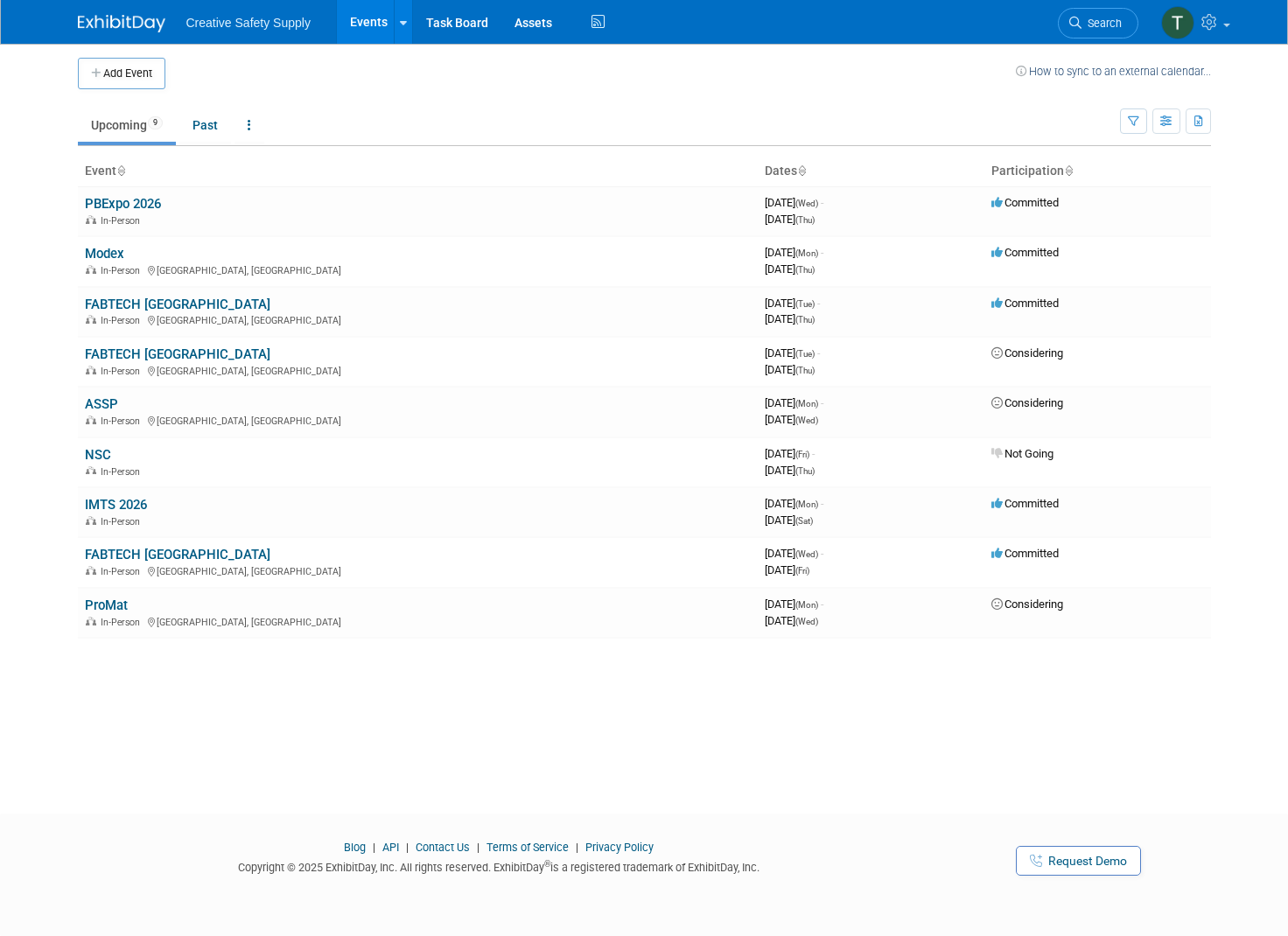
scroll to position [4, 0]
